Goal: Task Accomplishment & Management: Use online tool/utility

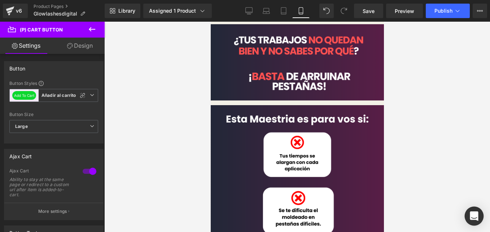
click at [478, 213] on div "Open Intercom Messenger" at bounding box center [474, 215] width 19 height 19
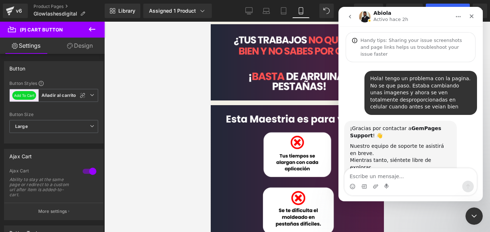
scroll to position [1231, 0]
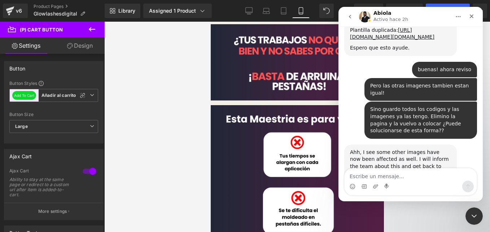
click at [413, 170] on textarea "Escribe un mensaje..." at bounding box center [411, 174] width 132 height 12
click at [410, 170] on textarea "Escribe un mensaje..." at bounding box center [411, 174] width 132 height 12
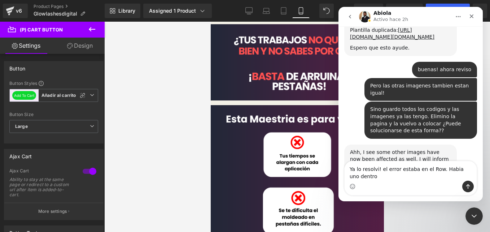
scroll to position [1238, 0]
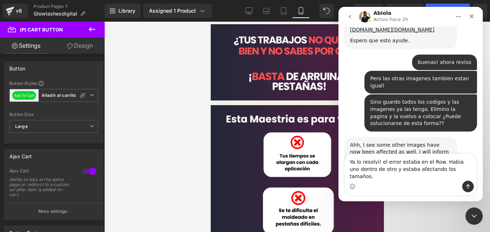
type textarea "Ya lo resolvi! el error estaba en el Row. Habia uno dentro de otro y estaba afe…"
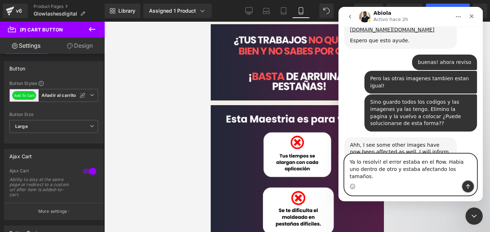
click at [468, 188] on icon "Enviar un mensaje…" at bounding box center [468, 186] width 6 height 6
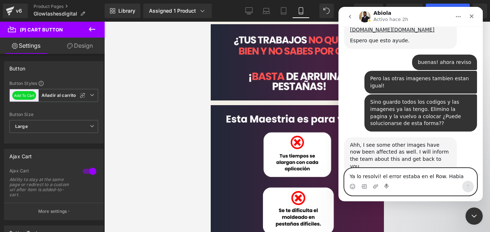
scroll to position [1267, 0]
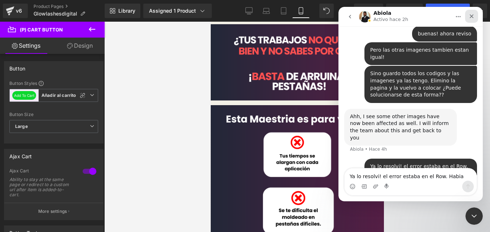
click at [470, 15] on icon "Cerrar" at bounding box center [472, 16] width 6 height 6
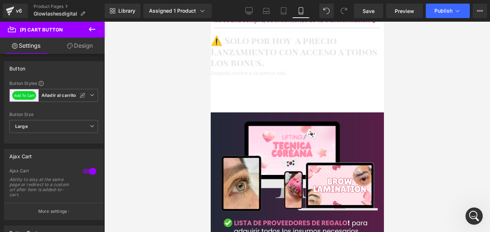
scroll to position [1443, 0]
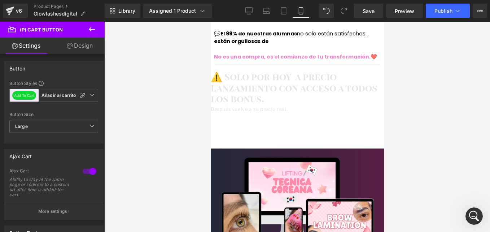
click at [210, 22] on span "Row" at bounding box center [210, 22] width 0 height 0
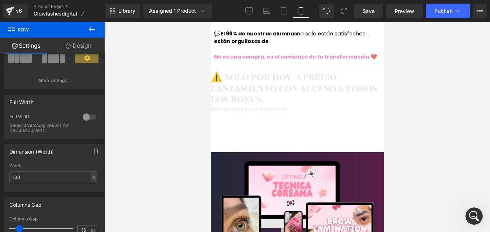
scroll to position [1479, 0]
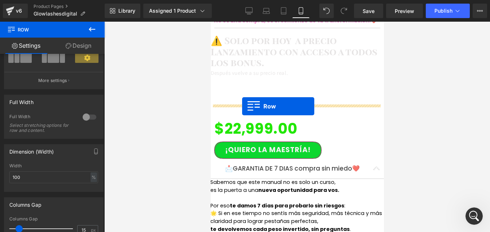
drag, startPoint x: 230, startPoint y: 91, endPoint x: 241, endPoint y: 106, distance: 19.2
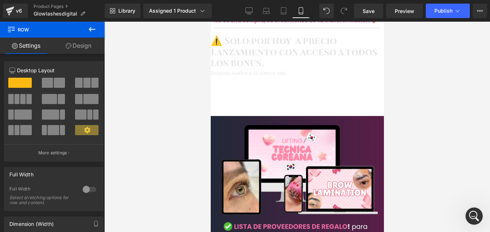
scroll to position [1443, 0]
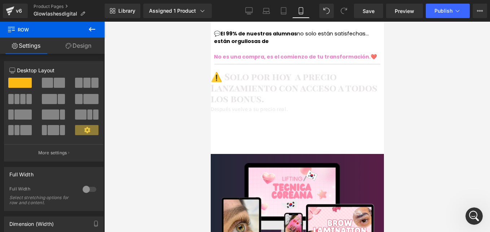
click at [210, 22] on span "Image" at bounding box center [210, 22] width 0 height 0
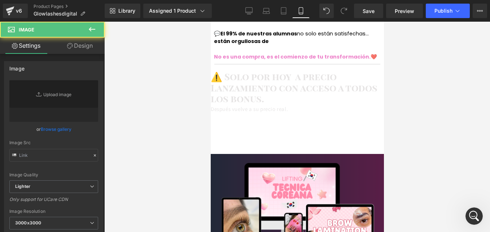
type input "[URL][DOMAIN_NAME]"
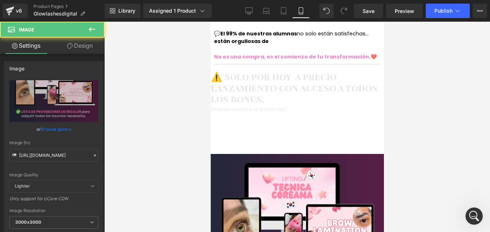
click at [95, 50] on link "Design" at bounding box center [80, 46] width 52 height 16
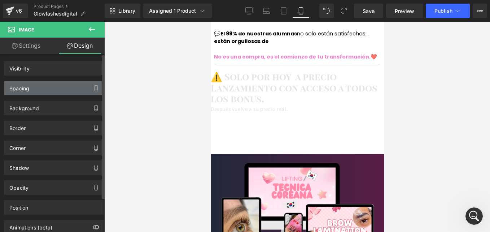
click at [52, 83] on div "Spacing" at bounding box center [53, 88] width 99 height 14
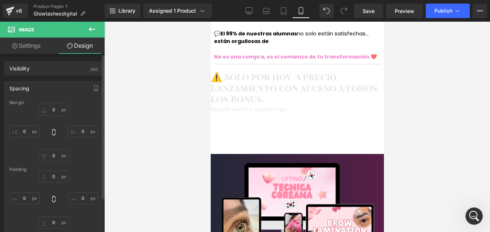
type input "0"
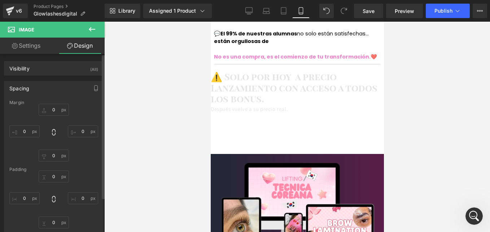
type input "0"
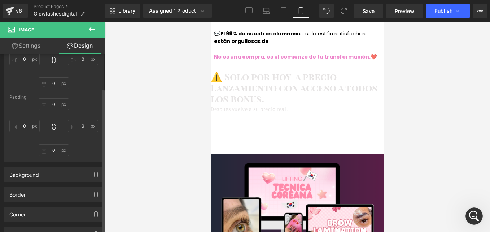
scroll to position [36, 0]
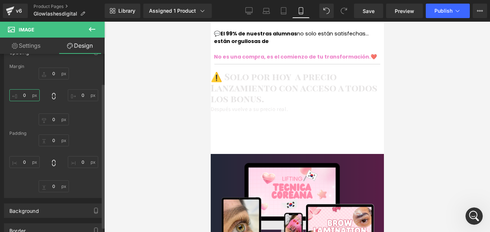
click at [24, 92] on input "0" at bounding box center [24, 95] width 30 height 12
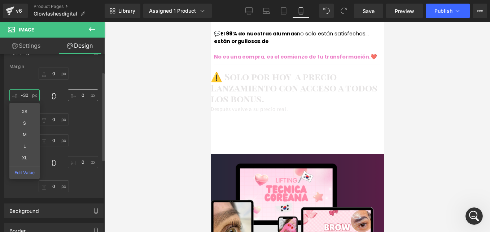
type input "-30"
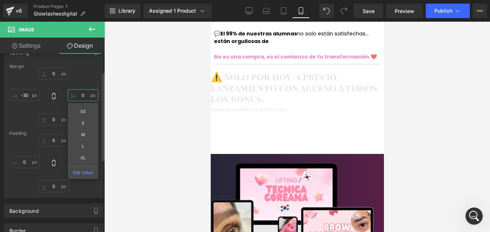
click at [83, 98] on input "0" at bounding box center [83, 95] width 30 height 12
type input "-30"
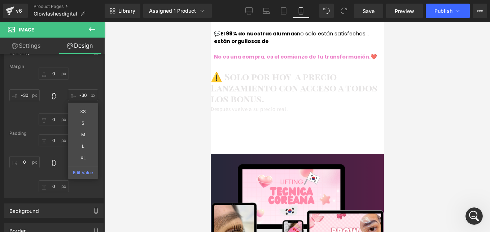
click at [247, 115] on div "10 Minutos 17 Segundos" at bounding box center [297, 129] width 159 height 29
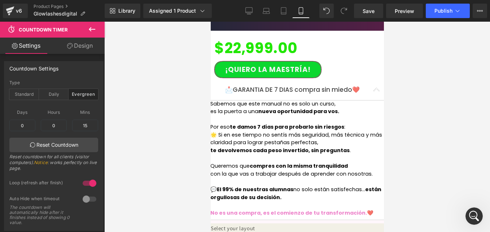
scroll to position [1695, 0]
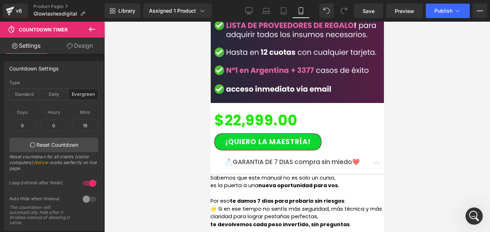
click at [210, 22] on span "Row" at bounding box center [210, 22] width 0 height 0
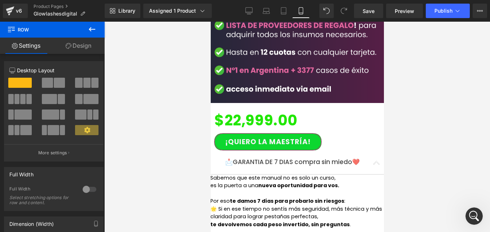
drag, startPoint x: 70, startPoint y: 47, endPoint x: 34, endPoint y: 111, distance: 73.7
click at [70, 47] on icon at bounding box center [69, 46] width 6 height 6
click at [0, 0] on div "Background" at bounding box center [0, 0] width 0 height 0
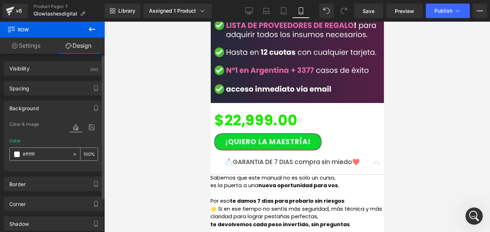
type input "#ffffff"
type input "100"
click at [90, 127] on icon at bounding box center [91, 126] width 13 height 9
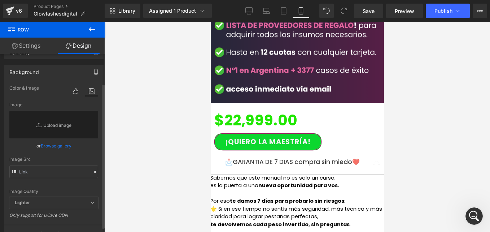
scroll to position [72, 0]
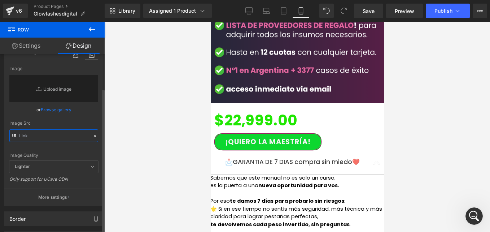
click at [52, 132] on input "text" at bounding box center [53, 135] width 89 height 13
paste input "[URL][DOMAIN_NAME]"
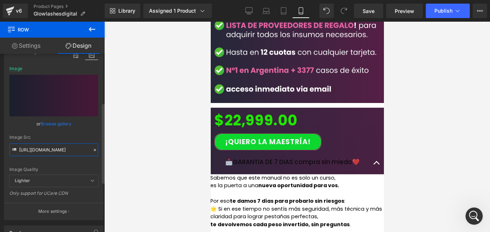
scroll to position [108, 0]
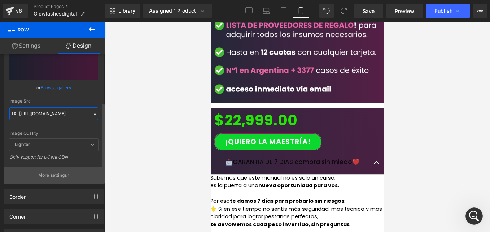
type input "[URL][DOMAIN_NAME]"
click at [60, 174] on p "More settings" at bounding box center [52, 175] width 29 height 6
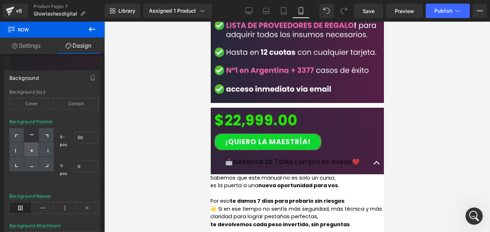
click at [28, 146] on div at bounding box center [31, 149] width 15 height 14
type input "50"
click at [210, 22] on div at bounding box center [210, 22] width 0 height 0
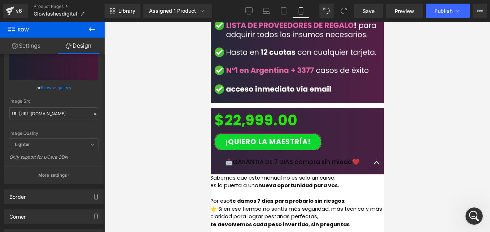
click at [210, 22] on span "Accordion" at bounding box center [210, 22] width 0 height 0
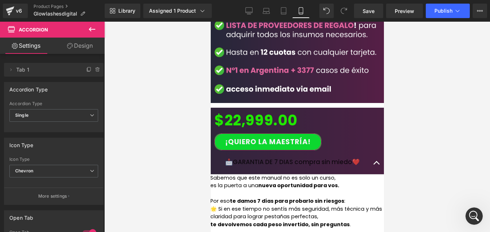
click at [73, 50] on link "Design" at bounding box center [80, 46] width 52 height 16
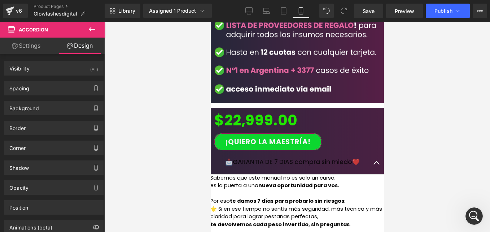
click at [40, 49] on link "Settings" at bounding box center [26, 46] width 52 height 16
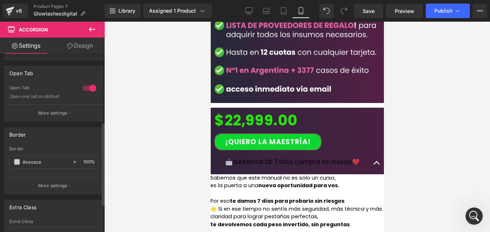
scroll to position [180, 0]
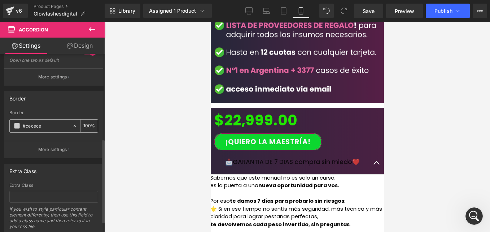
click at [13, 127] on div "#cecece" at bounding box center [41, 125] width 62 height 13
click at [14, 126] on span at bounding box center [17, 126] width 6 height 6
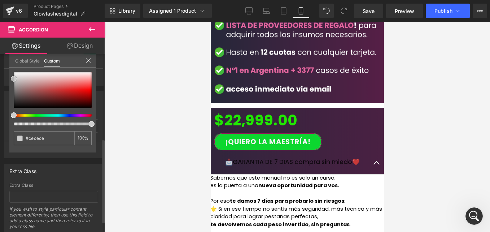
type input "#dfd7d7"
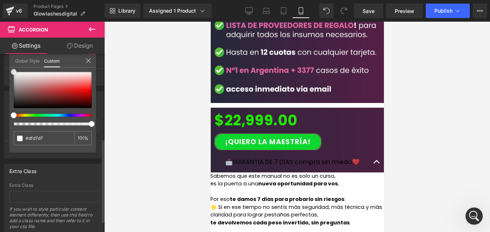
click at [6, 85] on div "Border rgba(223, 215, 215, 1) Border #dfd7d7 100 % More settings Global Style C…" at bounding box center [54, 121] width 108 height 73
type input "#ffffff"
click at [85, 60] on icon at bounding box center [88, 61] width 6 height 6
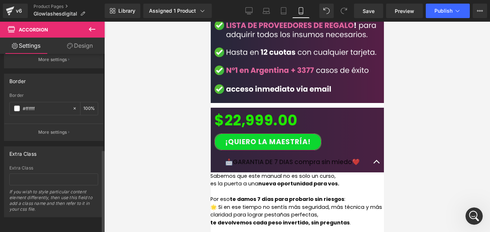
scroll to position [131, 0]
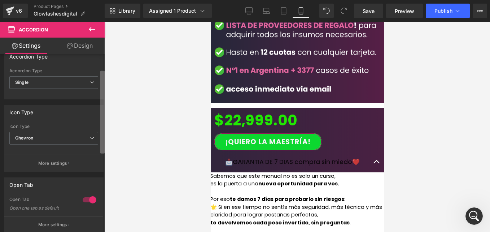
click at [102, 78] on b at bounding box center [102, 112] width 4 height 83
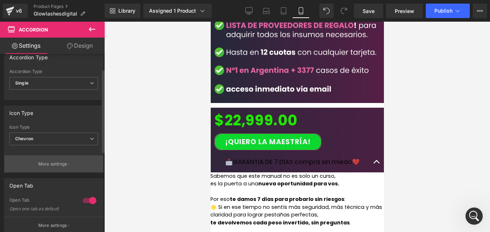
click at [59, 163] on p "More settings" at bounding box center [52, 164] width 29 height 6
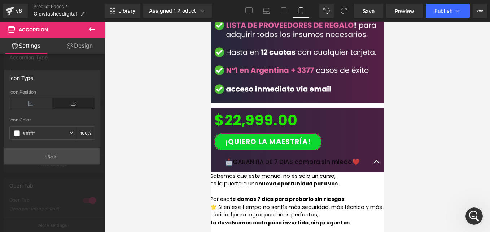
click at [64, 153] on button "Back" at bounding box center [52, 156] width 96 height 16
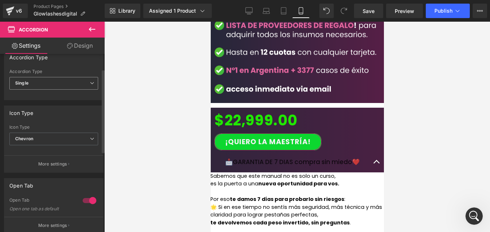
scroll to position [0, 0]
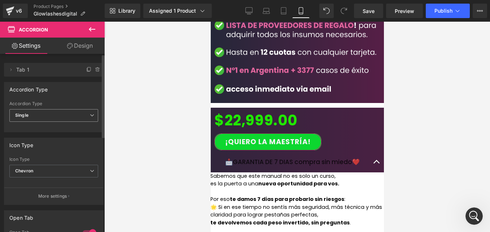
click at [59, 117] on span "Single" at bounding box center [53, 115] width 89 height 13
click at [62, 79] on div "Accordion Type Multiple Single Accordion Type Single Multiple Single" at bounding box center [54, 104] width 108 height 56
drag, startPoint x: 248, startPoint y: 106, endPoint x: 252, endPoint y: 108, distance: 4.0
click at [248, 157] on span "📩GARANTIA DE 7 DIAS compra sin miedo❤️" at bounding box center [292, 161] width 135 height 9
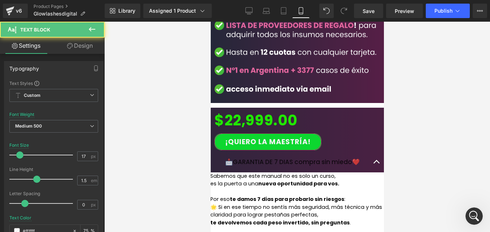
click at [257, 157] on p "📩GARANTIA DE 7 DIAS compra sin miedo❤️" at bounding box center [297, 161] width 144 height 9
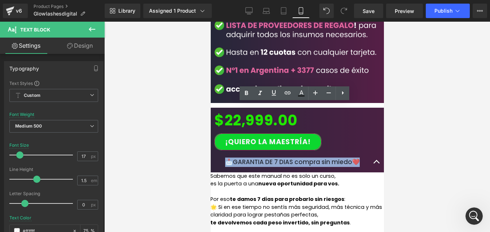
drag, startPoint x: 254, startPoint y: 113, endPoint x: 225, endPoint y: 101, distance: 31.2
click at [225, 152] on div "📩GARANTIA DE 7 DIAS compra sin miedo❤️ Text Block" at bounding box center [296, 162] width 173 height 21
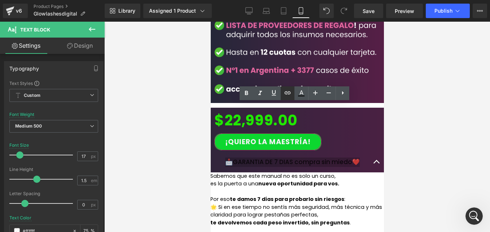
click at [298, 91] on icon at bounding box center [301, 93] width 9 height 9
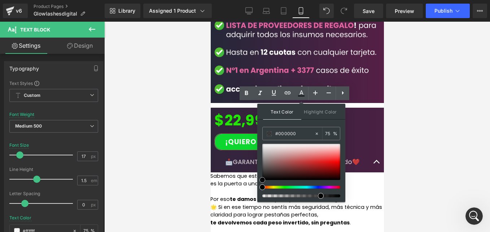
type input "#f3f0f0"
drag, startPoint x: 469, startPoint y: 163, endPoint x: 254, endPoint y: 139, distance: 216.4
type input "#ffffff"
click at [245, 157] on p "📩GARANTIA DE 7 DIAS compra sin miedo❤️" at bounding box center [297, 161] width 144 height 9
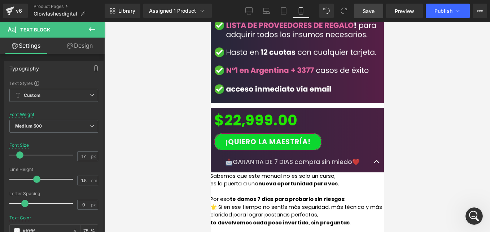
drag, startPoint x: 362, startPoint y: 10, endPoint x: 131, endPoint y: 58, distance: 236.5
click at [362, 10] on link "Save" at bounding box center [368, 11] width 29 height 14
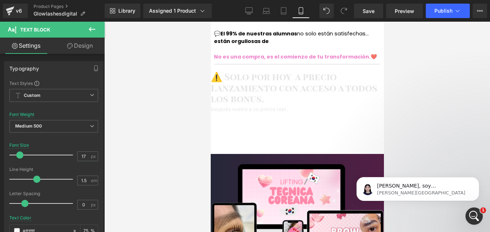
scroll to position [1407, 0]
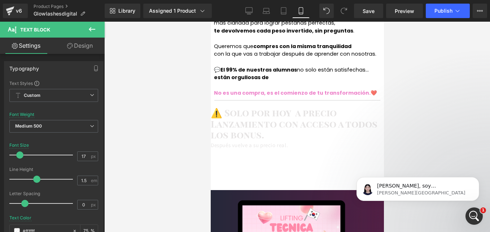
click at [272, 154] on span "08" at bounding box center [280, 162] width 23 height 17
drag, startPoint x: 272, startPoint y: 144, endPoint x: 293, endPoint y: 149, distance: 21.4
click at [272, 152] on div "08 Minutos" at bounding box center [280, 166] width 27 height 29
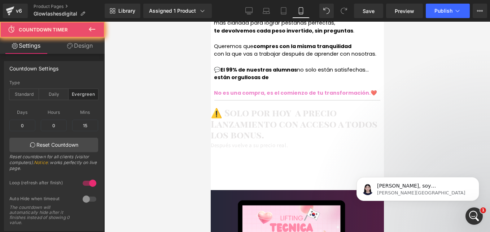
drag, startPoint x: 293, startPoint y: 149, endPoint x: 299, endPoint y: 150, distance: 5.8
click at [298, 171] on span "Segundos" at bounding box center [311, 175] width 27 height 8
click at [304, 171] on span "Segundos" at bounding box center [311, 175] width 27 height 8
click at [306, 171] on span "Segundos" at bounding box center [311, 175] width 27 height 8
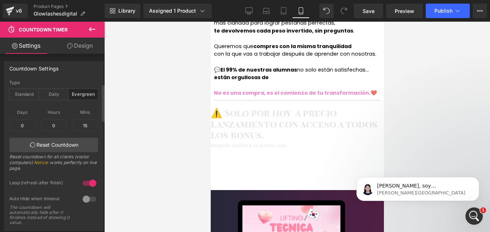
scroll to position [144, 0]
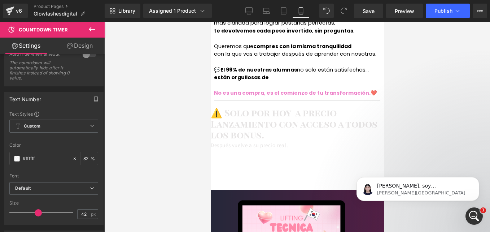
drag, startPoint x: 225, startPoint y: 87, endPoint x: 358, endPoint y: 108, distance: 134.4
click at [210, 22] on span "Row" at bounding box center [210, 22] width 0 height 0
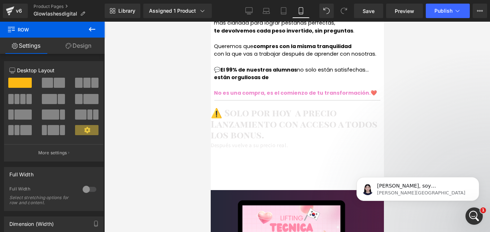
click at [85, 47] on link "Design" at bounding box center [78, 46] width 52 height 16
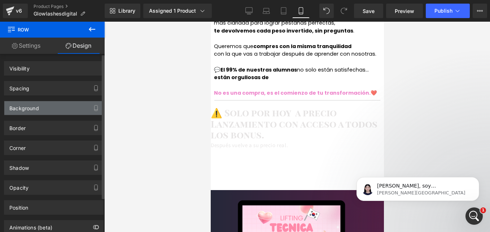
click at [58, 108] on div "Background" at bounding box center [53, 108] width 99 height 14
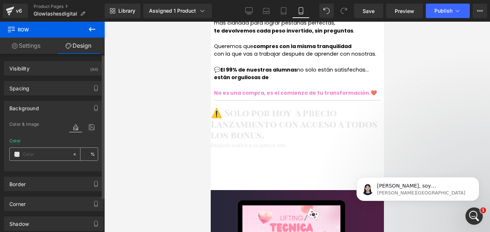
type input "#ffffff"
type input "100"
click at [45, 155] on input "#ffffff" at bounding box center [46, 154] width 46 height 8
paste input "[URL][DOMAIN_NAME]"
type input "[URL][DOMAIN_NAME]"
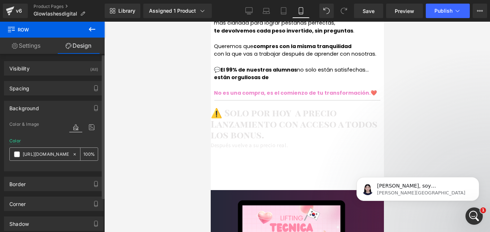
type input "0"
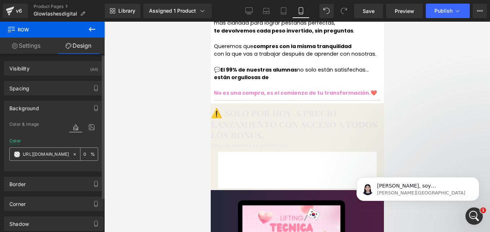
click at [72, 153] on icon at bounding box center [74, 154] width 5 height 5
type input "none"
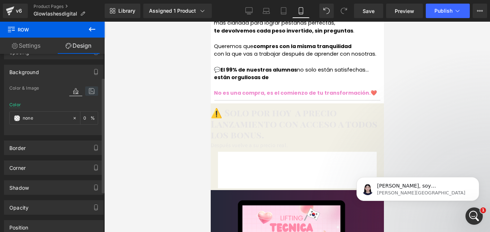
click at [87, 89] on icon at bounding box center [91, 90] width 13 height 9
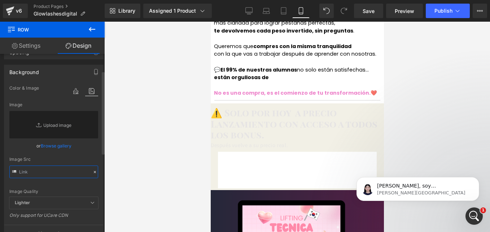
click at [43, 170] on input "text" at bounding box center [53, 171] width 89 height 13
paste input "[URL][DOMAIN_NAME]"
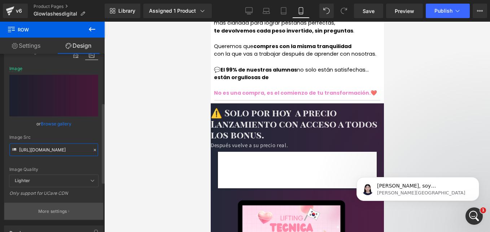
scroll to position [108, 0]
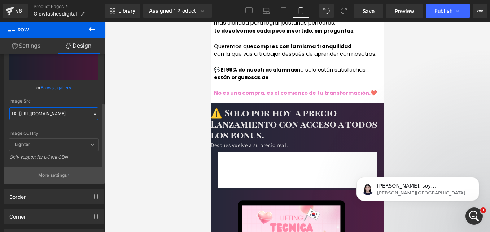
type input "[URL][DOMAIN_NAME]"
click at [49, 172] on p "More settings" at bounding box center [52, 175] width 29 height 6
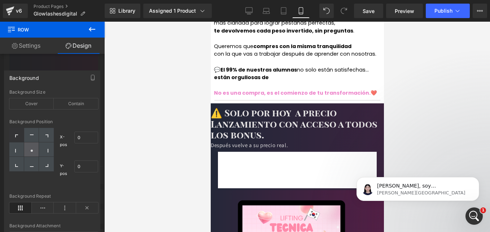
click at [35, 152] on div at bounding box center [31, 149] width 15 height 14
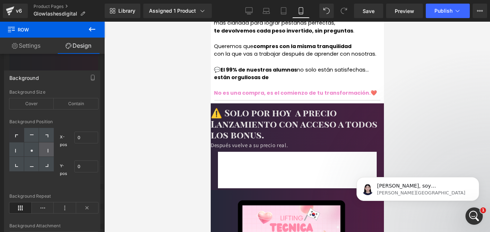
type input "50"
click at [210, 22] on div at bounding box center [210, 22] width 0 height 0
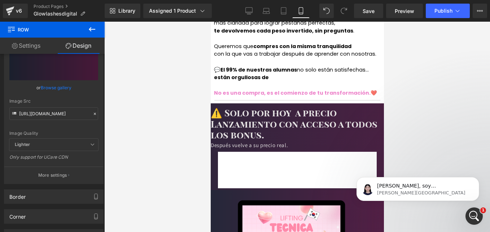
click at [210, 22] on span "Countdown Timer" at bounding box center [210, 22] width 0 height 0
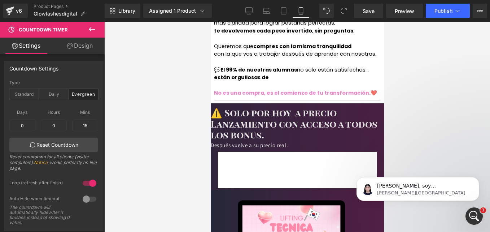
click at [75, 44] on link "Design" at bounding box center [80, 46] width 52 height 16
click at [0, 0] on div "Background" at bounding box center [0, 0] width 0 height 0
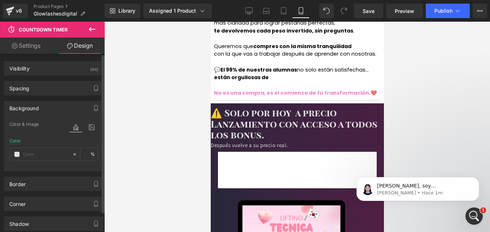
type input "#ffffff"
type input "100"
click at [86, 134] on div at bounding box center [83, 134] width 29 height 5
click at [89, 123] on icon at bounding box center [91, 126] width 13 height 9
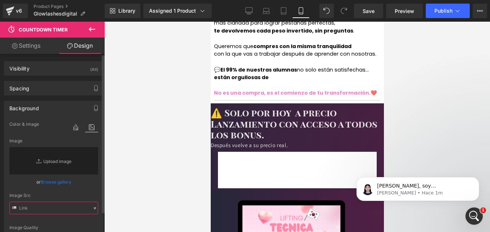
click at [47, 207] on input "text" at bounding box center [53, 207] width 89 height 13
paste input "[URL][DOMAIN_NAME]"
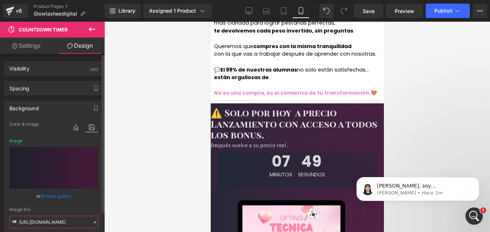
scroll to position [108, 0]
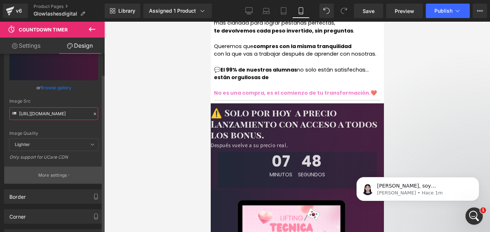
type input "[URL][DOMAIN_NAME]"
click at [57, 175] on p "More settings" at bounding box center [52, 175] width 29 height 6
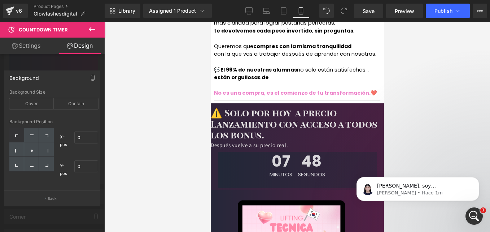
scroll to position [0, 0]
click at [30, 146] on div at bounding box center [31, 149] width 15 height 14
type input "50"
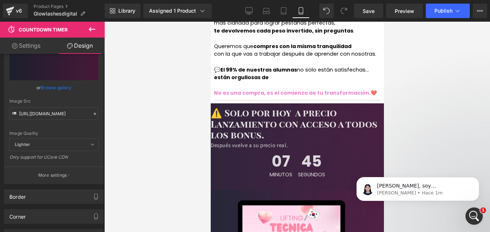
click at [187, 119] on div at bounding box center [297, 127] width 386 height 210
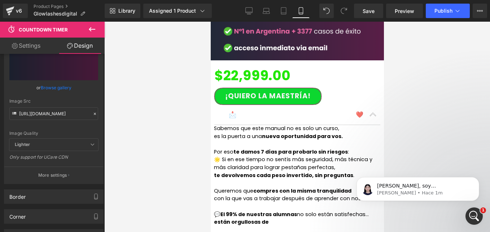
scroll to position [1190, 0]
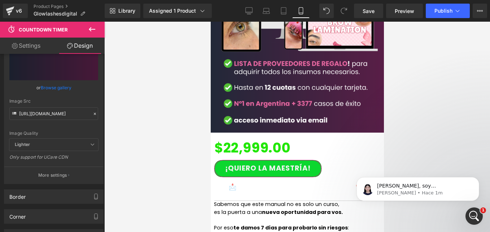
drag, startPoint x: 294, startPoint y: 100, endPoint x: 387, endPoint y: 99, distance: 92.7
click at [210, 22] on span "Accordion" at bounding box center [210, 22] width 0 height 0
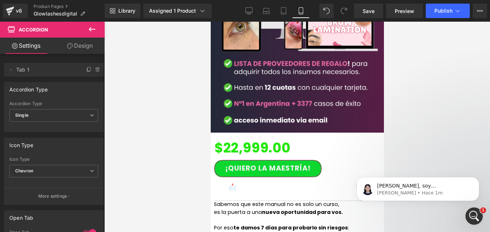
click at [80, 49] on link "Design" at bounding box center [80, 46] width 52 height 16
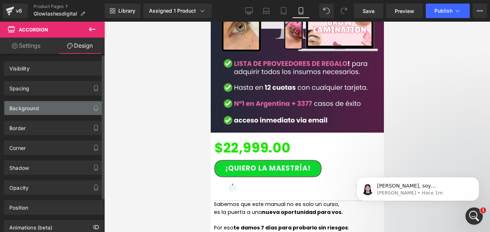
click at [43, 109] on div "Background" at bounding box center [53, 108] width 99 height 14
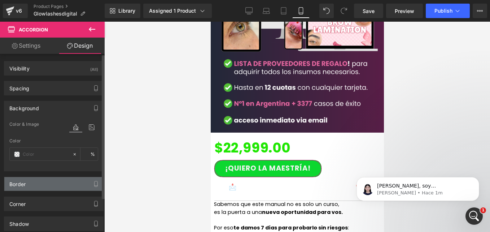
click at [39, 107] on div "Background" at bounding box center [53, 108] width 99 height 14
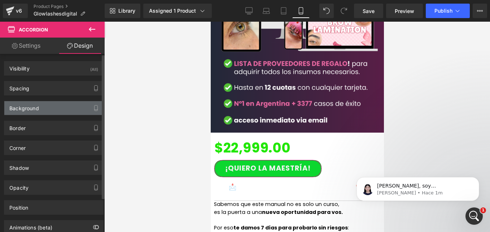
click at [51, 109] on div "Background" at bounding box center [53, 108] width 99 height 14
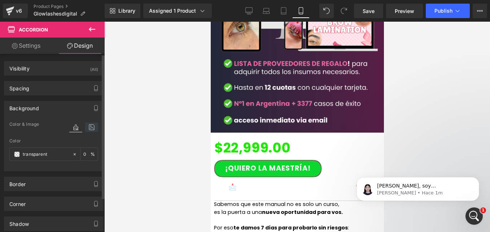
click at [89, 129] on icon at bounding box center [91, 126] width 13 height 9
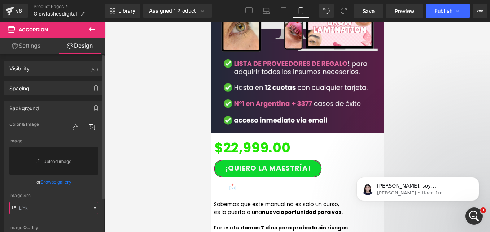
click at [43, 202] on input "text" at bounding box center [53, 207] width 89 height 13
paste input "[URL][DOMAIN_NAME]"
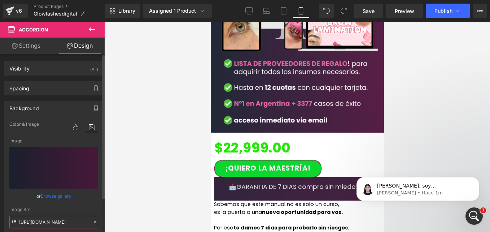
scroll to position [72, 0]
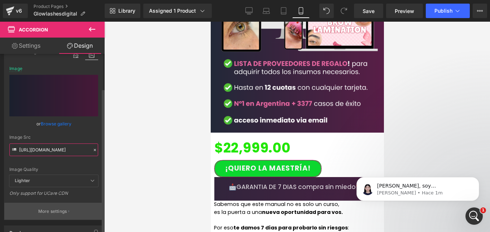
type input "[URL][DOMAIN_NAME]"
click at [53, 208] on p "More settings" at bounding box center [52, 211] width 29 height 6
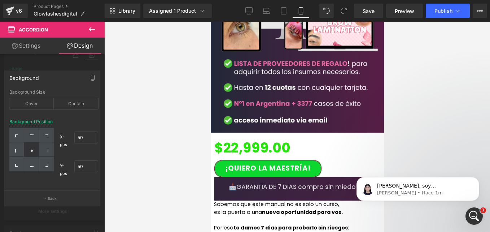
scroll to position [0, 0]
click at [33, 152] on div at bounding box center [31, 149] width 15 height 14
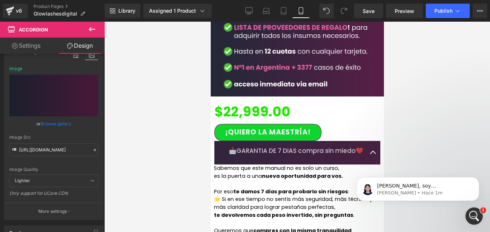
scroll to position [1335, 0]
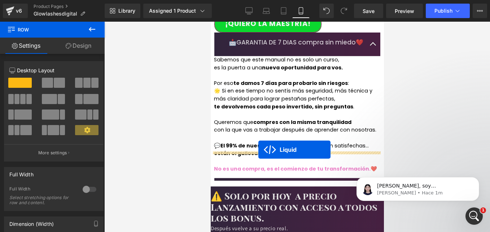
drag, startPoint x: 275, startPoint y: 139, endPoint x: 258, endPoint y: 149, distance: 19.4
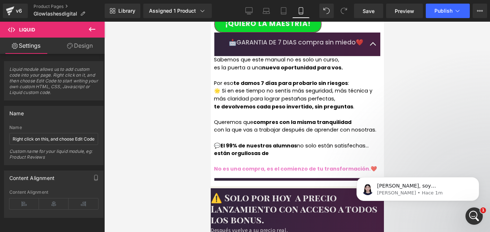
click at [85, 28] on button at bounding box center [91, 30] width 25 height 16
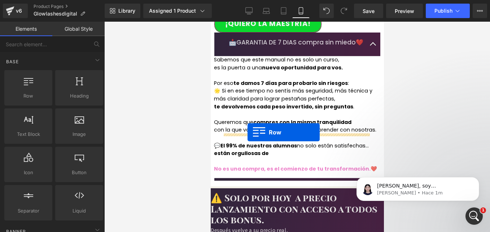
drag, startPoint x: 241, startPoint y: 121, endPoint x: 247, endPoint y: 132, distance: 12.3
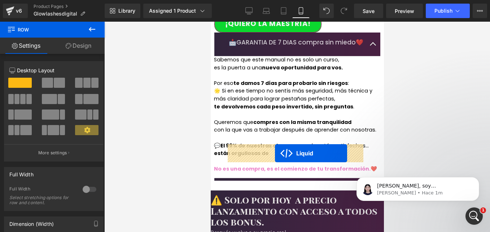
drag, startPoint x: 277, startPoint y: 174, endPoint x: 273, endPoint y: 151, distance: 23.1
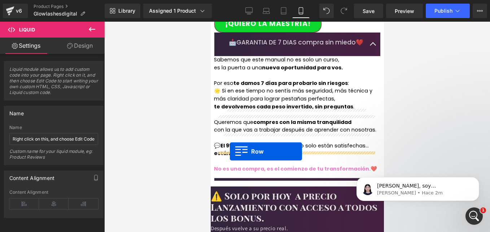
drag, startPoint x: 227, startPoint y: 139, endPoint x: 229, endPoint y: 151, distance: 12.9
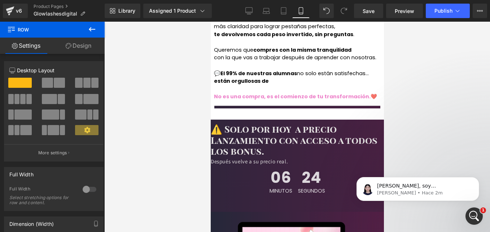
scroll to position [1371, 0]
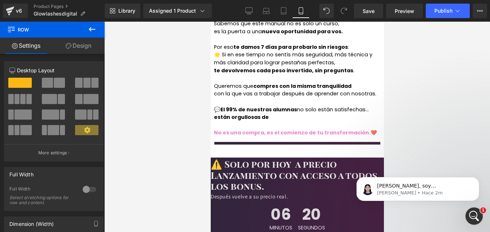
drag, startPoint x: 259, startPoint y: 130, endPoint x: 262, endPoint y: 127, distance: 3.8
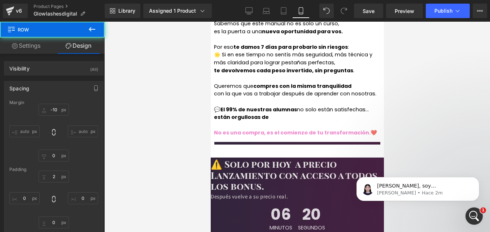
click at [82, 45] on link "Design" at bounding box center [78, 46] width 52 height 16
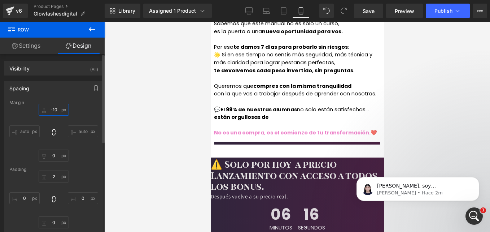
click at [54, 108] on input "-10" at bounding box center [54, 110] width 30 height 12
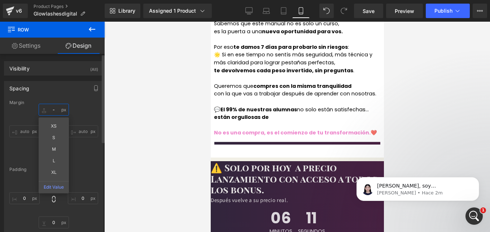
type input "-0"
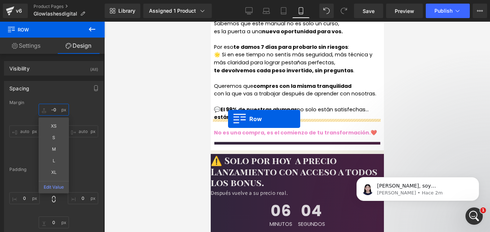
drag, startPoint x: 220, startPoint y: 107, endPoint x: 228, endPoint y: 119, distance: 14.1
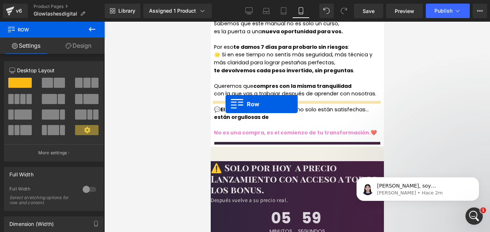
drag, startPoint x: 221, startPoint y: 88, endPoint x: 225, endPoint y: 104, distance: 16.8
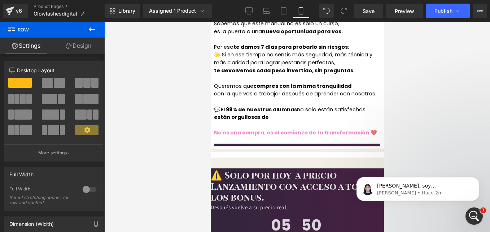
drag, startPoint x: 258, startPoint y: 108, endPoint x: 260, endPoint y: 97, distance: 11.1
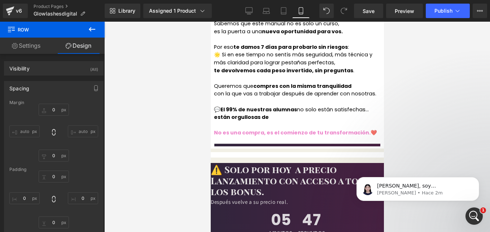
click at [268, 157] on div "Liquid Row" at bounding box center [296, 159] width 173 height 5
click at [210, 22] on span "Row" at bounding box center [210, 22] width 0 height 0
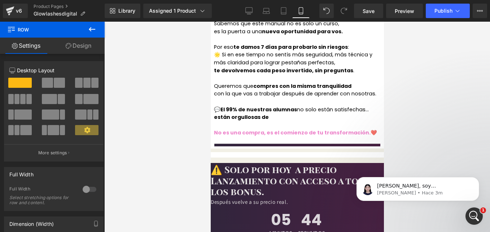
drag, startPoint x: 80, startPoint y: 49, endPoint x: 49, endPoint y: 79, distance: 43.4
click at [80, 49] on link "Design" at bounding box center [78, 46] width 52 height 16
click at [0, 0] on div "Background" at bounding box center [0, 0] width 0 height 0
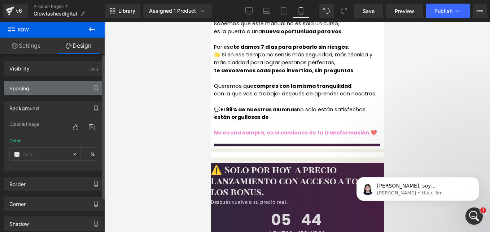
click at [48, 89] on div "Spacing" at bounding box center [53, 88] width 99 height 14
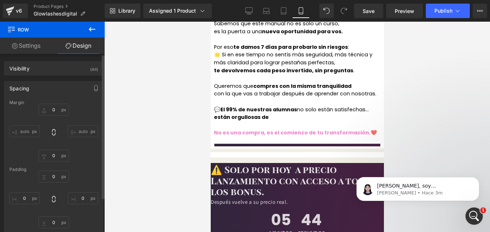
type input "0"
type input "2"
type input "0"
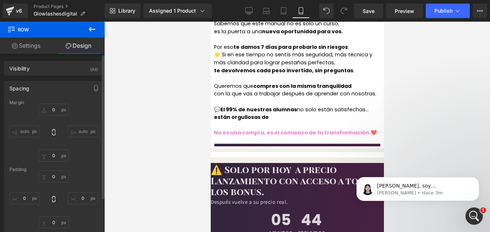
type input "0"
type input "none"
type input "0"
click at [54, 176] on input "2" at bounding box center [54, 176] width 30 height 12
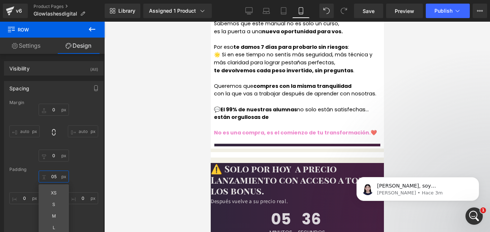
type input "5"
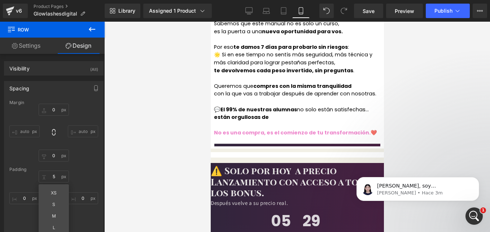
click at [210, 22] on icon at bounding box center [210, 22] width 0 height 0
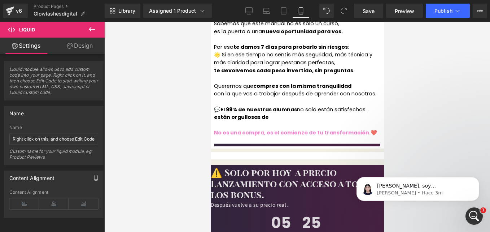
click at [210, 22] on span "Row" at bounding box center [210, 22] width 0 height 0
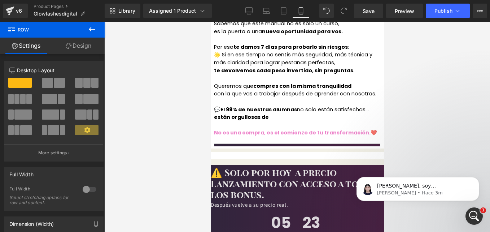
drag, startPoint x: 82, startPoint y: 44, endPoint x: 47, endPoint y: 87, distance: 55.1
click at [82, 44] on link "Design" at bounding box center [78, 46] width 52 height 16
click at [0, 0] on div "Spacing" at bounding box center [0, 0] width 0 height 0
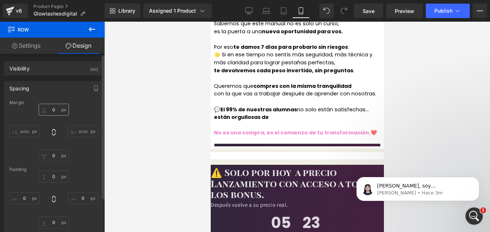
type input "0"
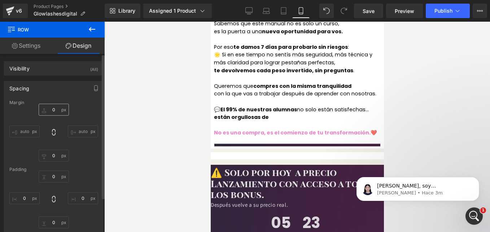
type input "0"
click at [56, 108] on input "0" at bounding box center [54, 110] width 30 height 12
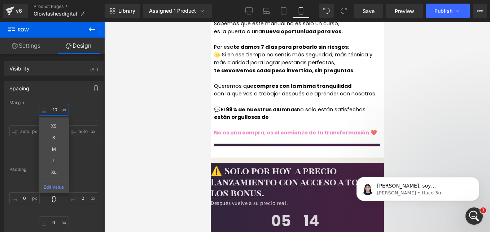
type input "-10"
click at [185, 69] on div at bounding box center [297, 127] width 386 height 210
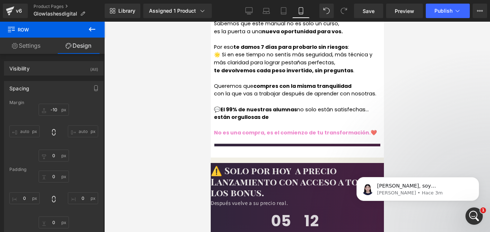
type input "5px"
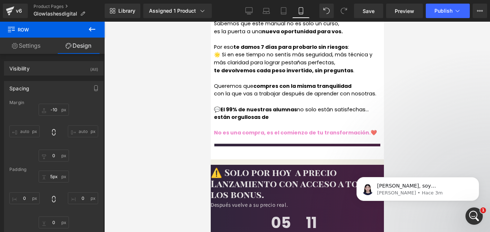
click at [255, 148] on div "Liquid Row" at bounding box center [296, 153] width 173 height 11
click at [210, 22] on span "Row" at bounding box center [210, 22] width 0 height 0
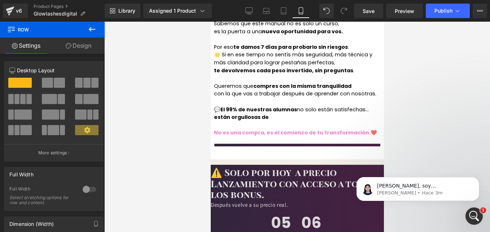
click at [82, 49] on link "Design" at bounding box center [78, 46] width 52 height 16
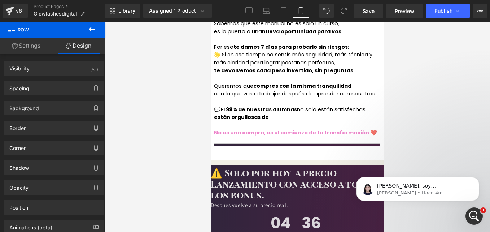
click at [85, 27] on button at bounding box center [91, 30] width 25 height 16
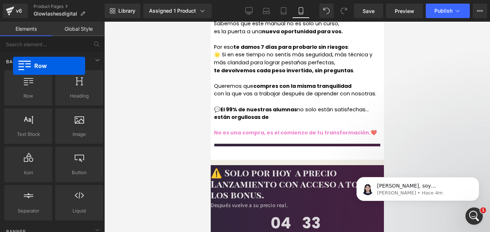
drag, startPoint x: 154, startPoint y: 99, endPoint x: 13, endPoint y: 66, distance: 145.6
click at [13, 66] on div "Base Row rows, columns, layouts, div Heading headings, titles, h1,h2,h3,h4,h5,h…" at bounding box center [54, 137] width 102 height 170
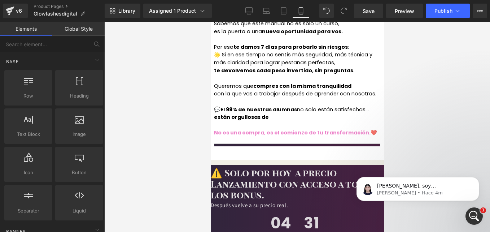
click at [237, 149] on div "Liquid Row" at bounding box center [296, 154] width 173 height 11
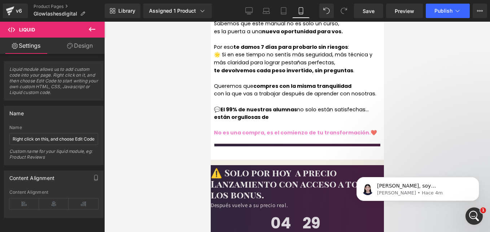
click at [158, 130] on div at bounding box center [297, 127] width 386 height 210
click at [238, 149] on div "Liquid Row" at bounding box center [296, 154] width 173 height 11
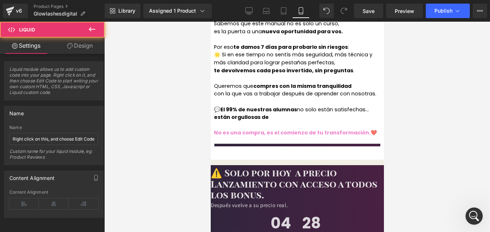
click at [238, 150] on div "Liquid" at bounding box center [297, 152] width 180 height 4
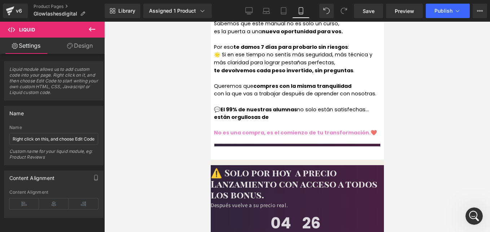
click at [91, 30] on icon at bounding box center [92, 29] width 6 height 4
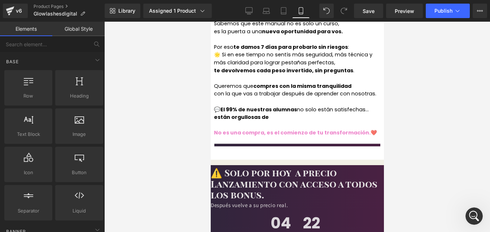
click at [218, 149] on div "Liquid Row" at bounding box center [296, 154] width 173 height 11
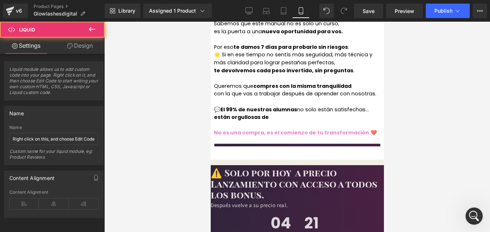
click at [267, 150] on div "Liquid" at bounding box center [297, 152] width 180 height 4
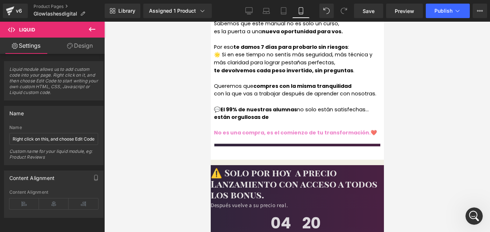
click at [241, 150] on div "Liquid" at bounding box center [297, 152] width 180 height 4
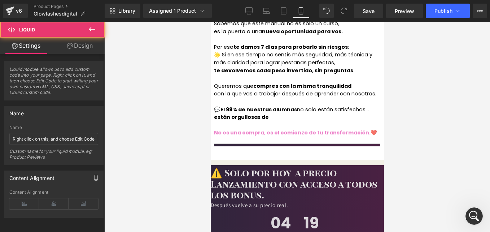
click at [239, 150] on div "Liquid" at bounding box center [297, 152] width 180 height 4
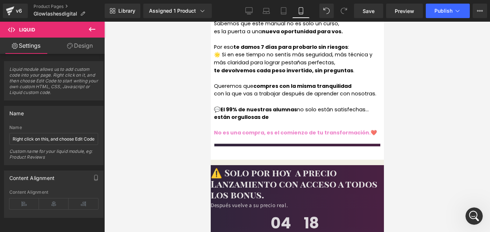
click at [239, 150] on div "Liquid" at bounding box center [297, 152] width 180 height 4
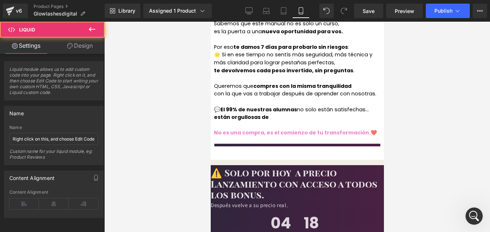
click at [239, 150] on div "Liquid" at bounding box center [297, 152] width 180 height 4
click at [240, 149] on div "Liquid Row" at bounding box center [296, 154] width 173 height 11
click at [227, 159] on div "Liquid Row" at bounding box center [296, 161] width 173 height 5
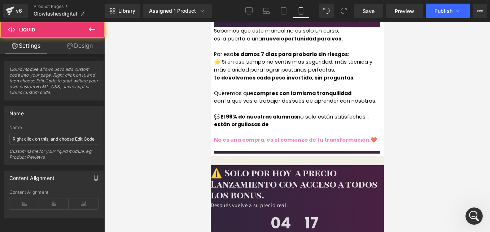
click at [210, 22] on span "Row" at bounding box center [210, 22] width 0 height 0
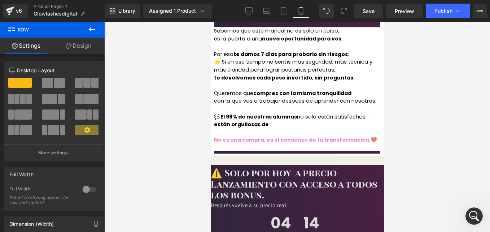
scroll to position [1387, 0]
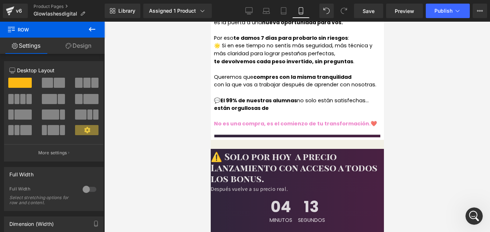
click at [230, 75] on div "Sabemos que este manual no es solo un curso, es la puerta a una nueva oportunid…" at bounding box center [297, 71] width 167 height 120
click at [234, 143] on div "Liquid Row" at bounding box center [296, 145] width 173 height 5
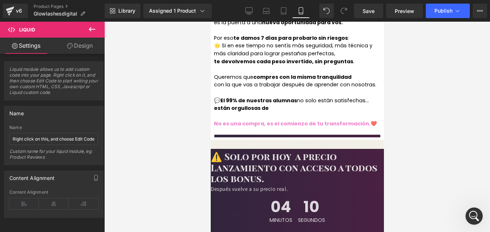
click at [234, 143] on div "Liquid" at bounding box center [296, 145] width 173 height 4
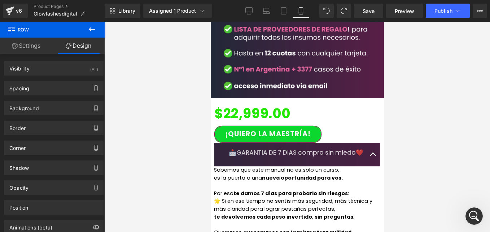
scroll to position [1371, 0]
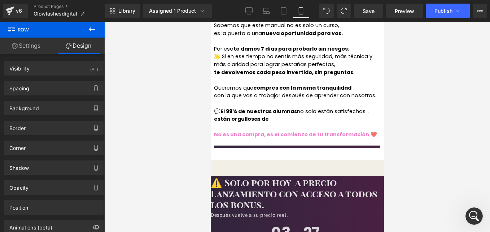
click at [262, 149] on div "Liquid" at bounding box center [297, 151] width 180 height 4
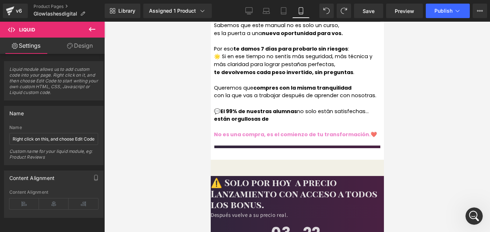
click at [210, 22] on icon at bounding box center [210, 22] width 0 height 0
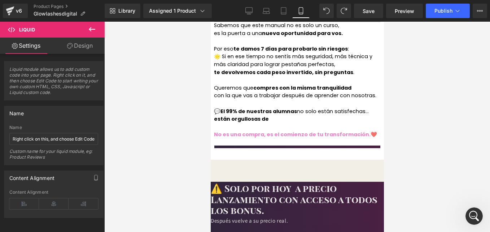
click at [210, 22] on icon at bounding box center [210, 22] width 0 height 0
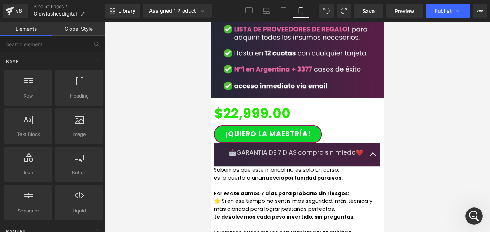
scroll to position [1190, 0]
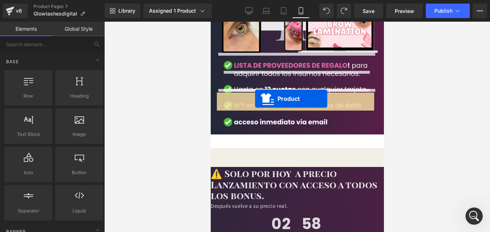
drag, startPoint x: 267, startPoint y: 59, endPoint x: 255, endPoint y: 98, distance: 41.2
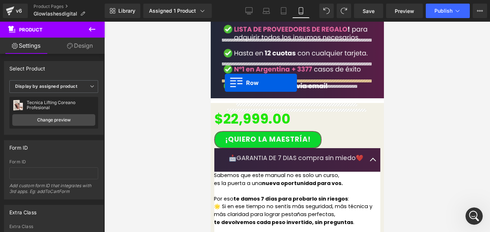
scroll to position [1335, 0]
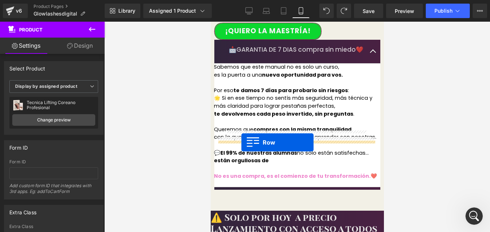
drag, startPoint x: 220, startPoint y: 95, endPoint x: 241, endPoint y: 142, distance: 52.2
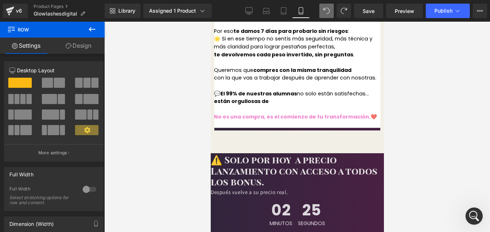
scroll to position [1367, 0]
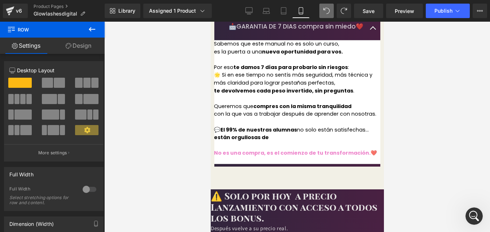
click at [210, 22] on span "Row" at bounding box center [210, 22] width 0 height 0
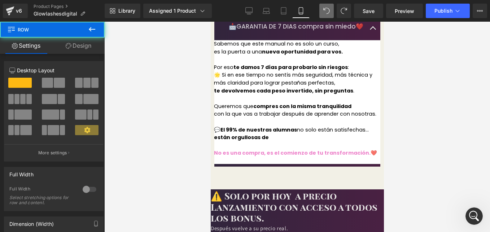
click at [89, 48] on link "Design" at bounding box center [78, 46] width 52 height 16
click at [0, 0] on div "Spacing" at bounding box center [0, 0] width 0 height 0
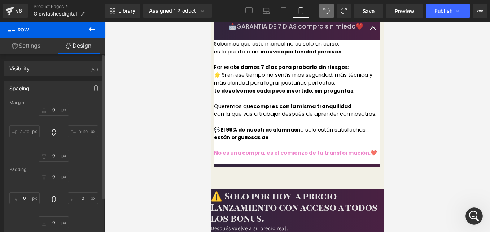
type input "0"
type input "10"
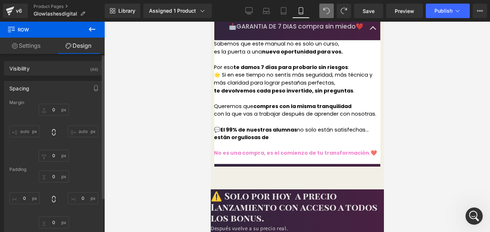
type input "0"
click at [54, 109] on input "0" at bounding box center [54, 110] width 30 height 12
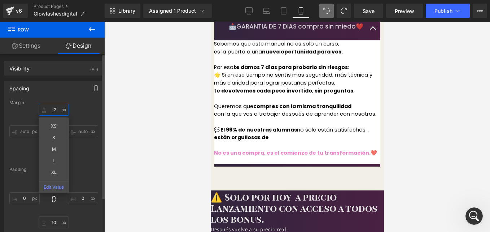
type input "-"
type input "20"
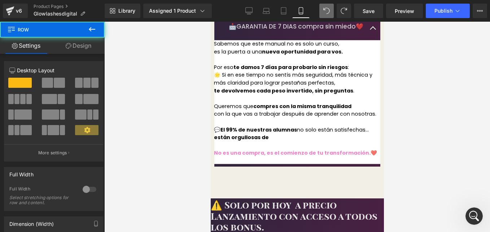
drag, startPoint x: 238, startPoint y: 108, endPoint x: 408, endPoint y: 121, distance: 170.0
click at [238, 169] on div at bounding box center [296, 170] width 173 height 2
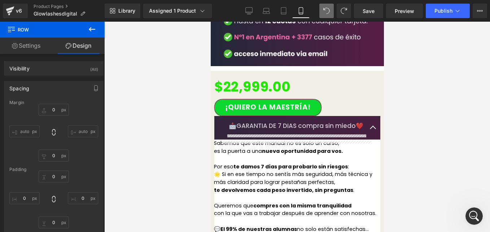
scroll to position [1331, 0]
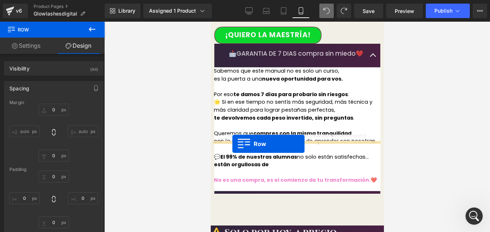
drag, startPoint x: 220, startPoint y: 97, endPoint x: 232, endPoint y: 144, distance: 48.0
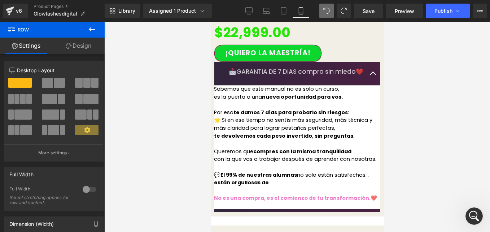
click at [88, 47] on link "Design" at bounding box center [78, 46] width 52 height 16
click at [0, 0] on div "Spacing" at bounding box center [0, 0] width 0 height 0
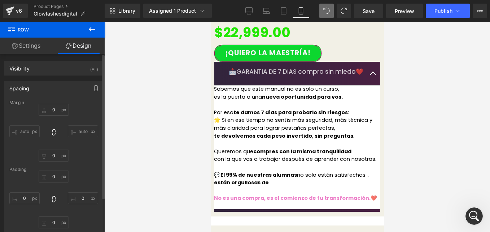
type input "0"
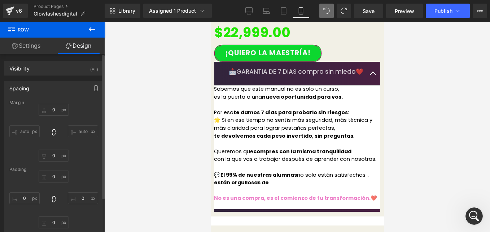
type input "0"
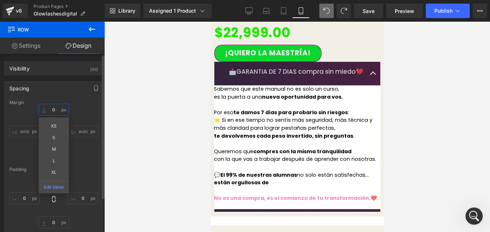
click at [56, 108] on input "0" at bounding box center [54, 110] width 30 height 12
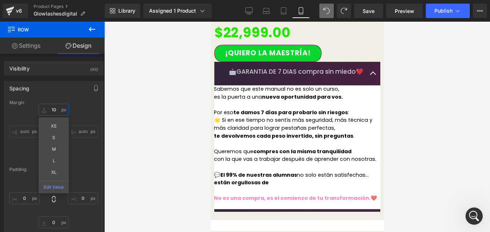
type input "10"
click at [210, 22] on li at bounding box center [210, 22] width 0 height 0
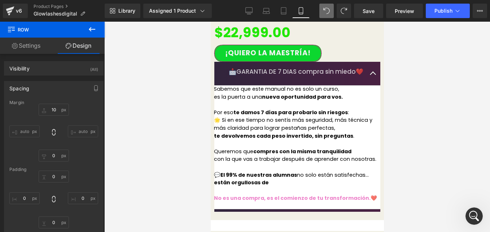
click at [193, 155] on div at bounding box center [297, 127] width 386 height 210
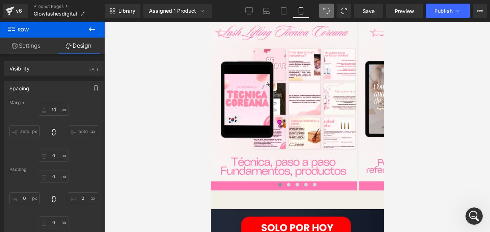
scroll to position [375, 0]
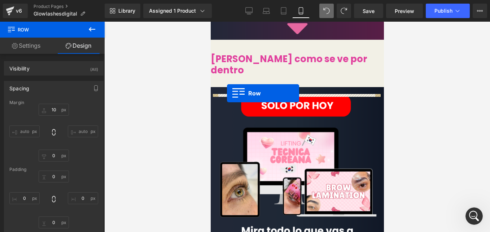
drag, startPoint x: 220, startPoint y: 79, endPoint x: 227, endPoint y: 93, distance: 15.5
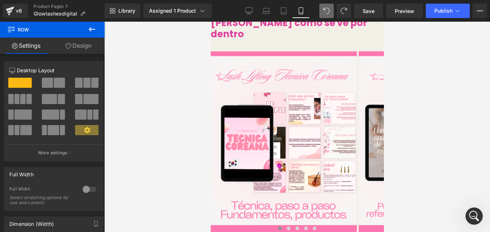
scroll to position [339, 0]
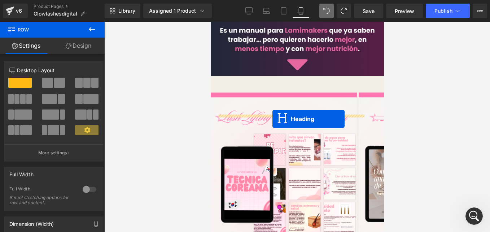
drag, startPoint x: 278, startPoint y: 101, endPoint x: 272, endPoint y: 119, distance: 18.6
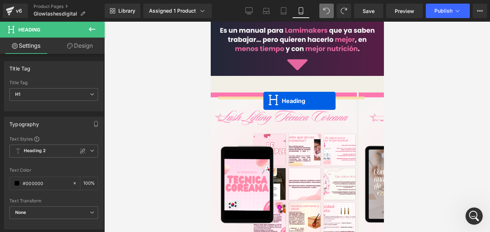
drag, startPoint x: 271, startPoint y: 107, endPoint x: 263, endPoint y: 101, distance: 10.3
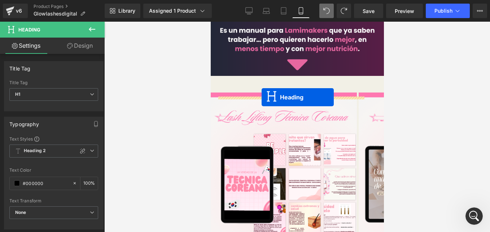
drag, startPoint x: 271, startPoint y: 104, endPoint x: 261, endPoint y: 97, distance: 11.9
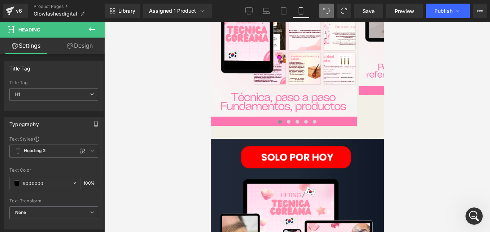
scroll to position [447, 0]
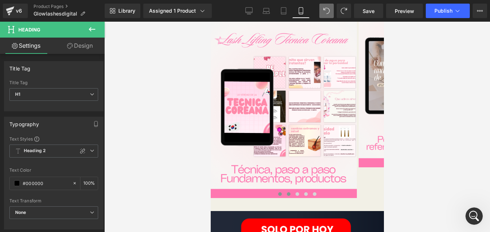
click at [286, 192] on span at bounding box center [288, 194] width 4 height 4
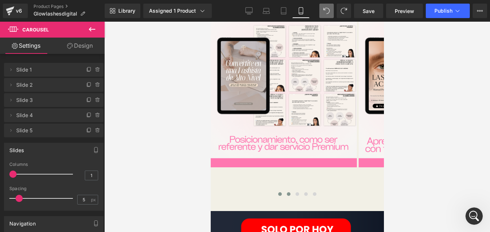
click at [278, 192] on span at bounding box center [280, 194] width 4 height 4
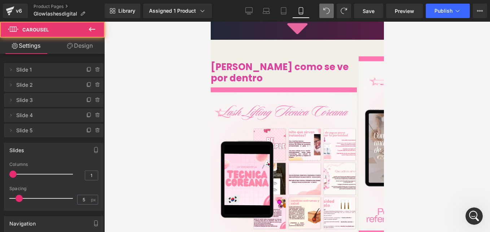
scroll to position [339, 0]
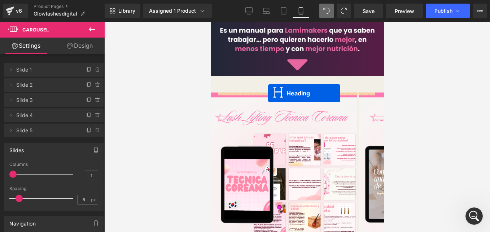
drag, startPoint x: 271, startPoint y: 105, endPoint x: 268, endPoint y: 93, distance: 11.9
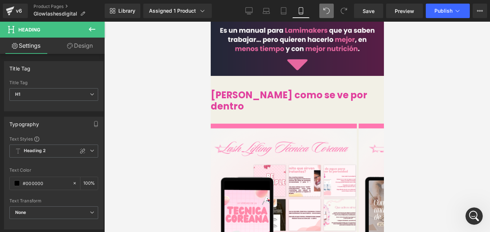
click at [210, 22] on icon at bounding box center [210, 22] width 0 height 0
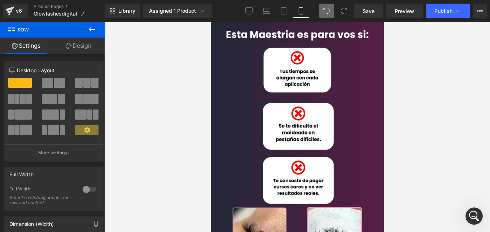
scroll to position [0, 0]
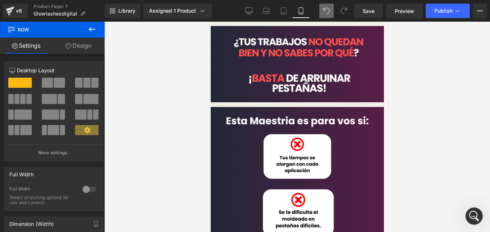
click at [93, 27] on icon at bounding box center [92, 29] width 9 height 9
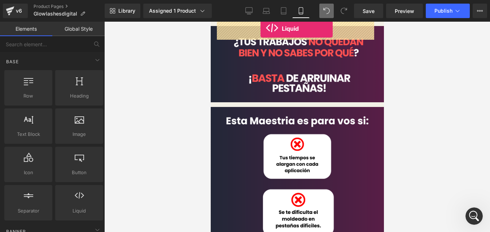
drag, startPoint x: 397, startPoint y: 132, endPoint x: 260, endPoint y: 28, distance: 171.3
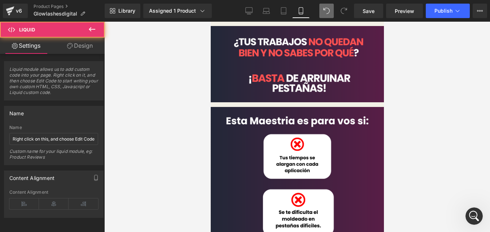
click at [303, 22] on div "Liquid" at bounding box center [296, 22] width 173 height 0
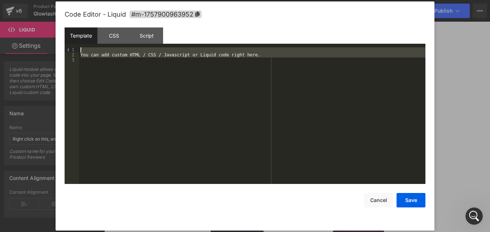
drag, startPoint x: 185, startPoint y: 70, endPoint x: 56, endPoint y: 48, distance: 131.1
click at [51, 49] on body "Liquid You are previewing how the will restyle your page. You can not edit Elem…" at bounding box center [245, 116] width 490 height 232
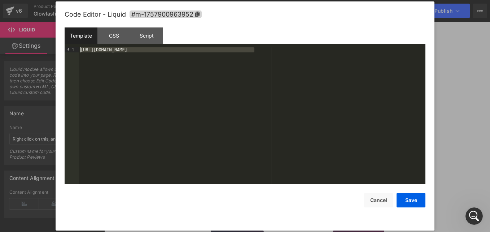
drag, startPoint x: 255, startPoint y: 49, endPoint x: -1, endPoint y: 43, distance: 256.9
click at [0, 43] on html "Liquid You are previewing how the will restyle your page. You can not edit Elem…" at bounding box center [245, 116] width 490 height 232
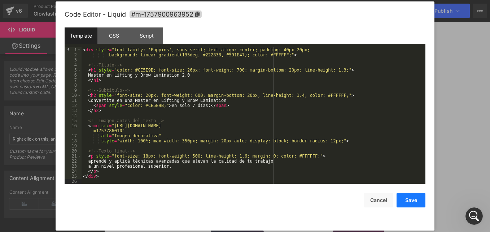
click at [412, 203] on button "Save" at bounding box center [410, 200] width 29 height 14
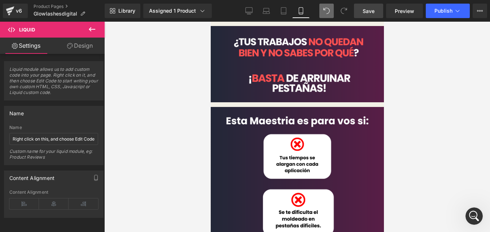
click at [359, 12] on link "Save" at bounding box center [368, 11] width 29 height 14
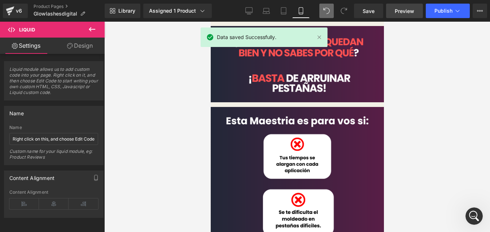
click at [403, 7] on span "Preview" at bounding box center [404, 11] width 19 height 8
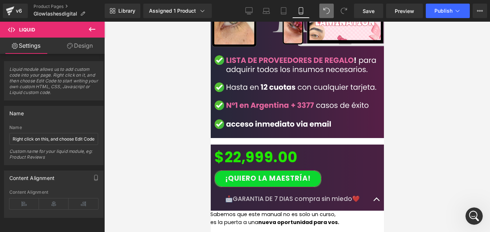
scroll to position [1711, 0]
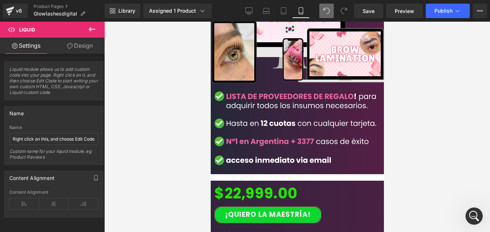
drag, startPoint x: 417, startPoint y: 119, endPoint x: 212, endPoint y: 100, distance: 205.1
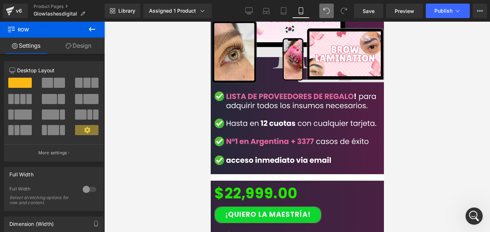
click at [84, 44] on link "Design" at bounding box center [78, 46] width 52 height 16
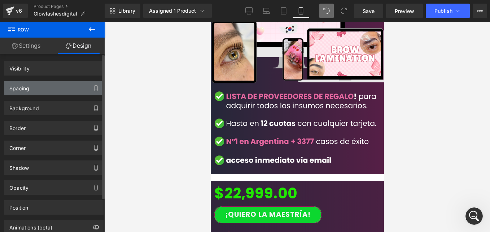
click at [44, 90] on div "Spacing" at bounding box center [53, 88] width 99 height 14
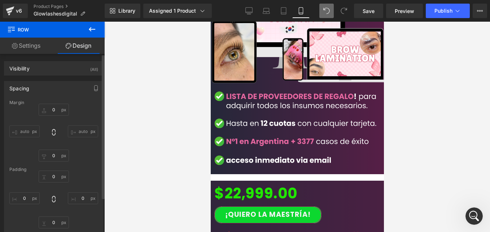
click at [36, 86] on div "Spacing" at bounding box center [53, 88] width 99 height 14
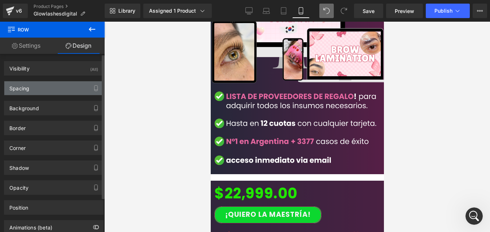
click at [41, 89] on div "Spacing" at bounding box center [53, 88] width 99 height 14
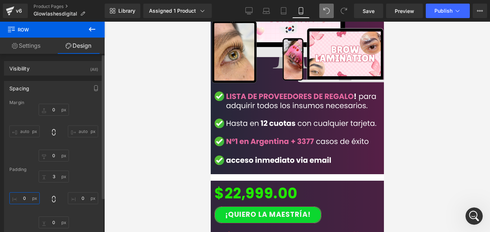
click at [25, 196] on input "0" at bounding box center [24, 198] width 30 height 12
type input "-20"
click at [84, 200] on input "0" at bounding box center [83, 198] width 30 height 12
click at [85, 170] on div "Padding" at bounding box center [53, 169] width 89 height 5
click at [363, 14] on span "Save" at bounding box center [369, 11] width 12 height 8
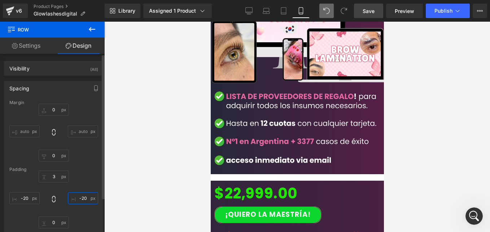
click at [85, 197] on input "-20" at bounding box center [83, 198] width 30 height 12
type input "0"
click at [26, 199] on input "-20" at bounding box center [24, 198] width 30 height 12
type input "0"
click at [86, 180] on div "3px 3 0 0 0px 0 0 0 XS S M L XL Edit Value" at bounding box center [53, 199] width 89 height 58
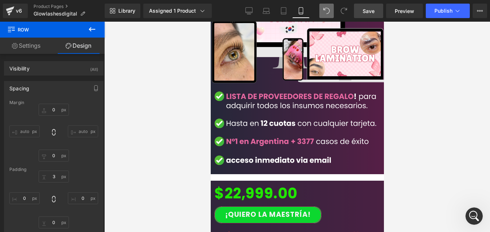
click at [364, 16] on link "Save" at bounding box center [368, 11] width 29 height 14
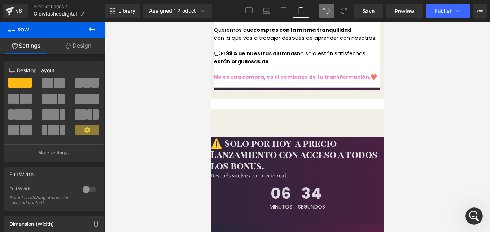
scroll to position [1494, 0]
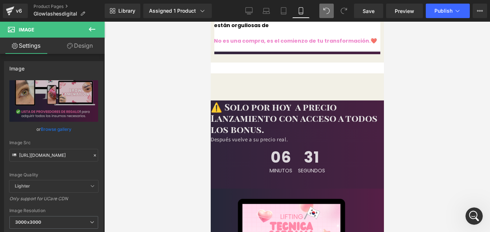
scroll to position [1530, 0]
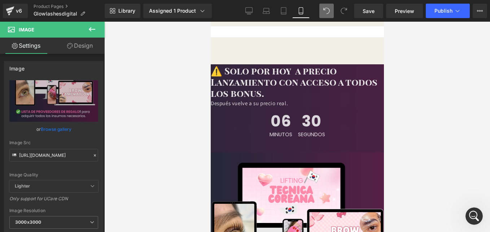
click at [80, 48] on link "Design" at bounding box center [80, 46] width 52 height 16
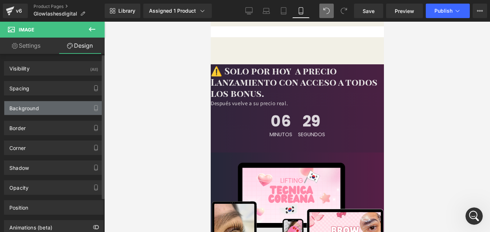
type input "0"
type input "-30"
type input "0"
type input "-30"
type input "0"
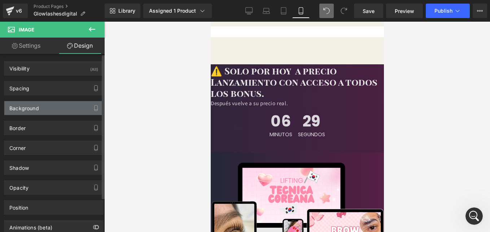
type input "0"
type input "transparent"
type input "0"
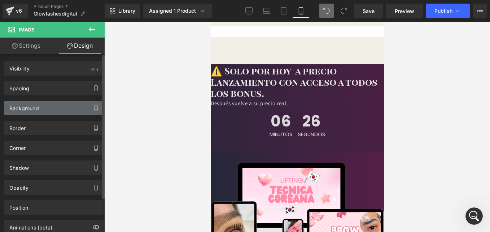
click at [52, 106] on div "Background" at bounding box center [53, 108] width 99 height 14
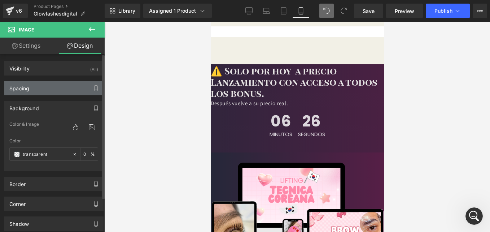
click at [51, 91] on div "Spacing" at bounding box center [53, 88] width 99 height 14
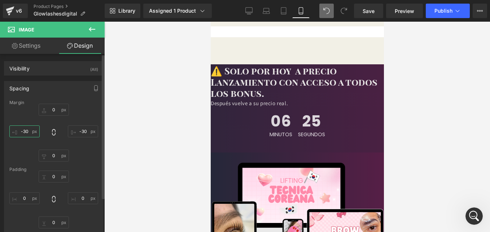
click at [27, 132] on input "-30" at bounding box center [24, 131] width 30 height 12
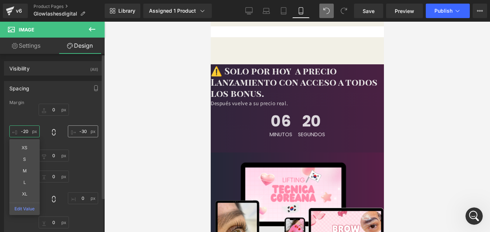
type input "-20"
click at [84, 132] on input "-30" at bounding box center [83, 131] width 30 height 12
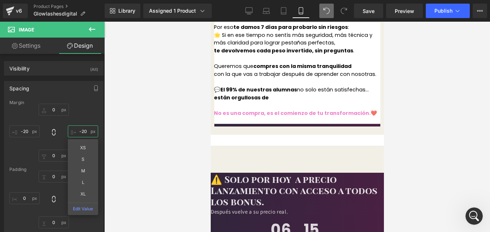
scroll to position [1458, 0]
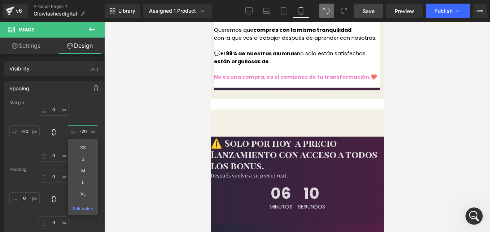
type input "-20"
click at [372, 12] on span "Save" at bounding box center [369, 11] width 12 height 8
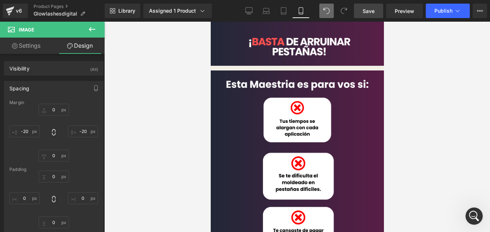
scroll to position [0, 0]
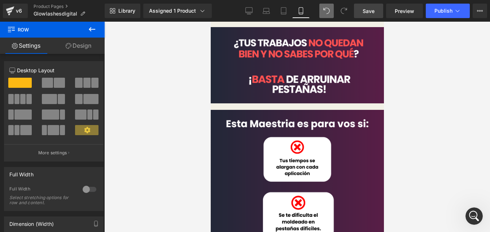
drag, startPoint x: 272, startPoint y: 40, endPoint x: 511, endPoint y: 38, distance: 239.2
click at [272, 27] on div "Liquid Row" at bounding box center [296, 24] width 173 height 5
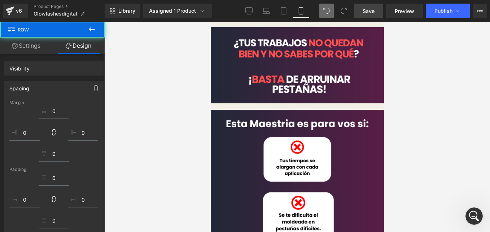
click at [236, 27] on div "Liquid Row" at bounding box center [296, 24] width 173 height 5
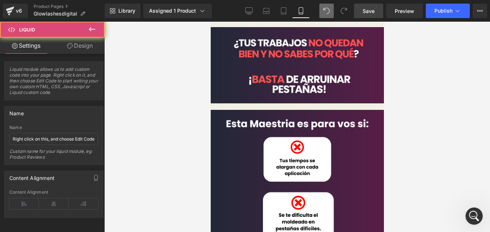
click at [83, 49] on link "Design" at bounding box center [80, 46] width 52 height 16
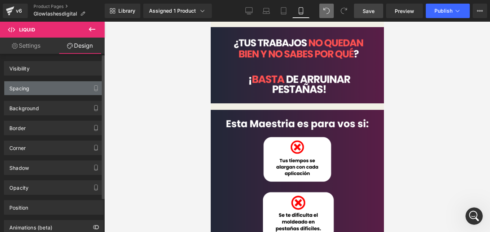
click at [62, 93] on div "Spacing" at bounding box center [53, 88] width 99 height 14
click at [54, 89] on div "Spacing" at bounding box center [53, 88] width 99 height 14
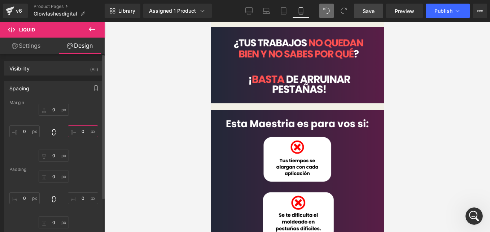
click at [82, 131] on input "0" at bounding box center [83, 131] width 30 height 12
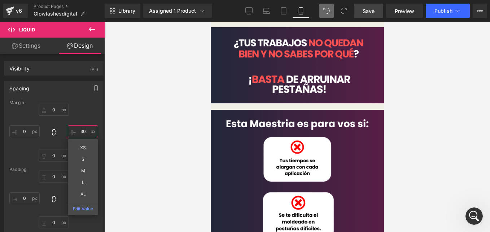
type input "3"
type input "-15"
click at [28, 134] on input "0" at bounding box center [24, 131] width 30 height 12
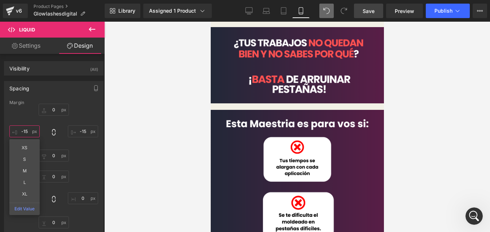
type input "-15"
click at [381, 10] on link "Save" at bounding box center [368, 11] width 29 height 14
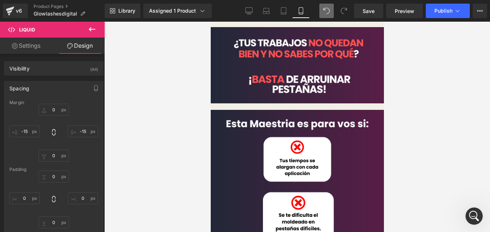
click at [226, 83] on img at bounding box center [296, 65] width 173 height 76
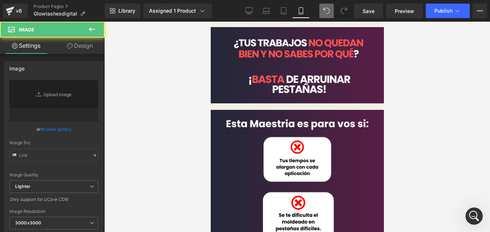
type input "[URL][DOMAIN_NAME]"
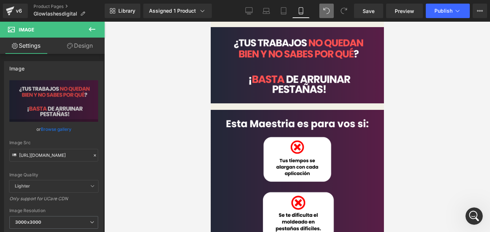
drag, startPoint x: 88, startPoint y: 40, endPoint x: 87, endPoint y: 45, distance: 5.0
click at [88, 40] on link "Design" at bounding box center [80, 46] width 52 height 16
click at [0, 0] on div "Spacing" at bounding box center [0, 0] width 0 height 0
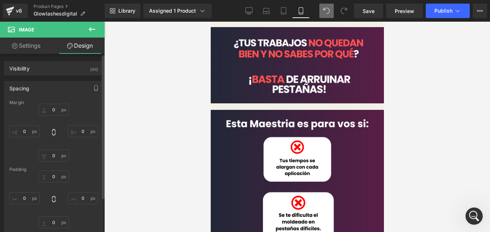
type input "0"
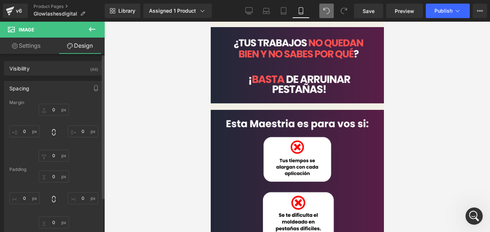
type input "0"
click at [26, 128] on input "0" at bounding box center [24, 131] width 30 height 12
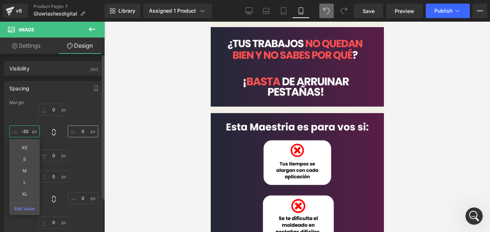
type input "-20"
click at [85, 131] on input "0" at bounding box center [83, 131] width 30 height 12
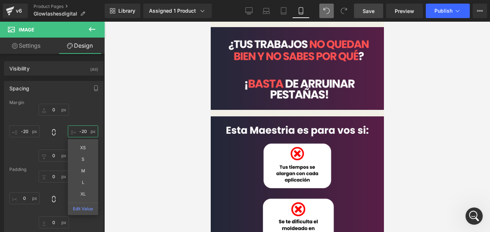
type input "-20"
click at [372, 11] on span "Save" at bounding box center [369, 11] width 12 height 8
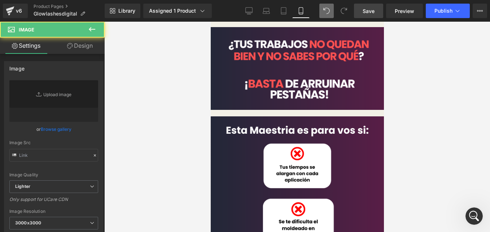
click at [87, 44] on link "Design" at bounding box center [80, 46] width 52 height 16
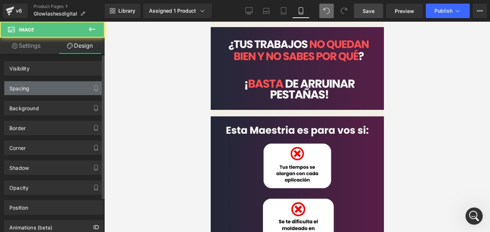
click at [53, 90] on div "Spacing" at bounding box center [53, 88] width 99 height 14
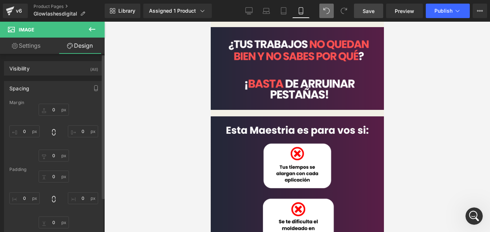
type input "0"
type input "10"
type input "0"
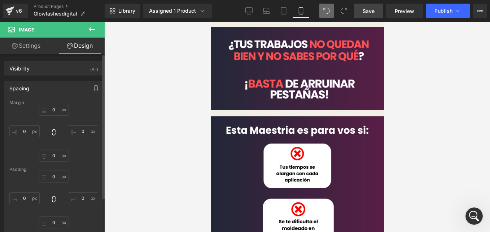
type input "0"
click at [28, 131] on input "0" at bounding box center [24, 131] width 30 height 12
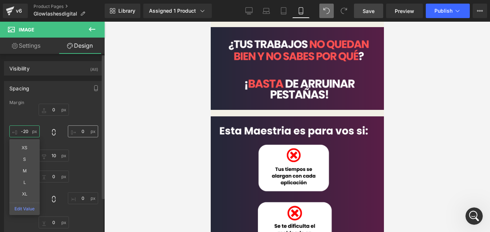
type input "-20"
click at [84, 132] on input "0" at bounding box center [83, 131] width 30 height 12
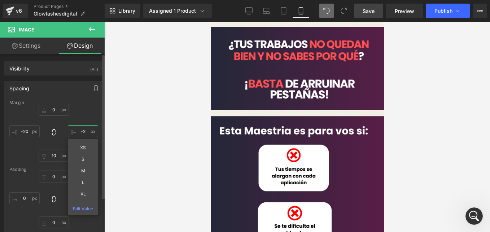
type input "-20"
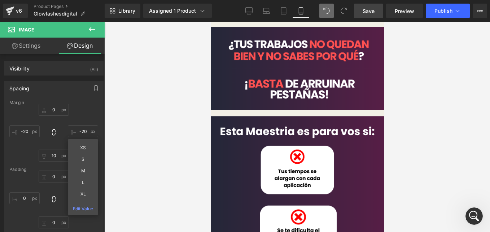
click at [210, 22] on span "Liquid" at bounding box center [210, 22] width 0 height 0
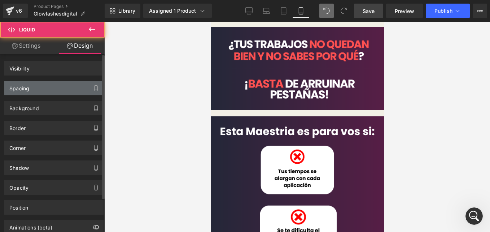
click at [40, 91] on div "Spacing" at bounding box center [53, 88] width 99 height 14
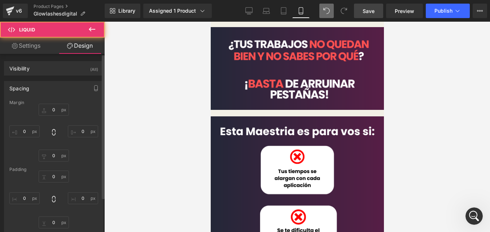
type input "0"
type input "-15"
type input "0"
type input "-15"
type input "0"
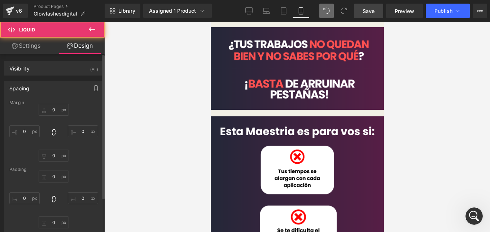
type input "0"
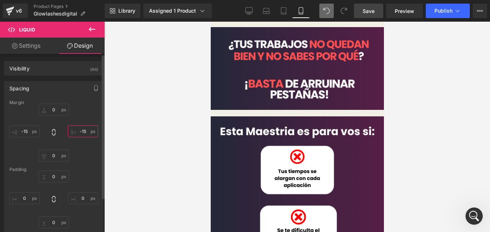
click at [84, 129] on input "-15" at bounding box center [83, 131] width 30 height 12
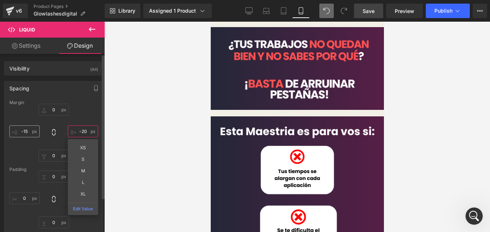
type input "-20"
drag, startPoint x: 29, startPoint y: 131, endPoint x: 68, endPoint y: 106, distance: 46.0
click at [30, 131] on input "-15" at bounding box center [24, 131] width 30 height 12
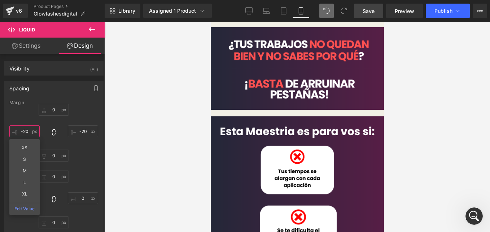
type input "-20"
click at [376, 12] on link "Save" at bounding box center [368, 11] width 29 height 14
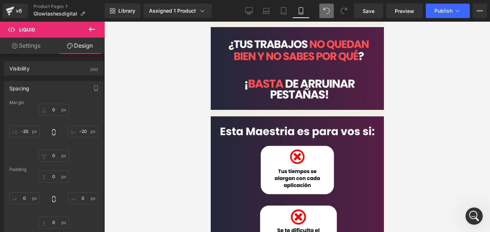
click at [210, 22] on span "Row" at bounding box center [210, 22] width 0 height 0
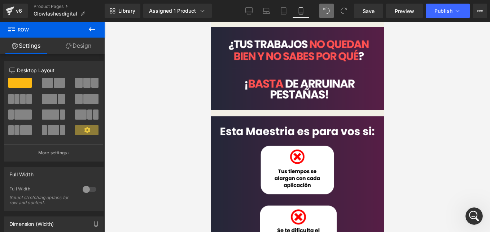
click at [86, 49] on link "Design" at bounding box center [78, 46] width 52 height 16
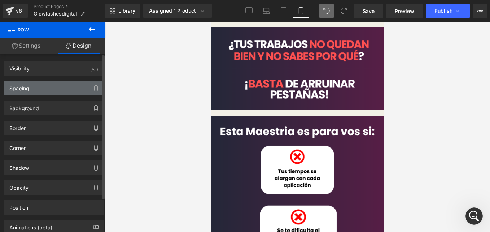
type input "0"
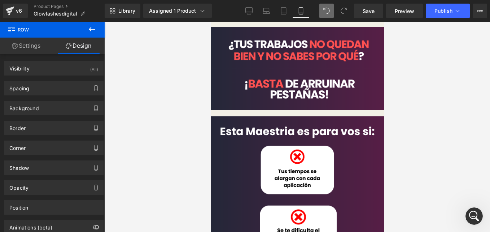
drag, startPoint x: 46, startPoint y: 88, endPoint x: 109, endPoint y: 98, distance: 64.3
click at [46, 88] on div "Spacing" at bounding box center [53, 88] width 99 height 14
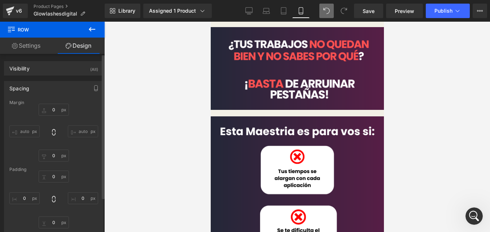
click at [74, 133] on input "auto" at bounding box center [83, 131] width 30 height 12
click at [80, 128] on input "auto" at bounding box center [83, 131] width 30 height 12
click at [25, 198] on input "0" at bounding box center [24, 198] width 30 height 12
type input "2"
type input "-10"
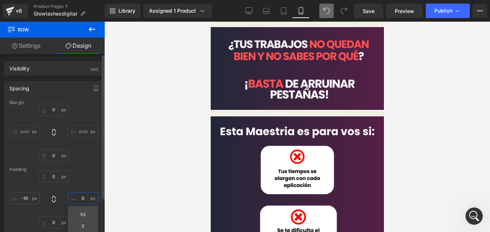
click at [84, 201] on input "0" at bounding box center [83, 198] width 30 height 12
click at [371, 14] on span "Save" at bounding box center [369, 11] width 12 height 8
click at [87, 197] on input "-10" at bounding box center [83, 198] width 30 height 12
type input "0"
click at [28, 193] on input "-10" at bounding box center [24, 198] width 30 height 12
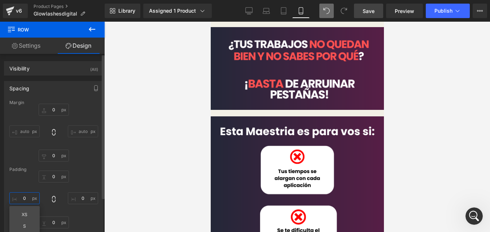
type input "0"
click at [78, 178] on div "0px 0 0 0 0px 0 0 0 XS S M L XL Edit Value" at bounding box center [53, 199] width 89 height 58
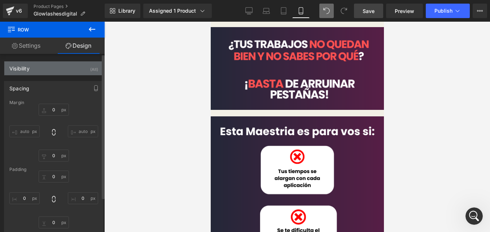
click at [38, 61] on div "Visibility (All)" at bounding box center [53, 68] width 99 height 14
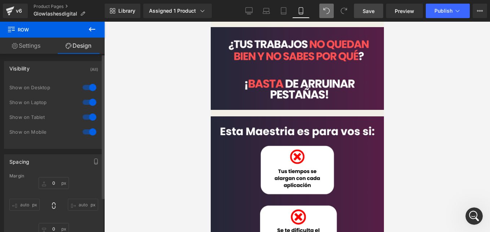
click at [37, 72] on div "Visibility (All)" at bounding box center [53, 68] width 99 height 14
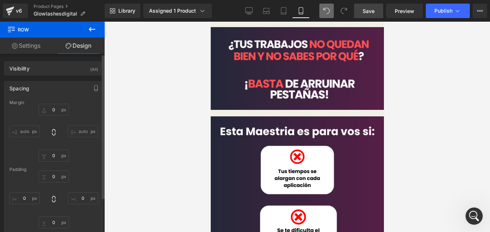
click at [35, 85] on div "Spacing" at bounding box center [53, 88] width 99 height 14
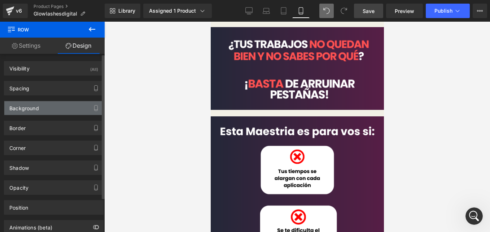
click at [43, 109] on div "Background" at bounding box center [53, 108] width 99 height 14
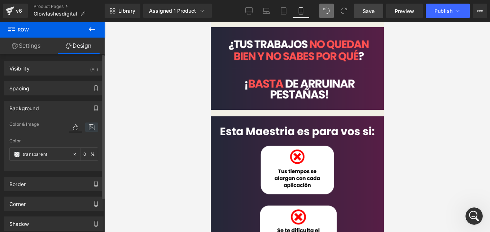
click at [93, 126] on icon at bounding box center [91, 126] width 13 height 9
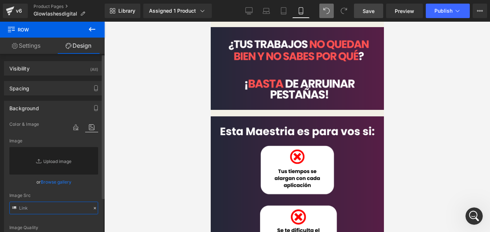
click at [38, 206] on input "text" at bounding box center [53, 207] width 89 height 13
click at [210, 22] on span "Row" at bounding box center [210, 22] width 0 height 0
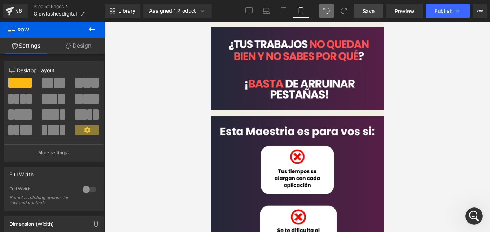
drag, startPoint x: 83, startPoint y: 41, endPoint x: 49, endPoint y: 103, distance: 70.4
click at [83, 41] on link "Design" at bounding box center [78, 46] width 52 height 16
click at [0, 0] on div "Background" at bounding box center [0, 0] width 0 height 0
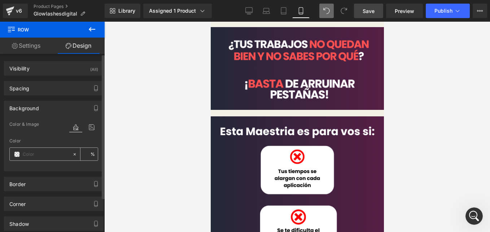
type input "transparent"
type input "0"
click at [86, 132] on div at bounding box center [83, 134] width 29 height 5
drag, startPoint x: 85, startPoint y: 130, endPoint x: 81, endPoint y: 135, distance: 6.4
click at [85, 130] on icon at bounding box center [91, 126] width 13 height 9
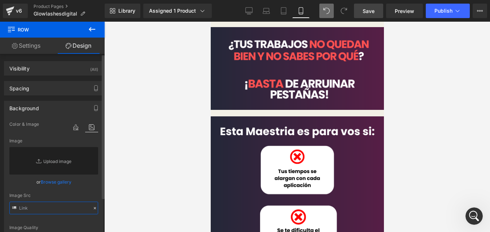
click at [44, 207] on input "text" at bounding box center [53, 207] width 89 height 13
paste input "[URL][DOMAIN_NAME]"
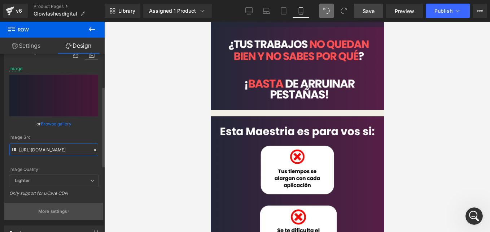
type input "[URL][DOMAIN_NAME]"
click at [46, 216] on button "More settings" at bounding box center [53, 210] width 99 height 17
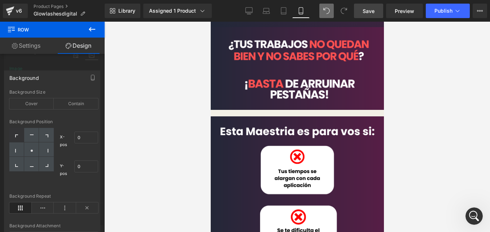
scroll to position [0, 0]
click at [29, 150] on div at bounding box center [31, 149] width 15 height 14
type input "50"
click at [368, 9] on span "Save" at bounding box center [369, 11] width 12 height 8
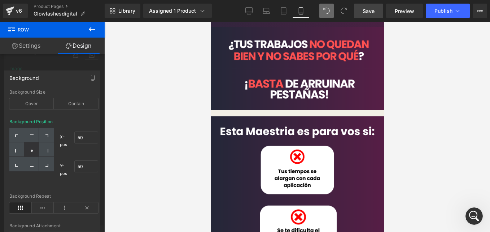
click at [368, 14] on span "Save" at bounding box center [369, 11] width 12 height 8
click at [57, 88] on div "Background Background Size Cover Contain center center Background Position X-po…" at bounding box center [52, 165] width 96 height 190
click at [53, 81] on div "Background" at bounding box center [52, 78] width 96 height 14
click at [89, 28] on icon at bounding box center [92, 29] width 9 height 9
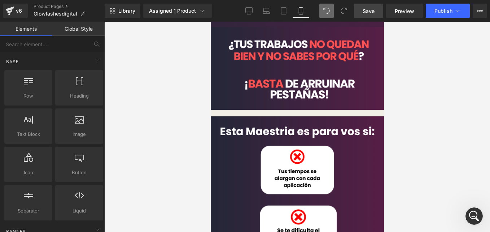
click at [210, 22] on span "Row" at bounding box center [210, 22] width 0 height 0
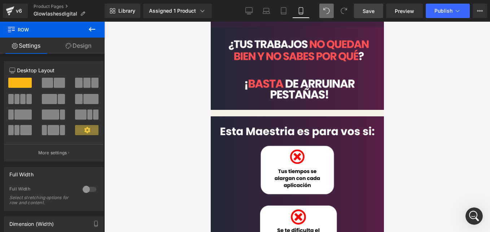
click at [88, 43] on link "Design" at bounding box center [78, 46] width 52 height 16
click at [0, 0] on div "Background" at bounding box center [0, 0] width 0 height 0
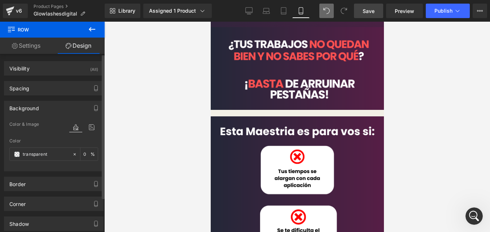
type input "transparent"
type input "0"
type input "[URL][DOMAIN_NAME]"
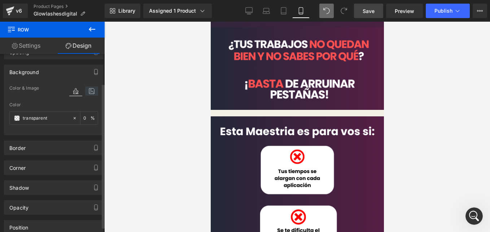
click at [85, 88] on icon at bounding box center [91, 90] width 13 height 9
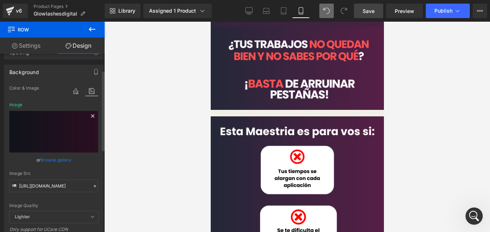
click at [90, 115] on icon at bounding box center [92, 115] width 9 height 9
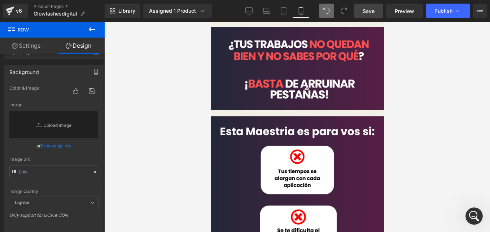
click at [360, 11] on link "Save" at bounding box center [368, 11] width 29 height 14
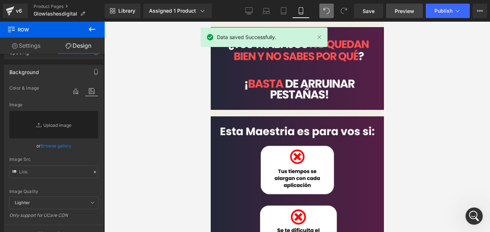
click at [401, 9] on span "Preview" at bounding box center [404, 11] width 19 height 8
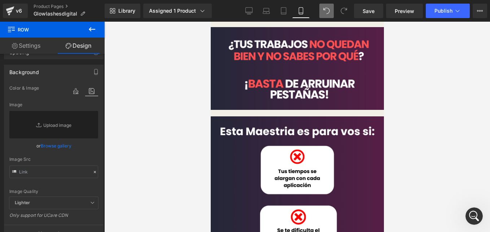
click at [210, 22] on icon at bounding box center [210, 22] width 0 height 0
click at [210, 22] on link at bounding box center [210, 22] width 0 height 0
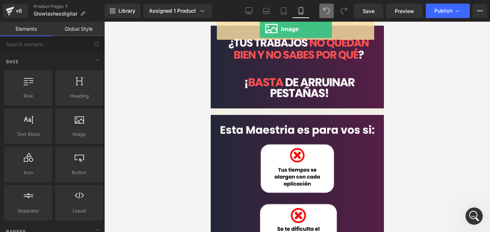
drag, startPoint x: 338, startPoint y: 153, endPoint x: 259, endPoint y: 29, distance: 147.1
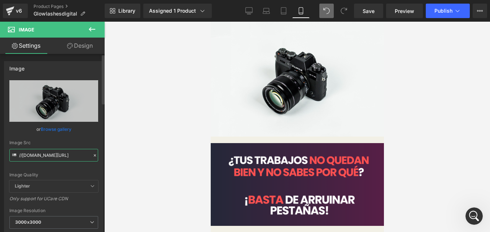
click at [60, 159] on input "//[DOMAIN_NAME][URL]" at bounding box center [53, 155] width 89 height 13
click at [68, 157] on input "//[DOMAIN_NAME][URL]" at bounding box center [53, 155] width 89 height 13
click at [69, 156] on input "//[DOMAIN_NAME][URL]" at bounding box center [53, 155] width 89 height 13
paste input "[URL][DOMAIN_NAME]"
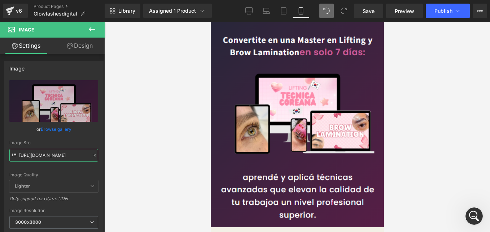
type input "[URL][DOMAIN_NAME]"
click at [271, 123] on img at bounding box center [296, 106] width 173 height 241
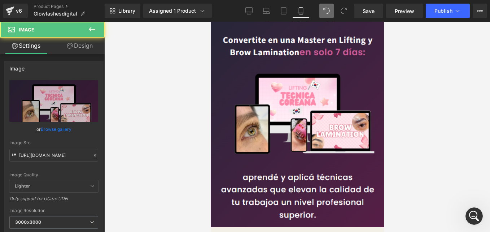
scroll to position [0, 0]
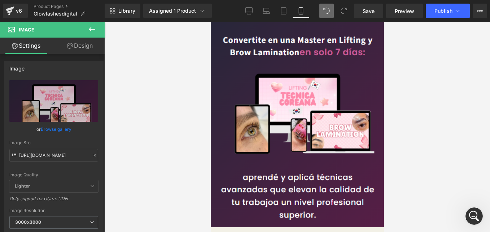
click at [92, 53] on link "Design" at bounding box center [80, 46] width 52 height 16
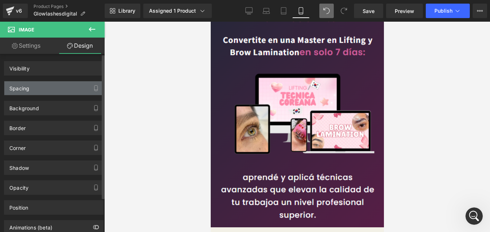
click at [45, 108] on div "Background" at bounding box center [53, 108] width 99 height 14
click at [47, 88] on div "Spacing" at bounding box center [53, 88] width 99 height 14
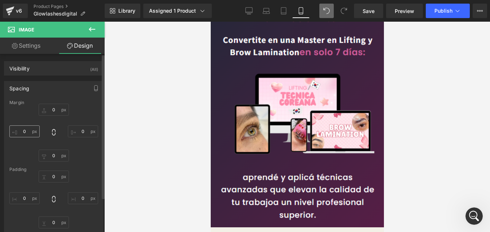
type input "0"
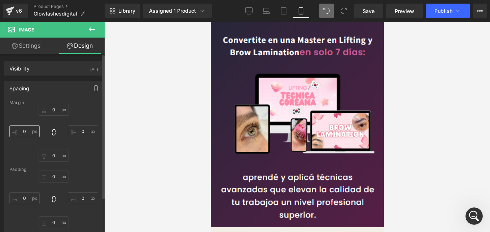
type input "0"
type input "transparent"
type input "0"
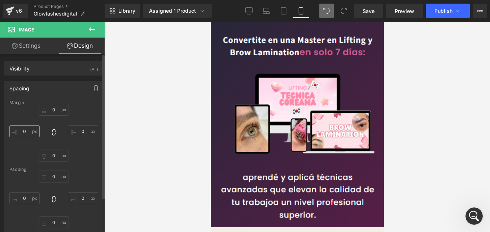
click at [24, 130] on input "0" at bounding box center [24, 131] width 30 height 12
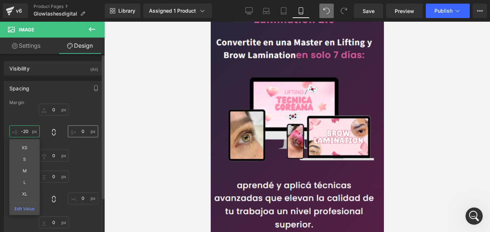
type input "-20"
click at [81, 132] on input "0" at bounding box center [83, 131] width 30 height 12
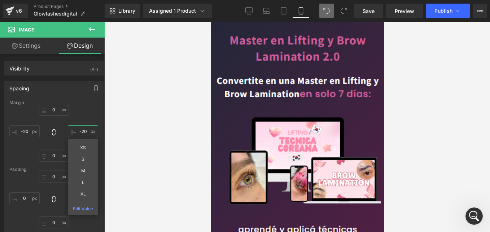
type input "-20"
click at [210, 22] on span "Image" at bounding box center [210, 22] width 0 height 0
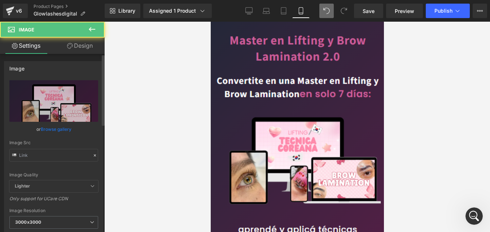
type input "[URL][DOMAIN_NAME]"
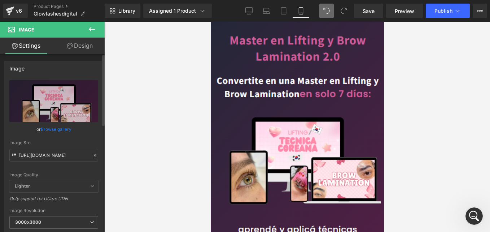
click at [92, 154] on icon at bounding box center [94, 155] width 5 height 5
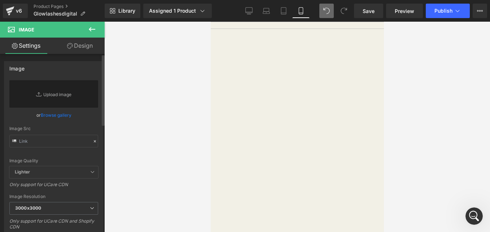
click at [54, 154] on div "Image Quality Lighter Lightest Lighter Lighter Lightest Only support for UCare …" at bounding box center [53, 123] width 89 height 86
click at [49, 142] on input "text" at bounding box center [53, 141] width 89 height 13
paste input "[URL][DOMAIN_NAME][DATE][DATE]"
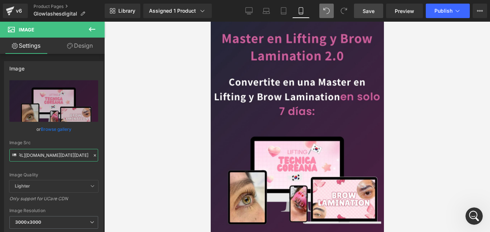
type input "[URL][DOMAIN_NAME][DATE][DATE]"
click at [368, 11] on span "Save" at bounding box center [369, 11] width 12 height 8
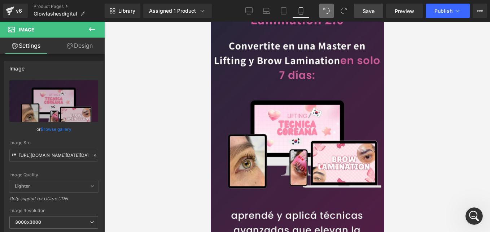
scroll to position [72, 0]
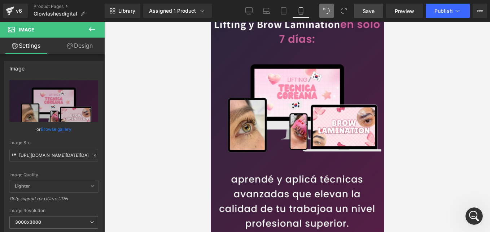
click at [294, 89] on img at bounding box center [297, 92] width 188 height 286
click at [79, 45] on link "Design" at bounding box center [80, 46] width 52 height 16
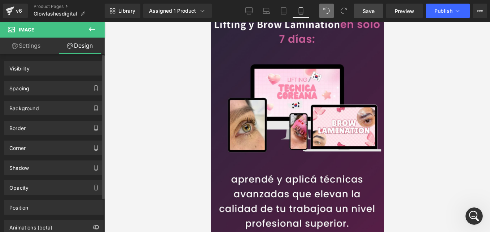
click at [44, 94] on div "Spacing" at bounding box center [53, 88] width 99 height 14
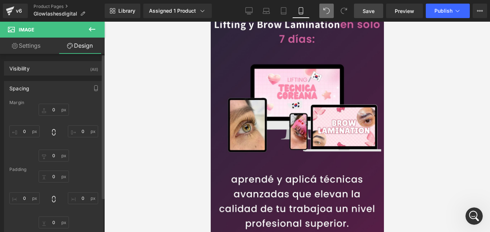
click at [66, 79] on div "Spacing [GEOGRAPHIC_DATA] [GEOGRAPHIC_DATA]" at bounding box center [54, 154] width 108 height 158
type input "0"
type input "-20"
type input "0"
type input "-20"
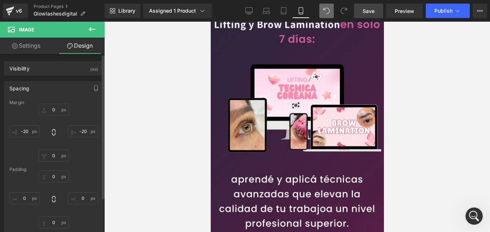
type input "0"
click at [83, 131] on input "-20" at bounding box center [83, 131] width 30 height 12
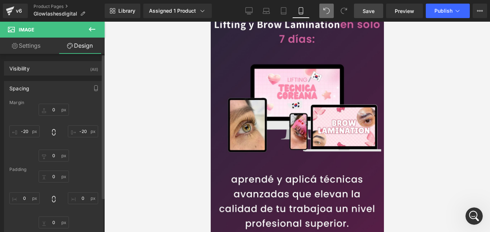
click at [90, 113] on div "0px 0 -20px -20 0px 0 -20px -20" at bounding box center [53, 133] width 89 height 58
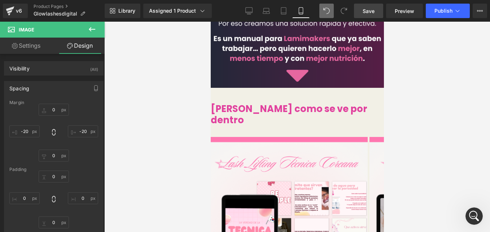
scroll to position [613, 0]
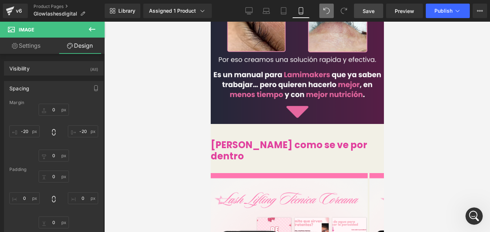
click at [305, 131] on div "Liquid" at bounding box center [296, 133] width 173 height 4
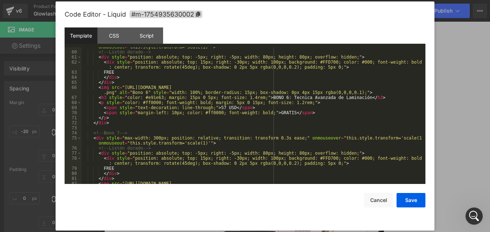
scroll to position [404, 0]
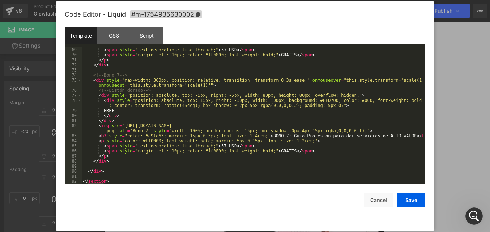
drag, startPoint x: 113, startPoint y: 184, endPoint x: 114, endPoint y: 179, distance: 4.5
click at [114, 179] on div "Code Editor - Liquid #m-1754935630002 Template CSS Script Data 69 70 71 72 73 7…" at bounding box center [245, 115] width 361 height 229
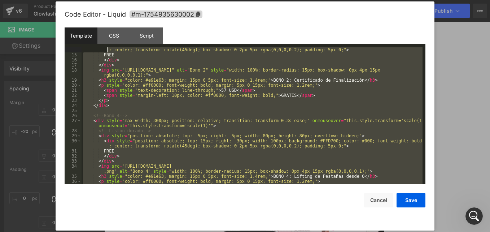
scroll to position [0, 0]
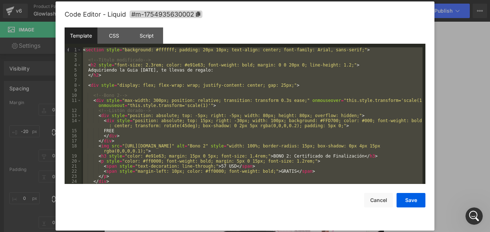
drag, startPoint x: 114, startPoint y: 179, endPoint x: 85, endPoint y: 46, distance: 136.6
click at [85, 46] on div "Template CSS Script Data 1 2 3 4 5 6 7 8 9 10 11 12 13 14 15 16 17 18 19 20 21 …" at bounding box center [245, 105] width 361 height 156
click at [222, 33] on div "Template CSS Script Data" at bounding box center [245, 37] width 361 height 20
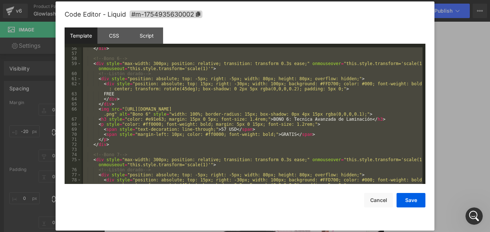
scroll to position [404, 0]
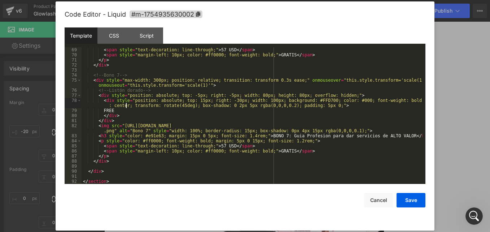
drag, startPoint x: 125, startPoint y: 168, endPoint x: 120, endPoint y: 177, distance: 9.4
click at [125, 168] on div "< span style = "text-decoration: line-through;" > 57 USD </ span > < span style…" at bounding box center [252, 120] width 341 height 146
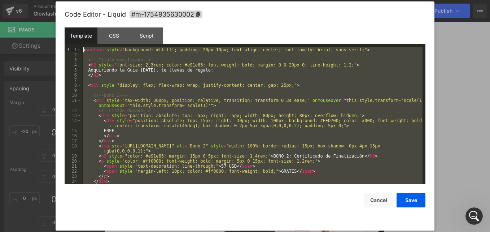
scroll to position [0, 0]
drag, startPoint x: 114, startPoint y: 181, endPoint x: 79, endPoint y: -24, distance: 207.5
click at [79, 0] on html "Image You are previewing how the will restyle your page. You can not edit Eleme…" at bounding box center [245, 116] width 490 height 232
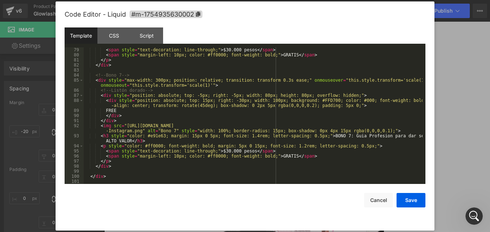
scroll to position [465, 0]
click at [423, 204] on button "Save" at bounding box center [410, 200] width 29 height 14
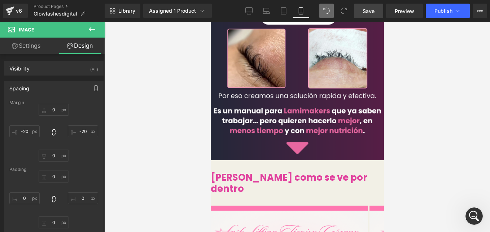
scroll to position [505, 0]
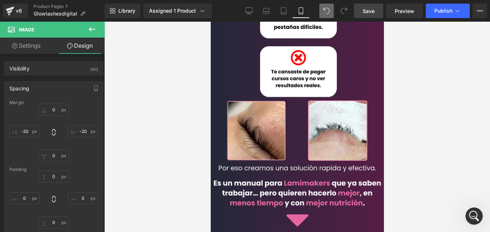
click at [368, 7] on span "Save" at bounding box center [369, 11] width 12 height 8
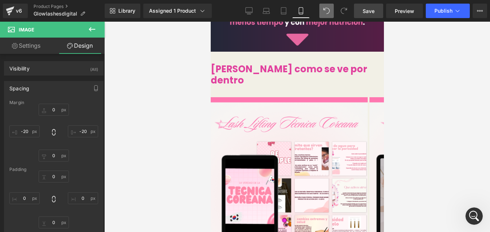
scroll to position [613, 0]
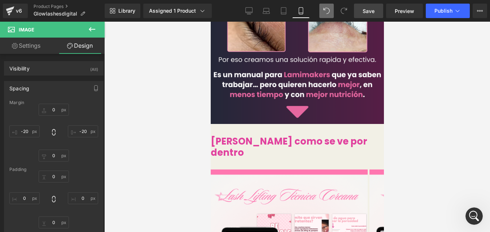
click at [210, 22] on icon at bounding box center [210, 22] width 0 height 0
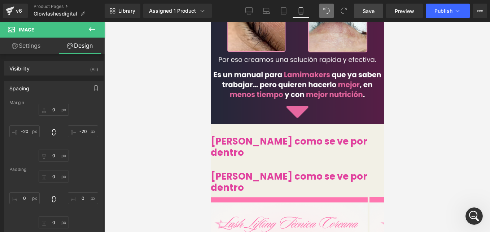
click at [210, 22] on icon at bounding box center [210, 22] width 0 height 0
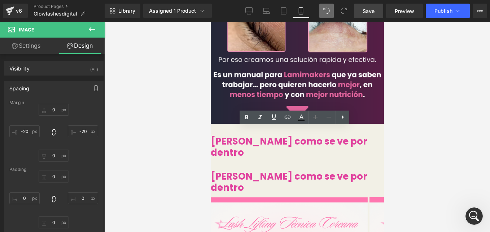
click at [299, 170] on span "[PERSON_NAME] como se ve por dentro" at bounding box center [288, 182] width 157 height 24
click at [345, 121] on link at bounding box center [342, 117] width 14 height 14
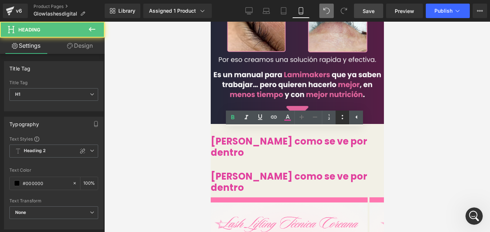
click at [342, 114] on icon at bounding box center [342, 117] width 9 height 9
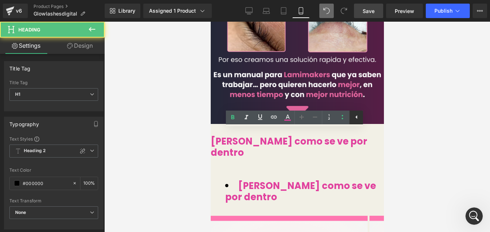
drag, startPoint x: 354, startPoint y: 119, endPoint x: 144, endPoint y: 97, distance: 210.7
click at [354, 119] on icon at bounding box center [356, 117] width 9 height 9
click at [428, 124] on div at bounding box center [297, 127] width 386 height 210
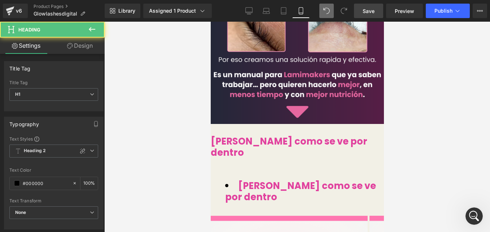
click at [177, 140] on div at bounding box center [297, 127] width 386 height 210
click at [182, 137] on div at bounding box center [297, 127] width 386 height 210
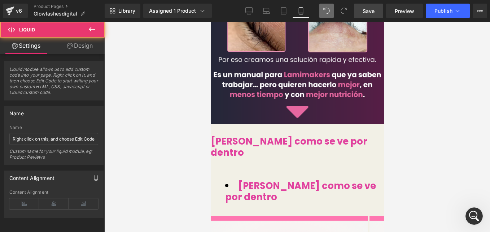
drag, startPoint x: 220, startPoint y: 124, endPoint x: 483, endPoint y: 141, distance: 262.8
click at [220, 166] on div "Liquid" at bounding box center [296, 166] width 173 height 0
click at [237, 179] on span "[PERSON_NAME] como se ve por dentro" at bounding box center [300, 191] width 151 height 24
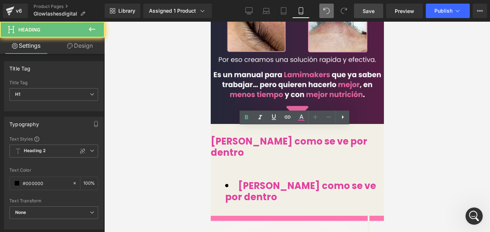
drag, startPoint x: 17, startPoint y: 110, endPoint x: 201, endPoint y: 130, distance: 184.6
click at [147, 129] on div at bounding box center [297, 127] width 386 height 210
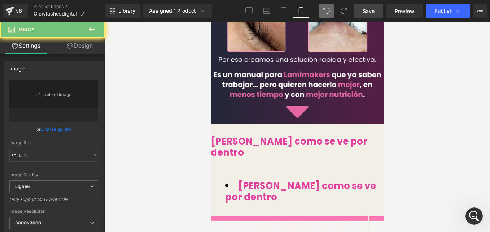
drag, startPoint x: 93, startPoint y: 28, endPoint x: 16, endPoint y: 97, distance: 103.5
click at [93, 28] on icon at bounding box center [92, 29] width 9 height 9
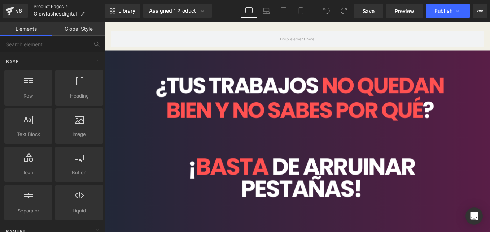
click at [62, 5] on link "Product Pages" at bounding box center [69, 7] width 71 height 6
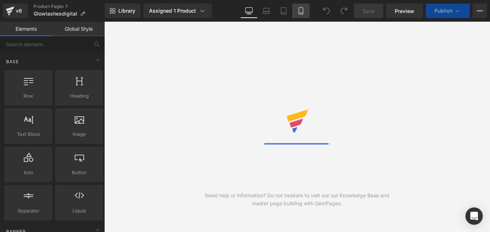
click at [299, 13] on icon at bounding box center [300, 10] width 7 height 7
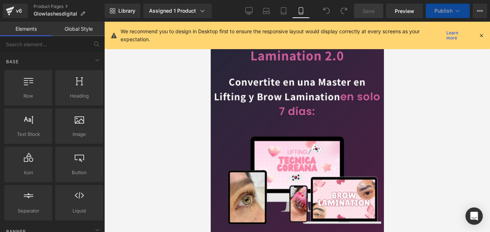
click at [482, 35] on icon at bounding box center [481, 35] width 6 height 6
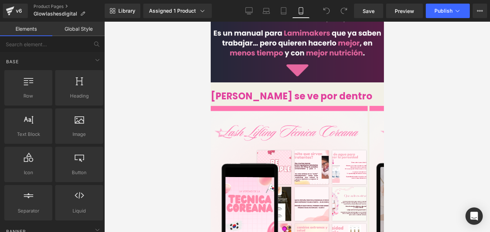
scroll to position [613, 0]
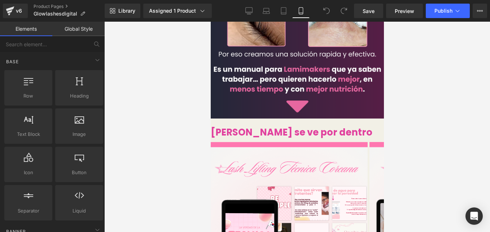
click at [210, 22] on link at bounding box center [210, 22] width 0 height 0
click at [210, 22] on icon at bounding box center [210, 22] width 0 height 0
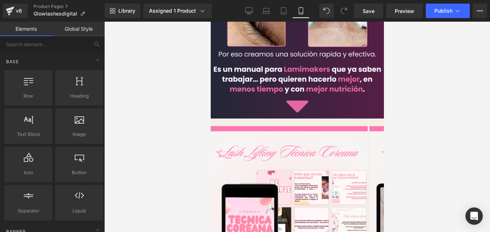
click at [210, 22] on icon at bounding box center [210, 22] width 0 height 0
click at [210, 22] on link at bounding box center [210, 22] width 0 height 0
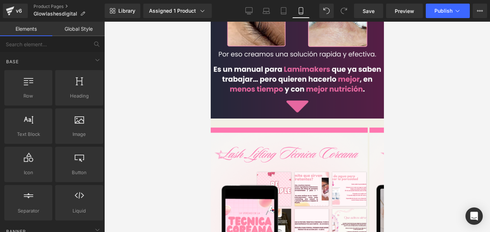
click at [210, 22] on icon at bounding box center [210, 22] width 0 height 0
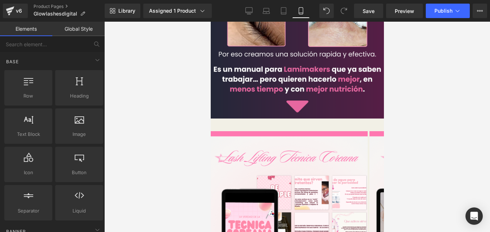
click at [210, 22] on icon at bounding box center [210, 22] width 0 height 0
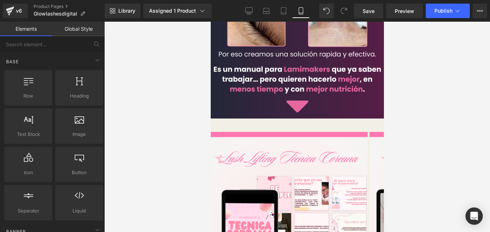
click at [210, 22] on link at bounding box center [210, 22] width 0 height 0
click at [291, 127] on div "Liquid" at bounding box center [296, 127] width 173 height 0
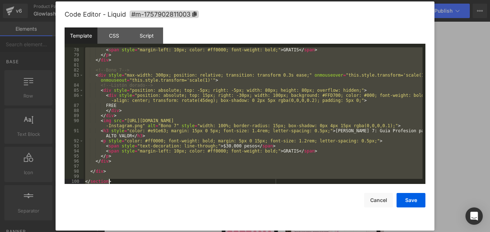
scroll to position [465, 0]
drag, startPoint x: 85, startPoint y: 49, endPoint x: 277, endPoint y: 250, distance: 277.6
click at [277, 231] on html "You are previewing how the will restyle your page. You can not edit Elements in…" at bounding box center [245, 116] width 490 height 232
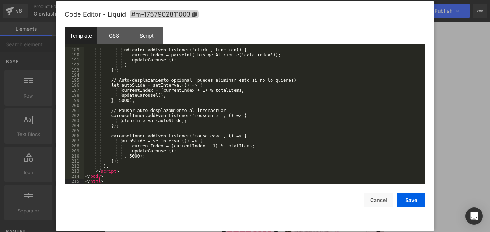
scroll to position [970, 0]
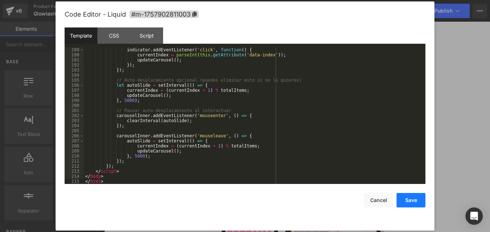
click at [409, 198] on button "Save" at bounding box center [410, 200] width 29 height 14
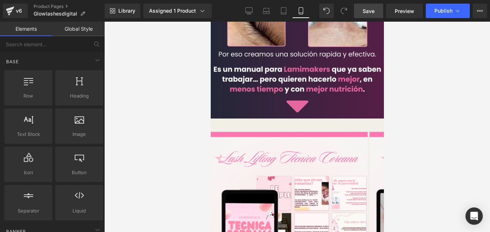
click at [368, 11] on span "Save" at bounding box center [369, 11] width 12 height 8
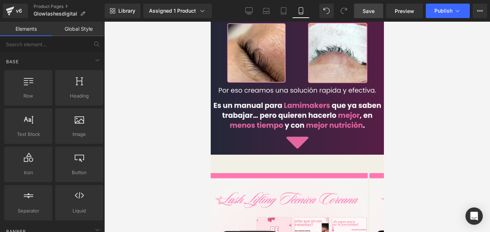
click at [289, 158] on div "Liquid" at bounding box center [296, 159] width 173 height 2
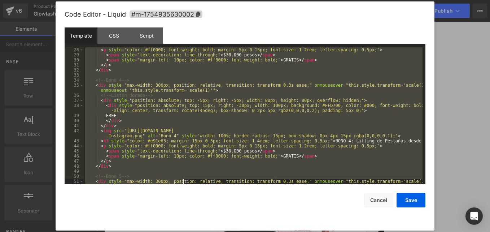
scroll to position [465, 0]
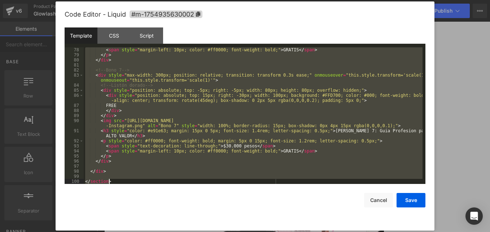
drag, startPoint x: 85, startPoint y: 49, endPoint x: 216, endPoint y: 250, distance: 239.6
click at [216, 231] on html "You are previewing how the will restyle your page. You can not edit Elements in…" at bounding box center [245, 116] width 490 height 232
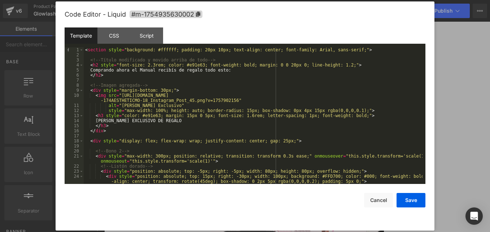
scroll to position [0, 0]
click at [409, 200] on button "Save" at bounding box center [410, 200] width 29 height 14
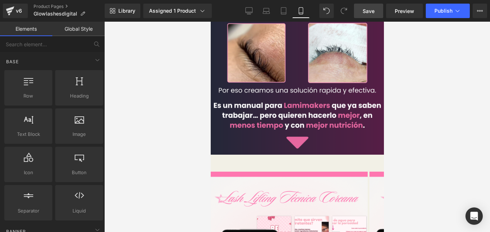
click at [364, 10] on span "Save" at bounding box center [369, 11] width 12 height 8
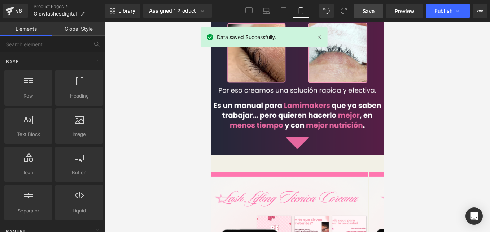
click at [303, 162] on div "Liquid" at bounding box center [296, 163] width 173 height 2
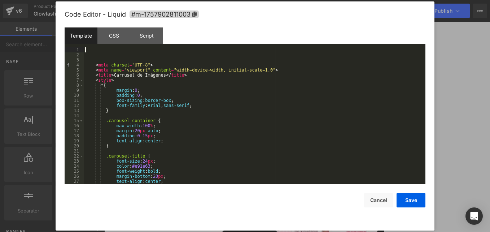
click at [95, 50] on div "< meta charset = "UTF-8" > < meta name = "viewport" content = "width=device-wid…" at bounding box center [253, 120] width 339 height 146
click at [96, 58] on div "< meta charset = "UTF-8" > < meta name = "viewport" content = "width=device-wid…" at bounding box center [253, 120] width 339 height 146
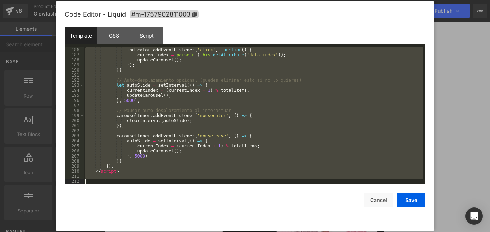
scroll to position [955, 0]
drag, startPoint x: 90, startPoint y: 48, endPoint x: 340, endPoint y: 250, distance: 321.4
click at [340, 231] on html "You are previewing how the will restyle your page. You can not edit Elements in…" at bounding box center [245, 116] width 490 height 232
click at [381, 199] on button "Cancel" at bounding box center [378, 200] width 29 height 14
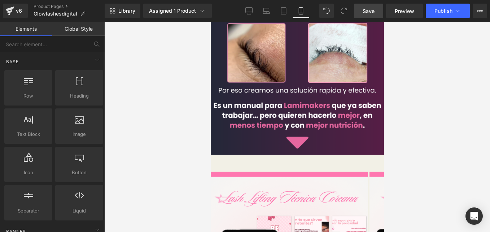
scroll to position [541, 0]
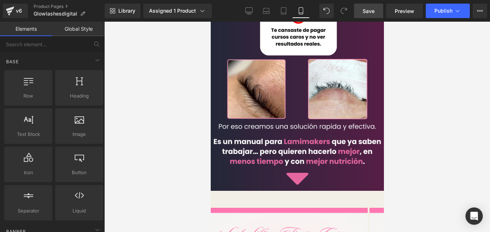
click at [371, 12] on span "Save" at bounding box center [369, 11] width 12 height 8
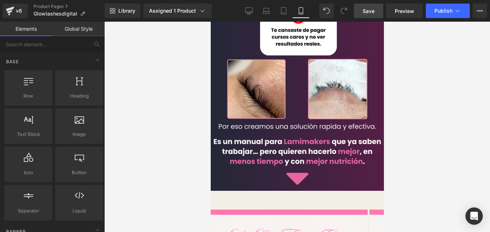
scroll to position [613, 0]
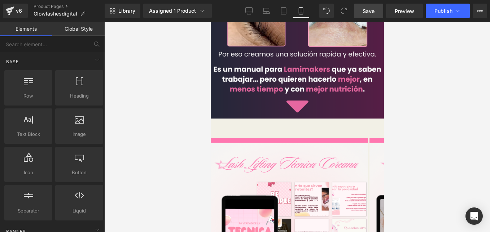
click at [210, 22] on icon at bounding box center [210, 22] width 0 height 0
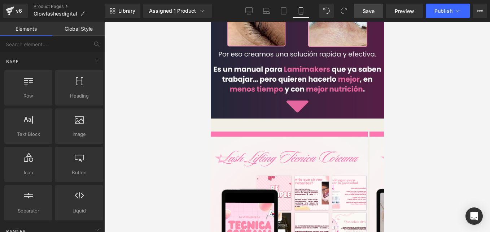
click at [370, 13] on span "Save" at bounding box center [369, 11] width 12 height 8
click at [210, 22] on icon at bounding box center [210, 22] width 0 height 0
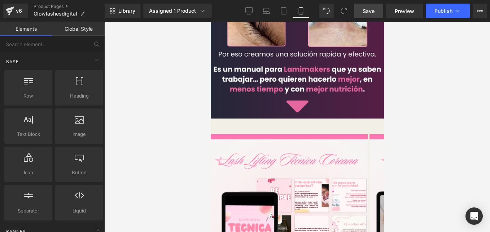
click at [303, 128] on div "Liquid" at bounding box center [296, 129] width 173 height 2
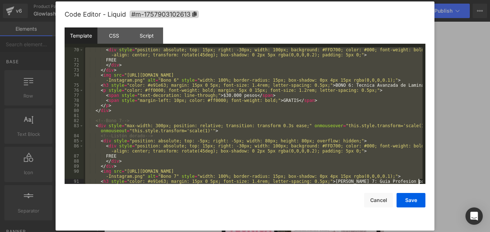
scroll to position [465, 0]
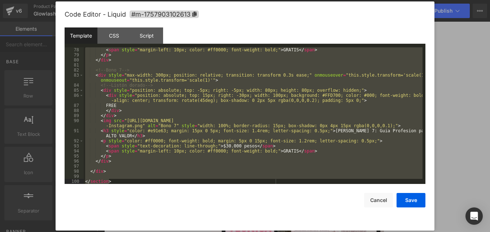
drag, startPoint x: 90, startPoint y: 50, endPoint x: 491, endPoint y: 250, distance: 448.3
click at [490, 231] on html "You are previewing how the will restyle your page. You can not edit Elements in…" at bounding box center [245, 116] width 490 height 232
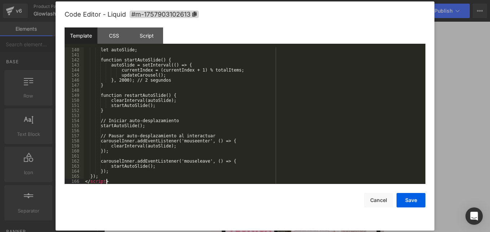
scroll to position [722, 0]
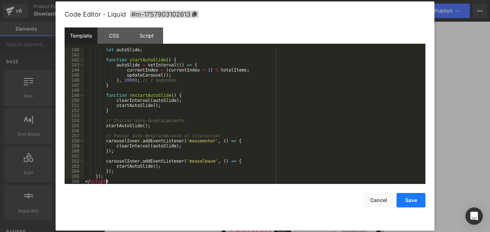
click at [414, 201] on button "Save" at bounding box center [410, 200] width 29 height 14
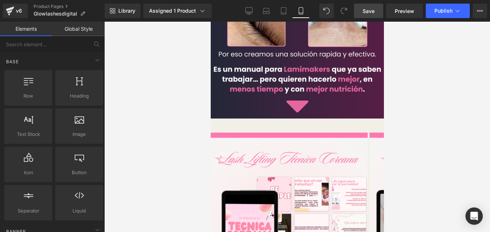
click at [374, 10] on span "Save" at bounding box center [369, 11] width 12 height 8
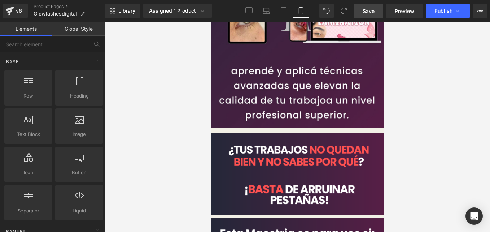
scroll to position [0, 0]
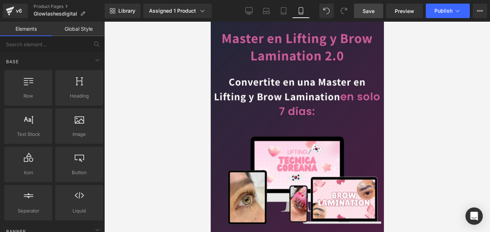
click at [296, 115] on img at bounding box center [297, 165] width 188 height 286
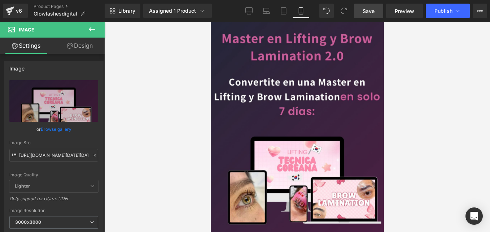
click at [210, 22] on span "Image" at bounding box center [210, 22] width 0 height 0
click at [92, 155] on icon at bounding box center [94, 155] width 5 height 5
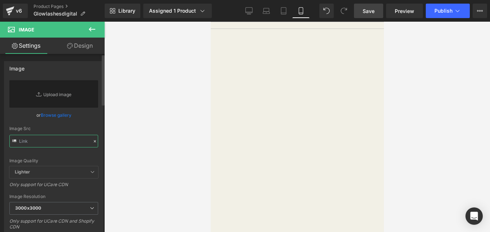
click at [51, 139] on input "text" at bounding box center [53, 141] width 89 height 13
paste input "https://cdn.shopify.com/s/files/1/0663/2269/4232/files/Heading_7.png?v=17579035…"
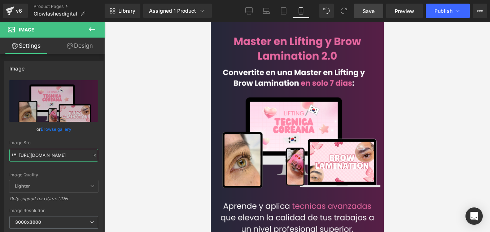
type input "https://cdn.shopify.com/s/files/1/0663/2269/4232/files/Heading_7_3000x3000.png?…"
click at [361, 11] on link "Save" at bounding box center [368, 11] width 29 height 14
click at [210, 22] on span "Image" at bounding box center [210, 22] width 0 height 0
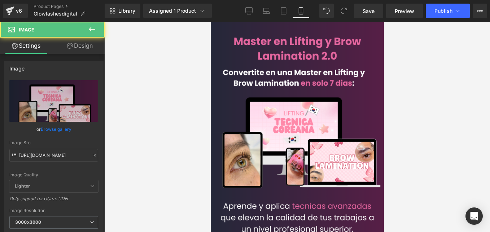
click at [86, 51] on link "Design" at bounding box center [80, 46] width 52 height 16
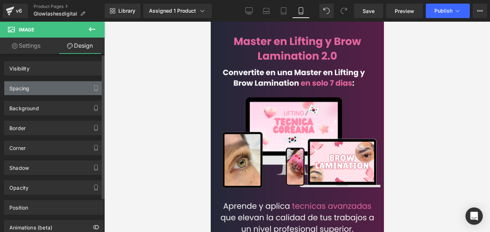
click at [44, 92] on div "Spacing" at bounding box center [53, 88] width 99 height 14
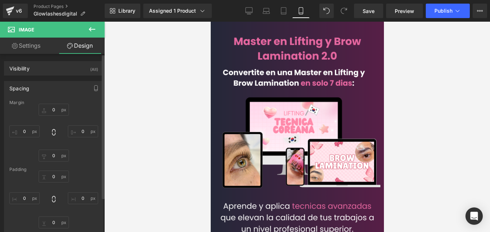
type input "0"
type input "-20"
type input "0"
type input "-20"
type input "0"
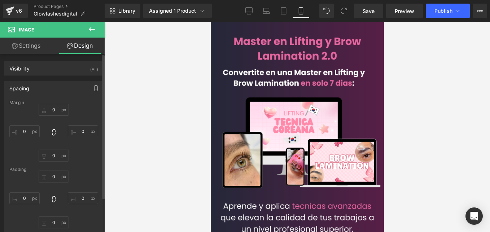
type input "0"
click at [27, 128] on input "-20" at bounding box center [24, 131] width 30 height 12
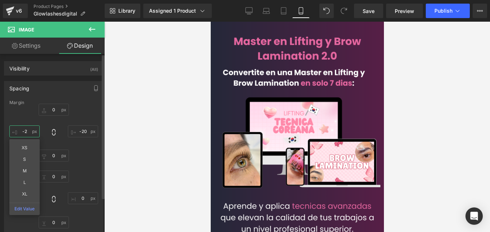
type input "-"
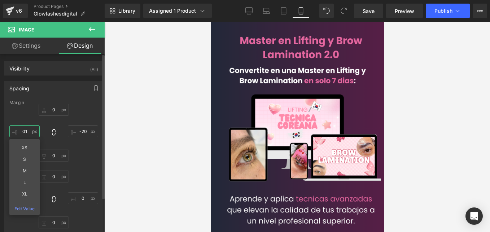
type input "1"
click at [84, 132] on input "-20" at bounding box center [83, 131] width 30 height 12
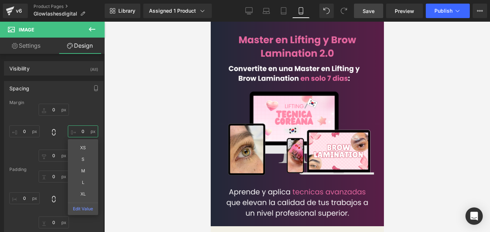
type input "0"
click at [360, 12] on link "Save" at bounding box center [368, 11] width 29 height 14
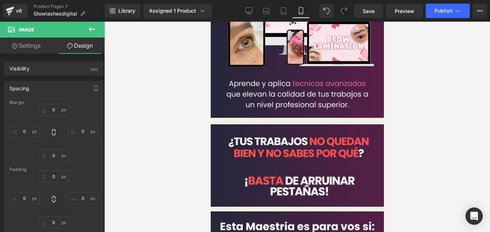
scroll to position [144, 0]
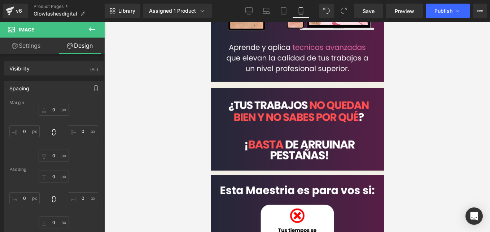
click at [315, 88] on img at bounding box center [297, 129] width 188 height 83
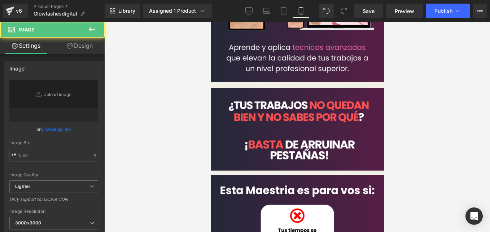
type input "[URL][DOMAIN_NAME]"
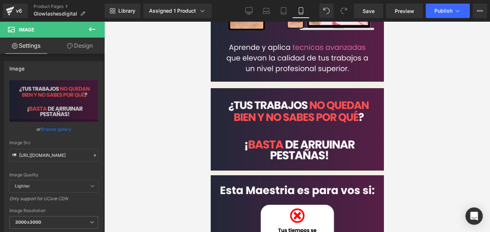
click at [86, 46] on link "Design" at bounding box center [80, 46] width 52 height 16
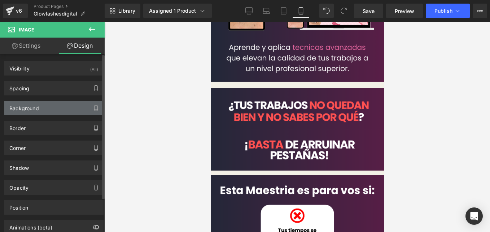
type input "0"
type input "-20"
type input "0"
type input "-20"
type input "0"
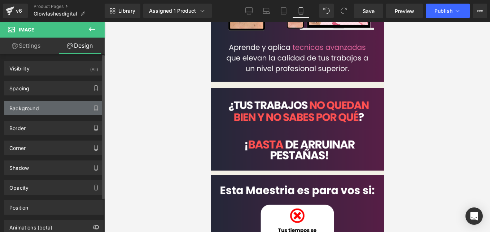
type input "0"
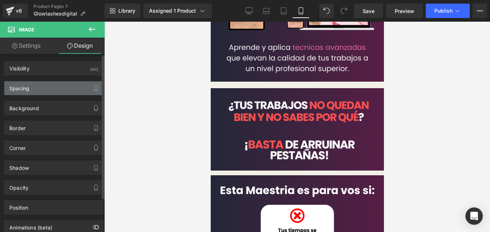
click at [48, 89] on div "Spacing" at bounding box center [53, 88] width 99 height 14
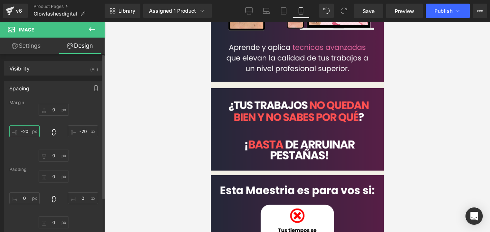
click at [23, 132] on input "-20" at bounding box center [24, 131] width 30 height 12
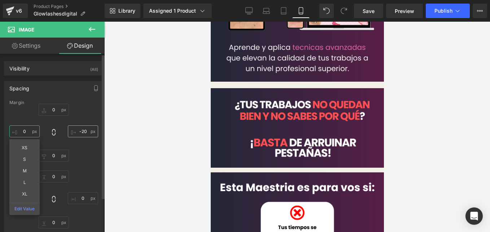
type input "0"
click at [82, 127] on input "-20" at bounding box center [83, 131] width 30 height 12
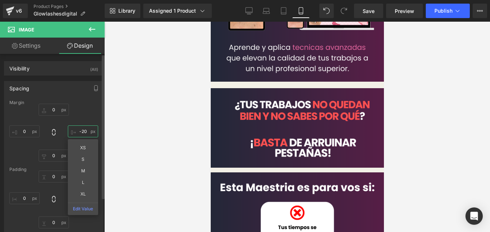
type input "0"
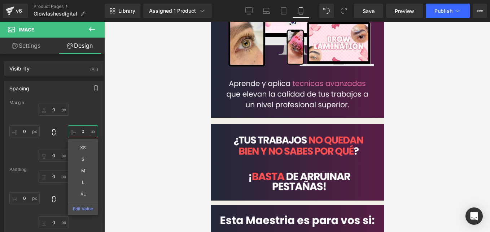
scroll to position [72, 0]
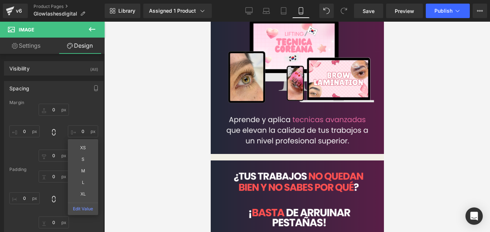
click at [213, 126] on div "Image" at bounding box center [296, 52] width 173 height 207
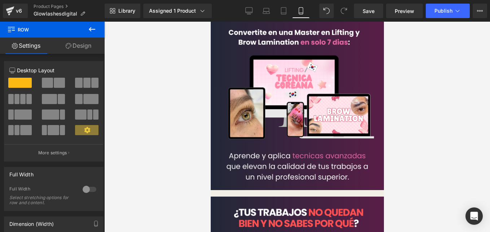
scroll to position [0, 0]
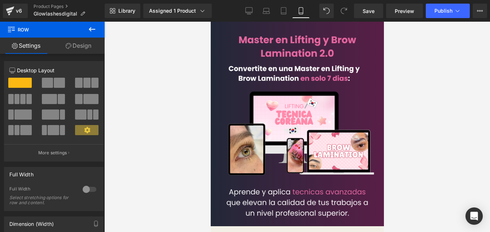
click at [295, 116] on div "Image" at bounding box center [296, 125] width 173 height 207
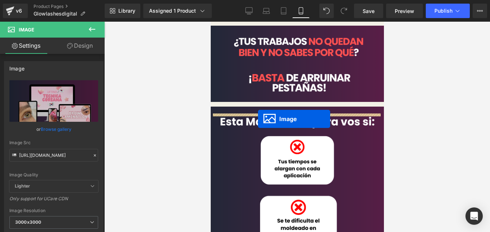
drag, startPoint x: 282, startPoint y: 126, endPoint x: 258, endPoint y: 119, distance: 25.1
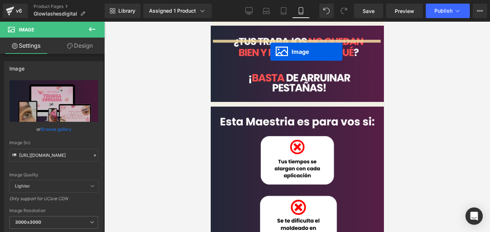
drag, startPoint x: 283, startPoint y: 103, endPoint x: 270, endPoint y: 52, distance: 53.3
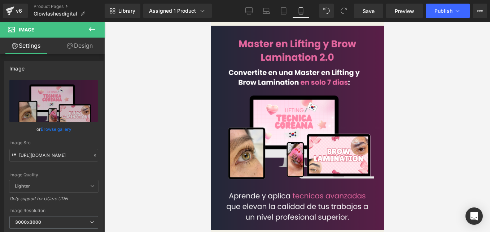
click at [210, 22] on icon at bounding box center [210, 22] width 0 height 0
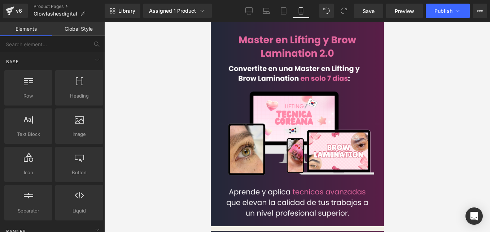
scroll to position [72, 0]
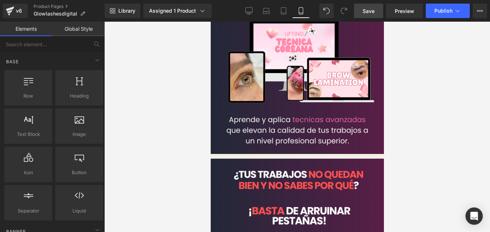
click at [369, 13] on span "Save" at bounding box center [369, 11] width 12 height 8
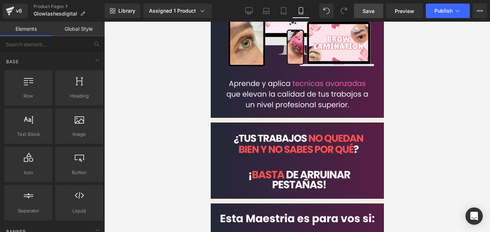
scroll to position [180, 0]
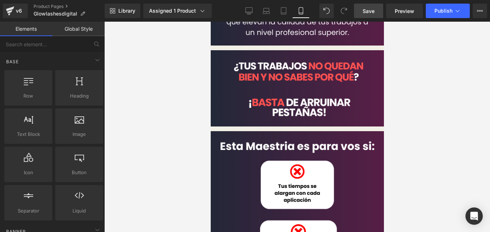
click at [296, 68] on img at bounding box center [296, 88] width 173 height 76
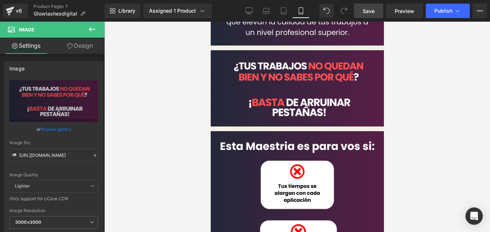
click at [88, 45] on link "Design" at bounding box center [80, 46] width 52 height 16
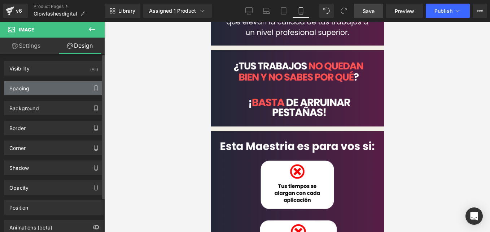
click at [52, 87] on div "Spacing" at bounding box center [53, 88] width 99 height 14
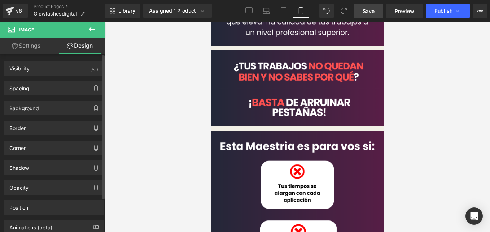
type input "0"
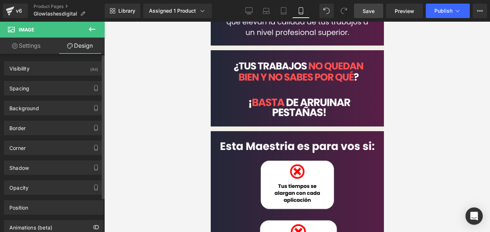
type input "0"
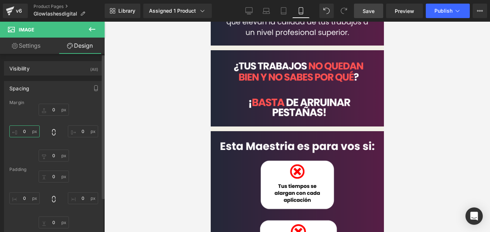
click at [22, 130] on input "0" at bounding box center [24, 131] width 30 height 12
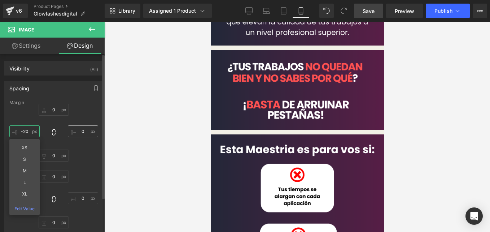
type input "-20"
click at [85, 129] on input "0" at bounding box center [83, 131] width 30 height 12
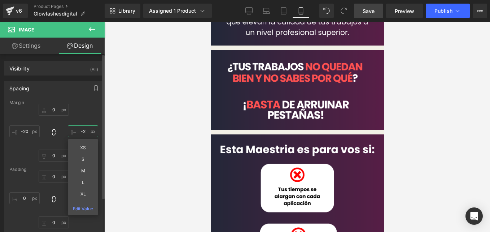
type input "-20"
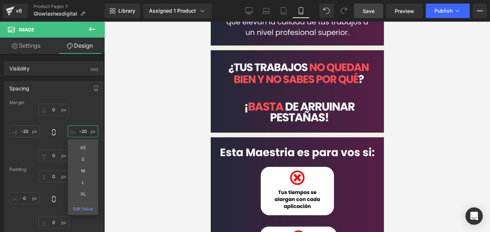
scroll to position [72, 0]
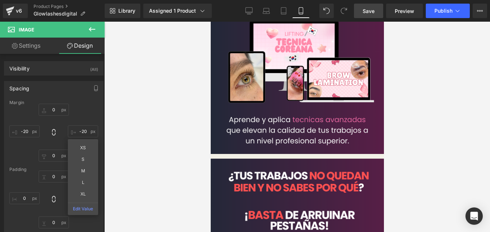
click at [317, 79] on img at bounding box center [296, 51] width 173 height 204
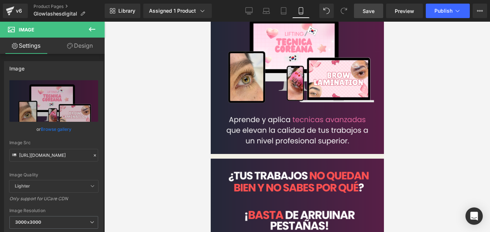
drag, startPoint x: 85, startPoint y: 48, endPoint x: 56, endPoint y: 145, distance: 100.7
click at [85, 48] on link "Design" at bounding box center [80, 46] width 52 height 16
click at [0, 0] on div "Spacing" at bounding box center [0, 0] width 0 height 0
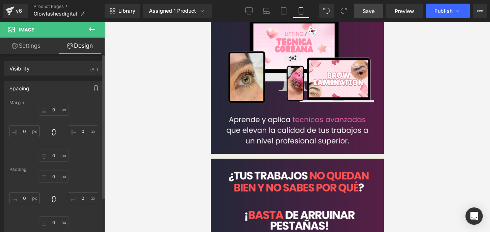
type input "0"
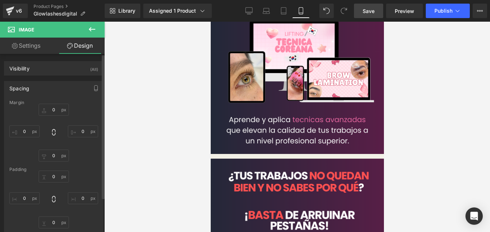
type input "0"
click at [78, 131] on input "0" at bounding box center [83, 131] width 30 height 12
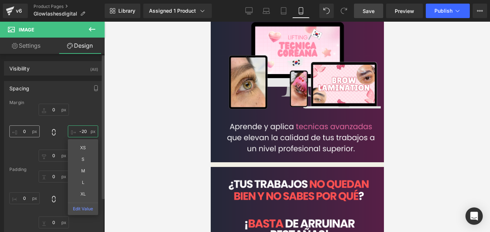
type input "-20"
click at [26, 130] on input "0" at bounding box center [24, 131] width 30 height 12
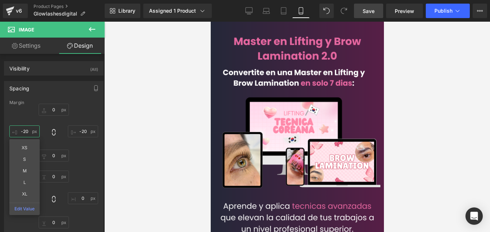
scroll to position [36, 0]
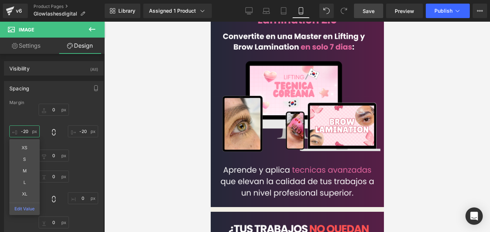
type input "-20"
click at [376, 8] on link "Save" at bounding box center [368, 11] width 29 height 14
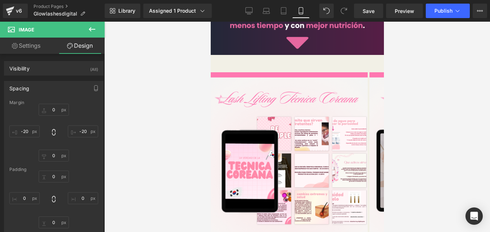
scroll to position [541, 0]
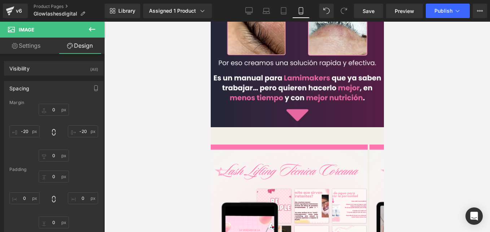
click at [300, 140] on div "Liquid" at bounding box center [296, 140] width 173 height 0
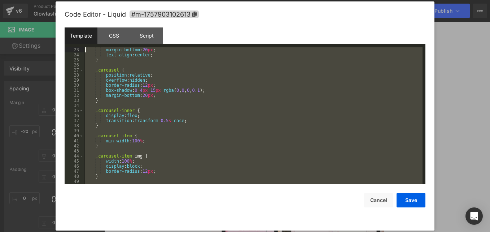
scroll to position [0, 0]
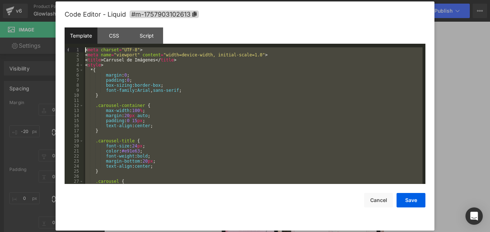
drag, startPoint x: 133, startPoint y: 178, endPoint x: 78, endPoint y: 39, distance: 149.8
click at [78, 39] on div "Template CSS Script Data 1 2 3 4 5 6 7 8 9 10 11 12 13 14 15 16 17 18 19 20 21 …" at bounding box center [245, 105] width 361 height 156
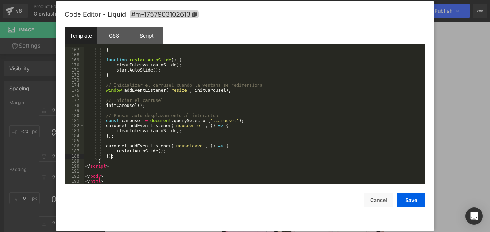
click at [348, 153] on div "} function restartAutoSlide ( ) { clearInterval ( autoSlide ) ; startAutoSlide …" at bounding box center [253, 120] width 339 height 146
click at [414, 203] on button "Save" at bounding box center [410, 200] width 29 height 14
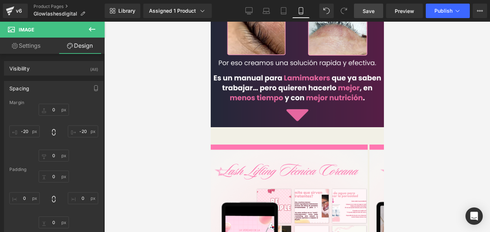
click at [378, 14] on link "Save" at bounding box center [368, 11] width 29 height 14
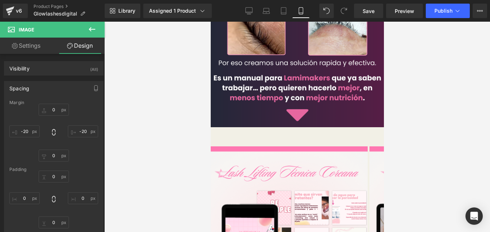
click at [210, 22] on icon at bounding box center [210, 22] width 0 height 0
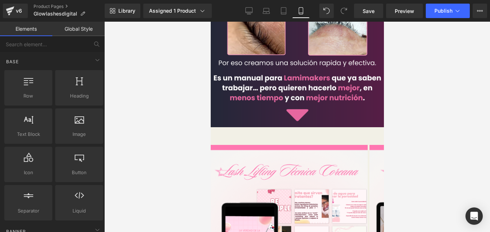
click at [210, 22] on icon at bounding box center [210, 22] width 0 height 0
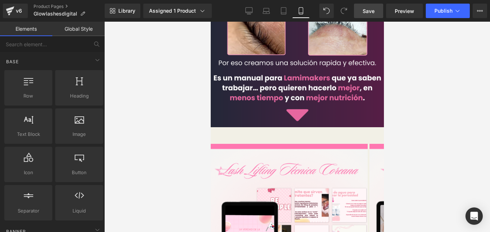
click at [365, 14] on span "Save" at bounding box center [369, 11] width 12 height 8
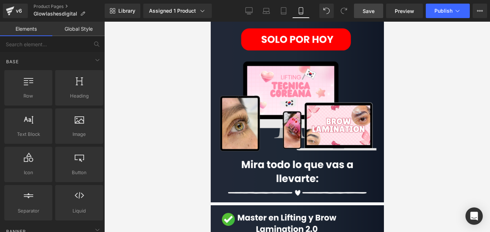
click at [259, 121] on img at bounding box center [296, 111] width 173 height 181
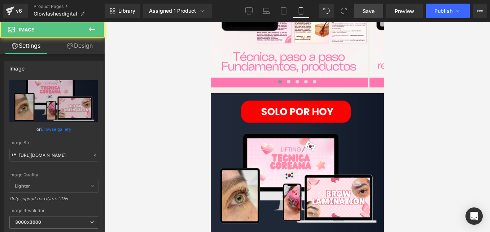
scroll to position [758, 0]
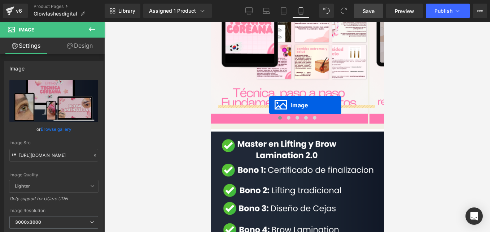
drag, startPoint x: 282, startPoint y: 188, endPoint x: 269, endPoint y: 105, distance: 83.6
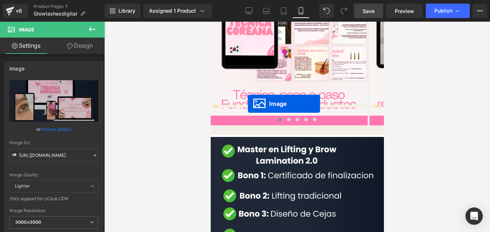
drag, startPoint x: 284, startPoint y: 188, endPoint x: 247, endPoint y: 104, distance: 91.8
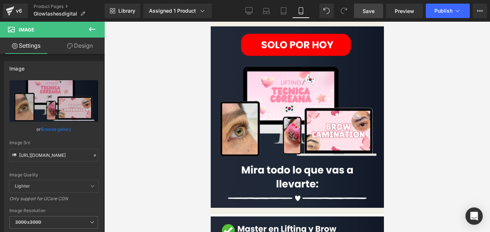
scroll to position [902, 0]
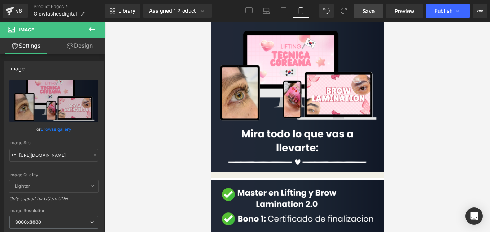
click at [210, 22] on icon at bounding box center [210, 22] width 0 height 0
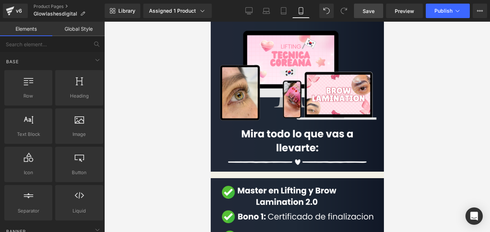
scroll to position [974, 0]
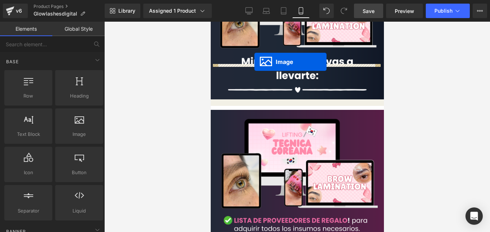
drag, startPoint x: 284, startPoint y: 202, endPoint x: 254, endPoint y: 62, distance: 143.8
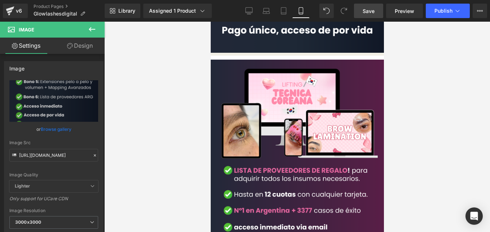
scroll to position [1263, 0]
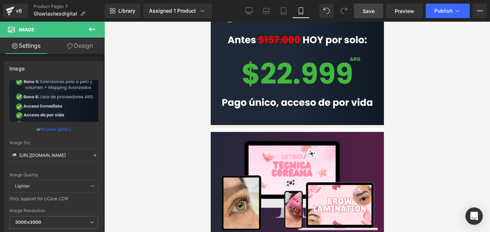
click at [280, 132] on img at bounding box center [296, 221] width 173 height 179
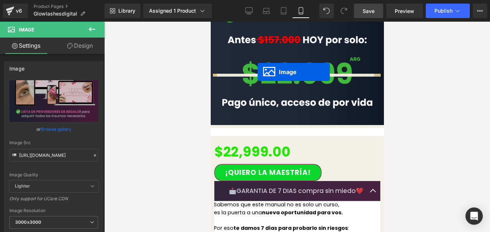
drag, startPoint x: 282, startPoint y: 172, endPoint x: 257, endPoint y: 72, distance: 103.2
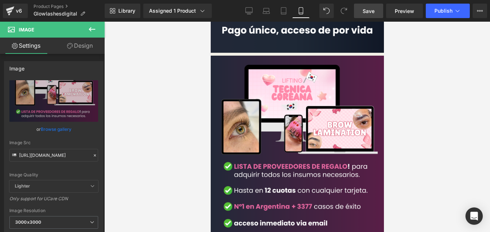
scroll to position [1371, 0]
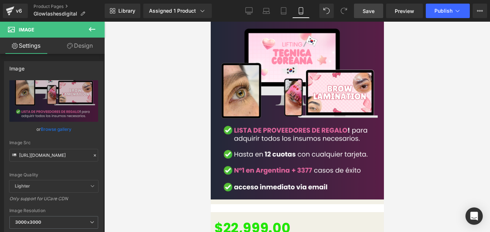
click at [210, 22] on icon at bounding box center [210, 22] width 0 height 0
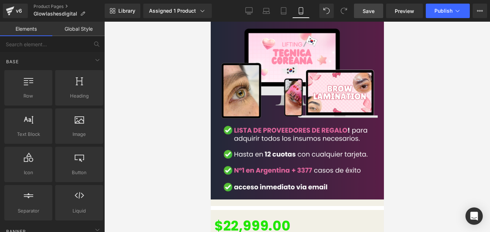
click at [210, 22] on icon at bounding box center [210, 22] width 0 height 0
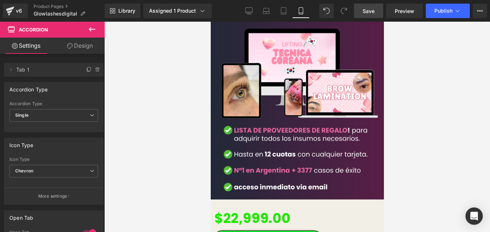
drag, startPoint x: 238, startPoint y: 181, endPoint x: 242, endPoint y: 182, distance: 3.7
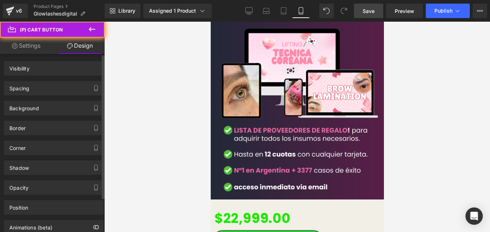
click at [82, 47] on link "Design" at bounding box center [80, 46] width 52 height 16
click at [45, 87] on div "Spacing" at bounding box center [53, 88] width 99 height 14
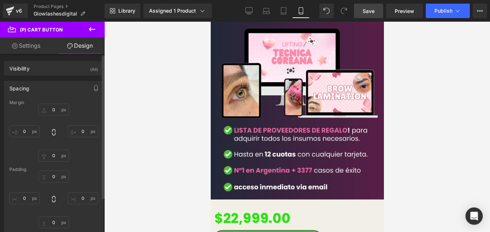
type input "0"
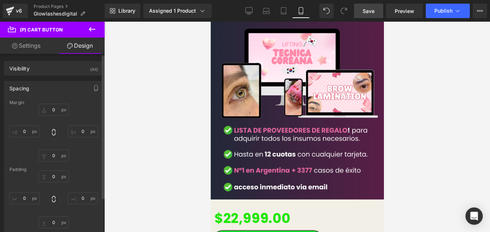
type input "30"
type input "0"
type input "30"
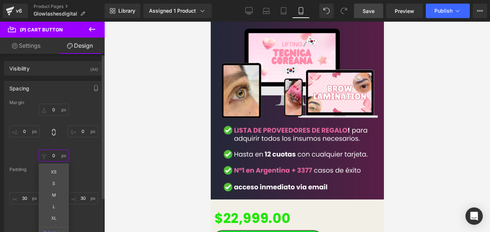
click at [52, 156] on input "0" at bounding box center [54, 155] width 30 height 12
type input "15"
click at [161, 170] on div at bounding box center [297, 127] width 386 height 210
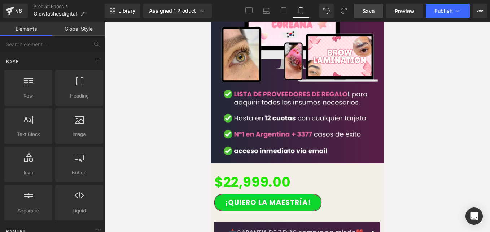
scroll to position [1443, 0]
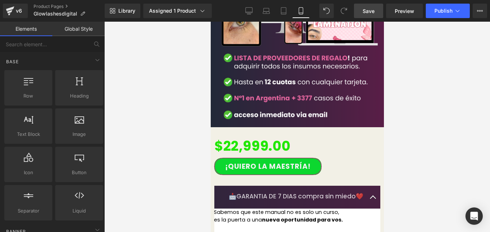
click at [210, 22] on span "Accordion" at bounding box center [210, 22] width 0 height 0
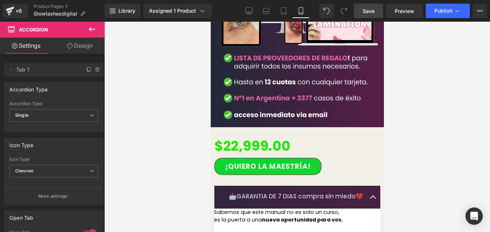
click at [80, 47] on link "Design" at bounding box center [80, 46] width 52 height 16
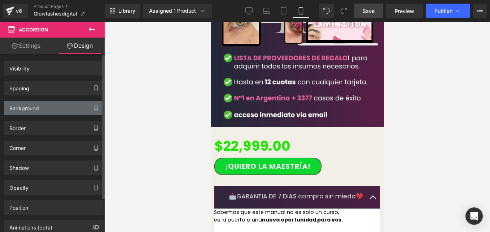
click at [34, 105] on div "Background" at bounding box center [24, 106] width 30 height 10
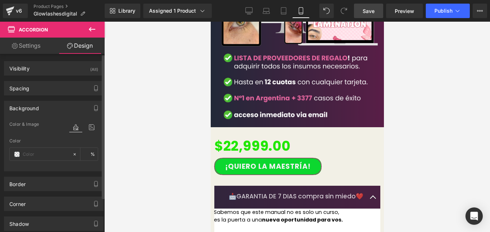
type input "transparent"
type input "0"
type input "[URL][DOMAIN_NAME]"
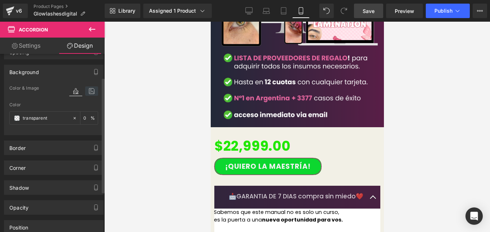
click at [86, 91] on icon at bounding box center [91, 90] width 13 height 9
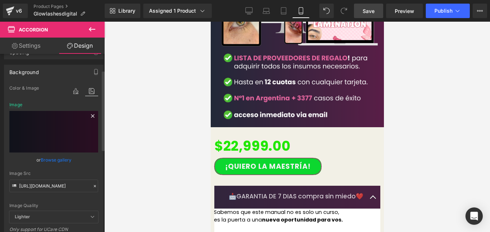
click at [88, 115] on icon at bounding box center [92, 115] width 9 height 9
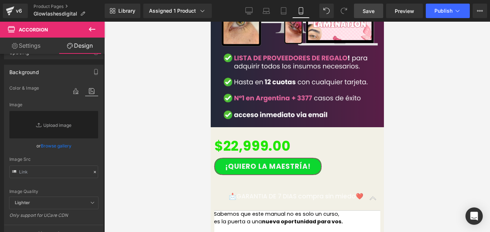
click at [326, 192] on p "📩GARANTIA DE 7 DIAS compra sin miedo❤️" at bounding box center [296, 196] width 137 height 9
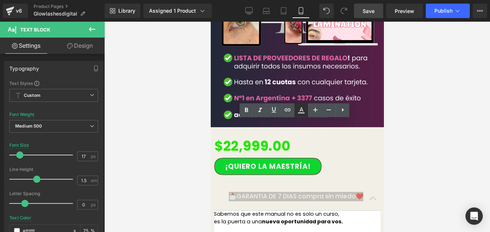
click at [303, 112] on icon at bounding box center [301, 110] width 9 height 9
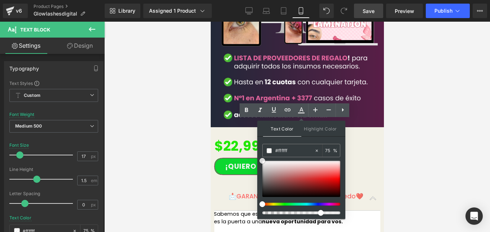
type input "#fe4242"
drag, startPoint x: 473, startPoint y: 238, endPoint x: 258, endPoint y: 228, distance: 214.5
type input "#000000"
click at [227, 186] on div "📩GARANTIA DE 7 DIAS compra sin miedo❤️ Text Block" at bounding box center [297, 198] width 166 height 24
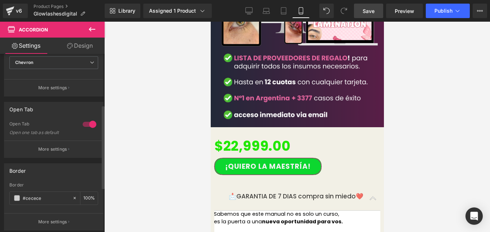
scroll to position [203, 0]
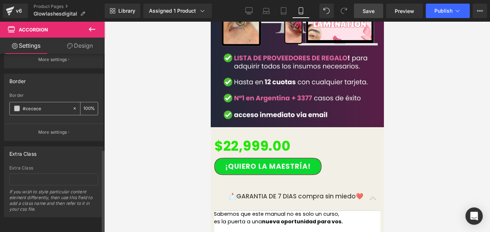
click at [17, 105] on span at bounding box center [17, 108] width 6 height 6
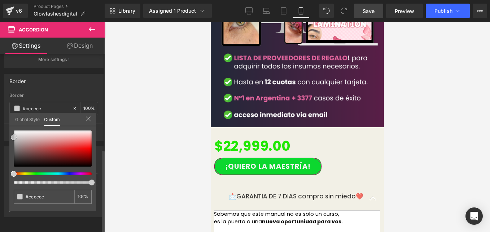
click at [37, 180] on div at bounding box center [53, 156] width 78 height 53
type input "#c26f6f"
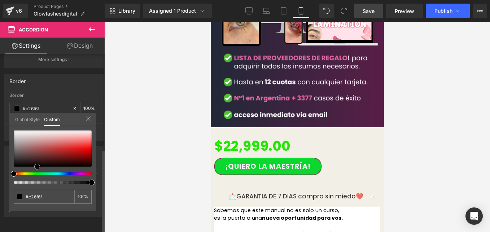
type input "#000000"
click at [37, 167] on span at bounding box center [37, 166] width 6 height 6
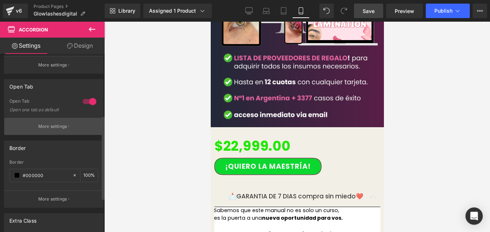
click at [56, 120] on button "More settings" at bounding box center [53, 126] width 99 height 17
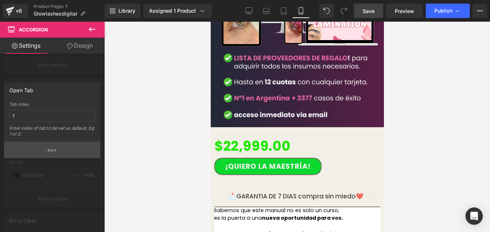
click at [57, 149] on button "Back" at bounding box center [52, 149] width 96 height 16
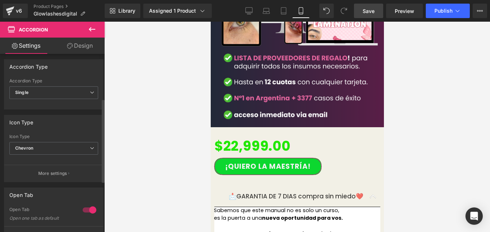
scroll to position [0, 0]
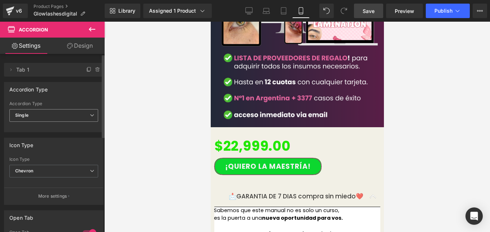
click at [58, 117] on span "Single" at bounding box center [53, 115] width 89 height 13
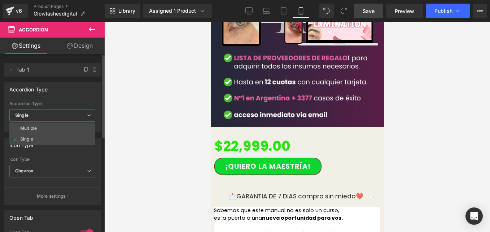
click at [58, 117] on span "Single" at bounding box center [52, 115] width 86 height 13
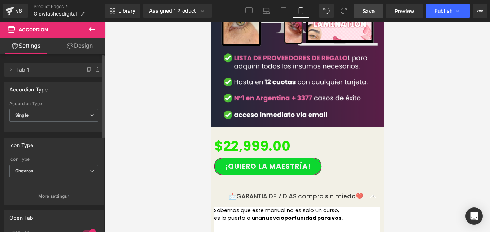
scroll to position [72, 0]
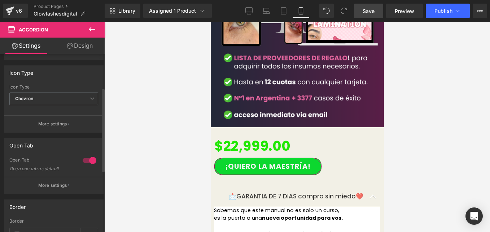
click at [52, 132] on div "Open Tab 1 Open Tab Open one tab as default More settings" at bounding box center [54, 162] width 108 height 61
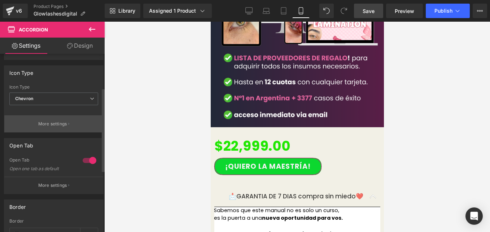
click at [58, 125] on p "More settings" at bounding box center [52, 123] width 29 height 6
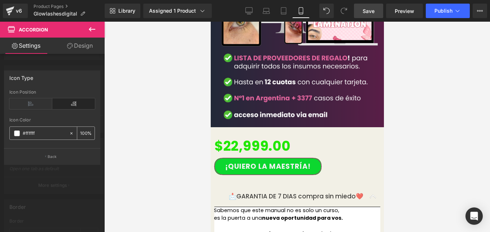
click at [19, 132] on span at bounding box center [17, 133] width 6 height 6
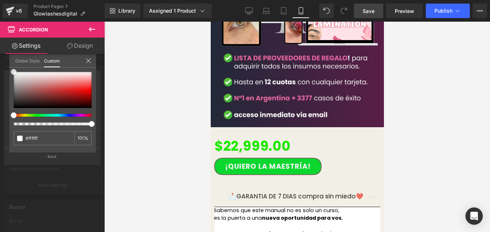
click at [6, 127] on div "Icon Type Left Right Icon Position rgba(255, 255, 255, 1) Icon Color #ffffff 10…" at bounding box center [52, 115] width 105 height 100
type input "#8f5b5b"
type input "#000000"
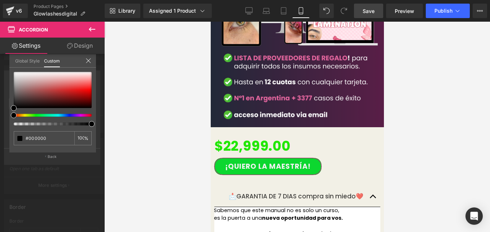
click at [88, 60] on icon at bounding box center [88, 61] width 6 height 6
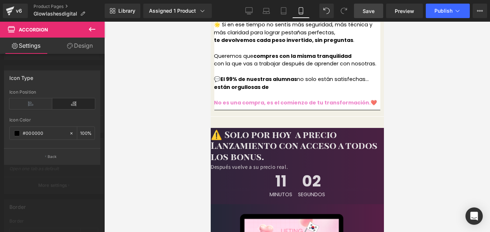
scroll to position [1587, 0]
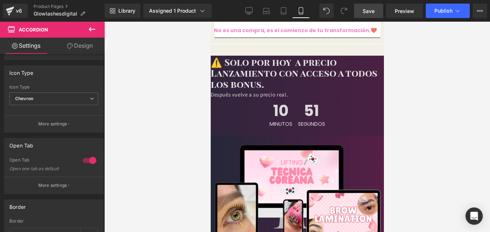
scroll to position [1768, 0]
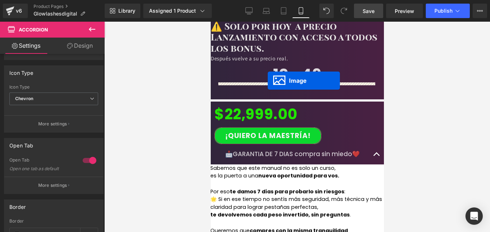
drag, startPoint x: 281, startPoint y: 172, endPoint x: 267, endPoint y: 80, distance: 93.1
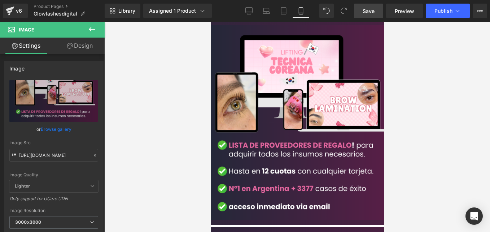
scroll to position [1912, 0]
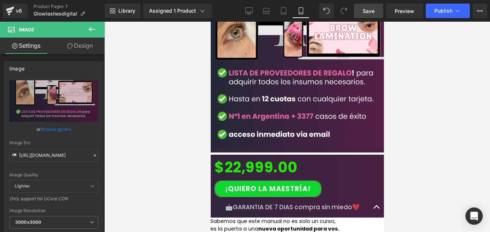
click at [210, 22] on icon at bounding box center [210, 22] width 0 height 0
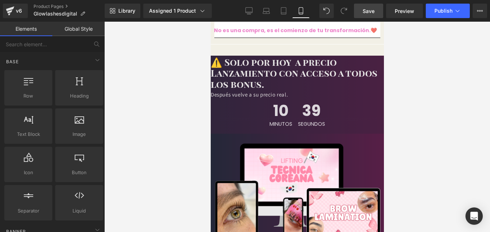
scroll to position [1623, 0]
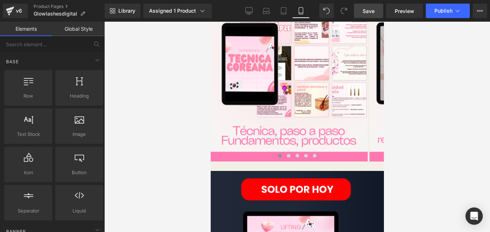
scroll to position [758, 0]
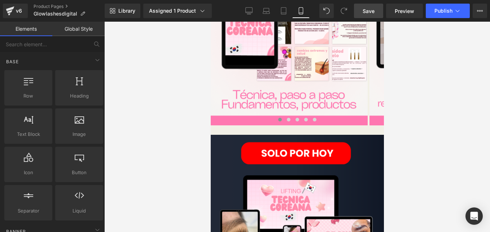
click at [368, 10] on span "Save" at bounding box center [369, 11] width 12 height 8
drag, startPoint x: 317, startPoint y: 66, endPoint x: 277, endPoint y: 106, distance: 56.6
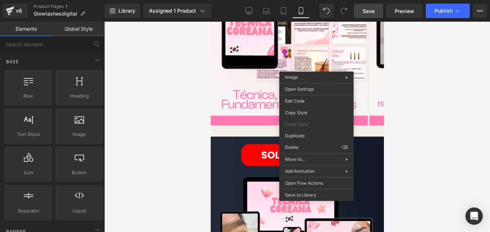
click at [181, 109] on div at bounding box center [297, 127] width 386 height 210
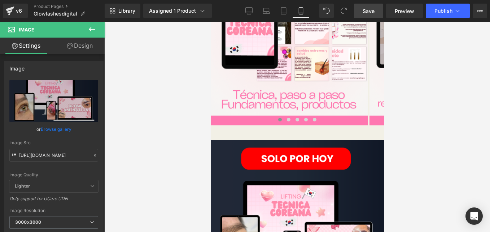
drag, startPoint x: 255, startPoint y: 105, endPoint x: 256, endPoint y: 109, distance: 3.7
click at [256, 136] on div "Image" at bounding box center [296, 232] width 173 height 193
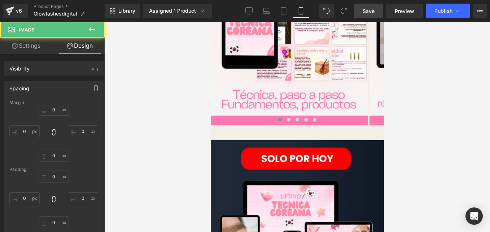
type input "0"
type input "10"
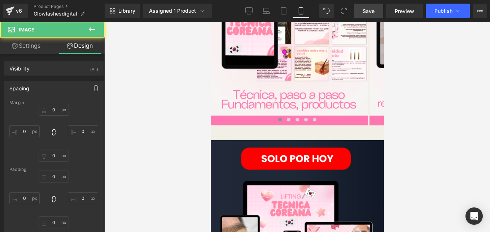
type input "0"
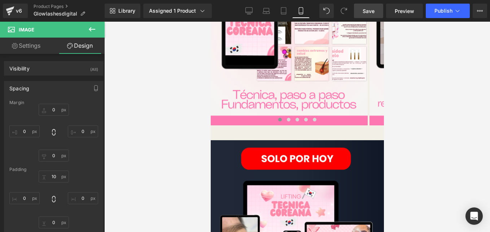
scroll to position [866, 0]
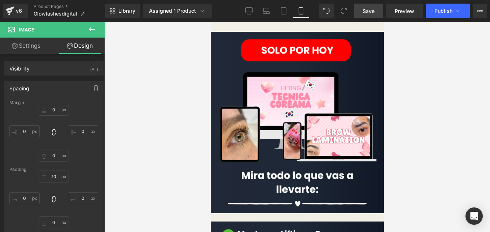
click at [210, 22] on span "Image" at bounding box center [210, 22] width 0 height 0
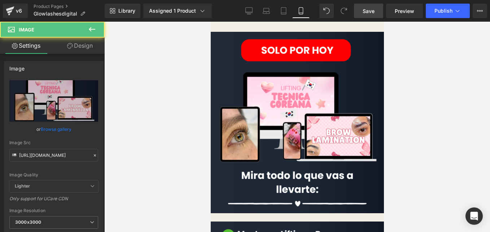
click at [79, 45] on link "Design" at bounding box center [80, 46] width 52 height 16
click at [0, 0] on div "Spacing" at bounding box center [0, 0] width 0 height 0
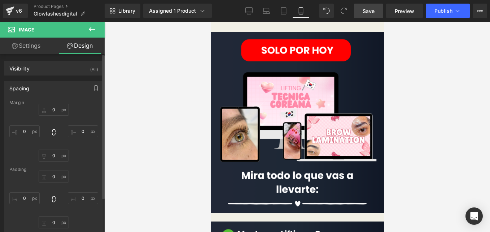
type input "0"
type input "10"
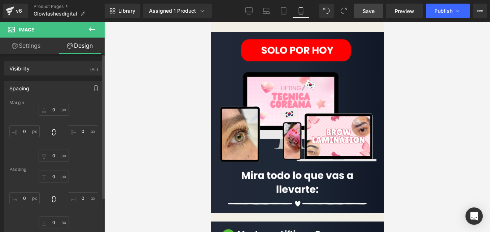
type input "0"
click at [85, 130] on input "0" at bounding box center [83, 131] width 30 height 12
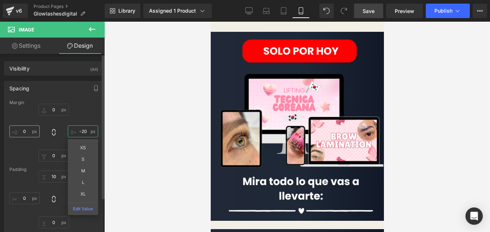
type input "-20"
click at [25, 132] on input "0" at bounding box center [24, 131] width 30 height 12
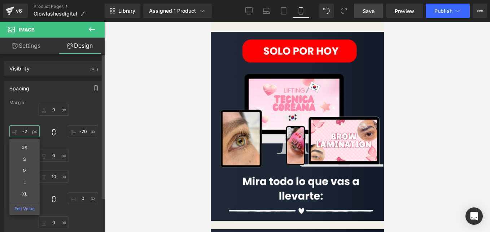
type input "-20"
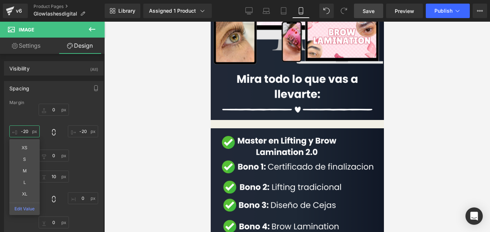
scroll to position [1010, 0]
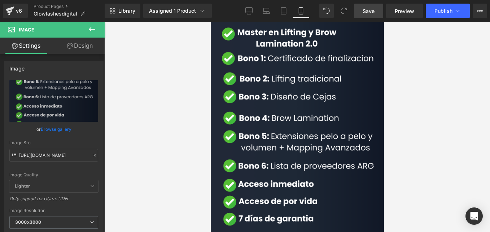
scroll to position [1154, 0]
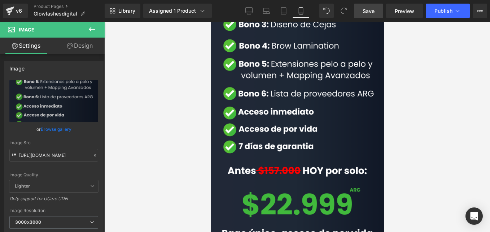
drag, startPoint x: 84, startPoint y: 47, endPoint x: 84, endPoint y: 94, distance: 46.5
click at [84, 47] on link "Design" at bounding box center [80, 46] width 52 height 16
click at [0, 0] on div "Spacing" at bounding box center [0, 0] width 0 height 0
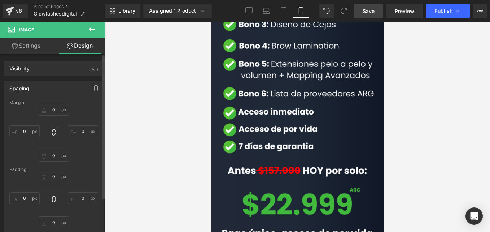
type input "0"
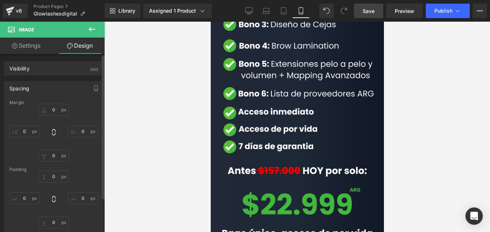
type input "0"
click at [75, 130] on input "0" at bounding box center [83, 131] width 30 height 12
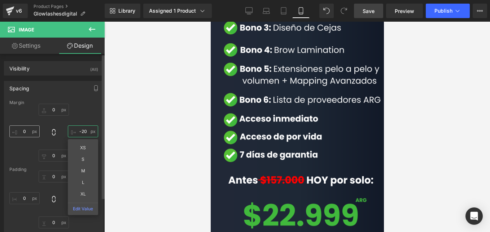
type input "-20"
click at [26, 128] on input "0" at bounding box center [24, 131] width 30 height 12
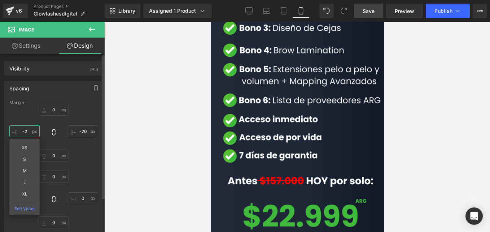
type input "-20"
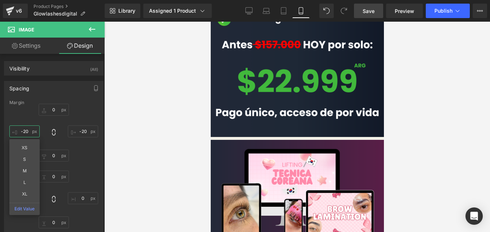
scroll to position [1371, 0]
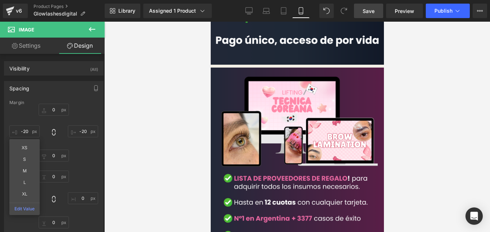
click at [284, 110] on img at bounding box center [296, 156] width 173 height 179
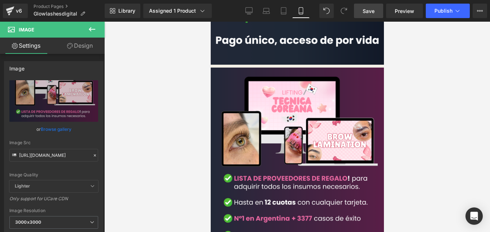
click at [83, 47] on link "Design" at bounding box center [80, 46] width 52 height 16
click at [0, 0] on div "Spacing" at bounding box center [0, 0] width 0 height 0
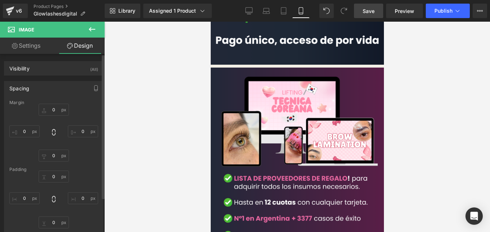
type input "0"
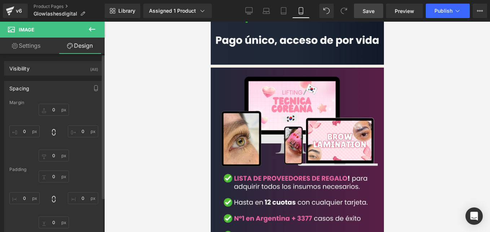
type input "0"
click at [86, 132] on input "0" at bounding box center [83, 131] width 30 height 12
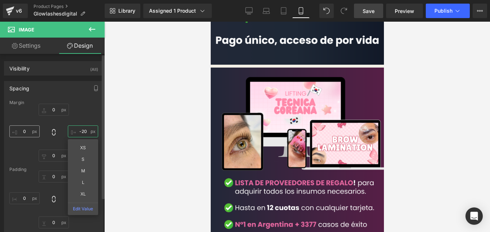
type input "-20"
click at [26, 131] on input "0" at bounding box center [24, 131] width 30 height 12
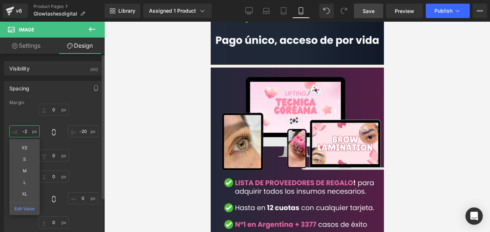
type input "-20"
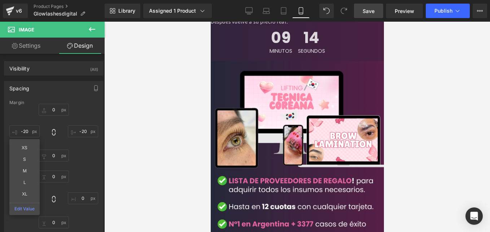
click at [300, 132] on img at bounding box center [297, 158] width 188 height 194
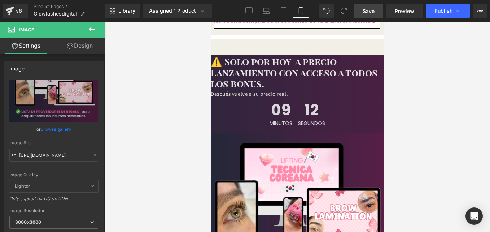
scroll to position [1840, 0]
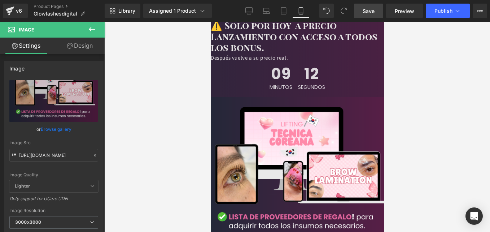
click at [274, 135] on img at bounding box center [297, 194] width 188 height 194
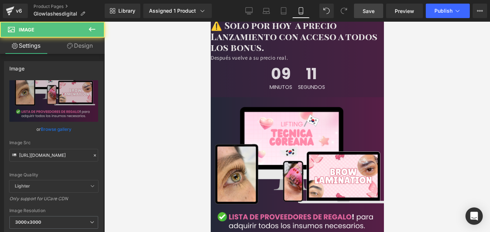
drag, startPoint x: 82, startPoint y: 51, endPoint x: 96, endPoint y: 110, distance: 60.6
click at [82, 51] on link "Design" at bounding box center [80, 46] width 52 height 16
click at [0, 0] on div "Spacing" at bounding box center [0, 0] width 0 height 0
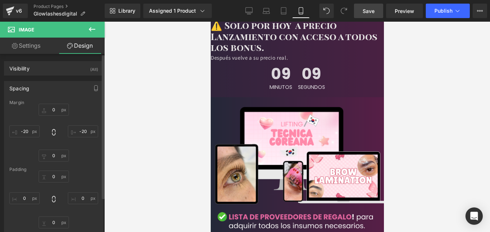
type input "0"
type input "-20"
type input "0"
type input "-20"
type input "0"
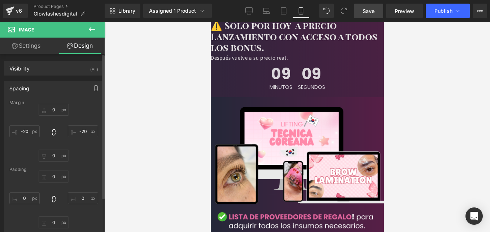
type input "0"
click at [79, 128] on input "-20" at bounding box center [83, 131] width 30 height 12
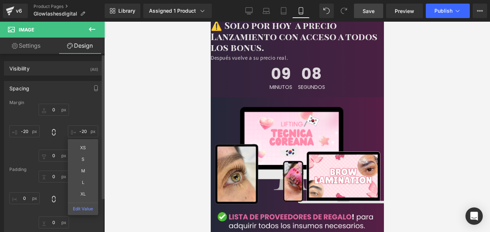
click at [73, 110] on div "0px 0 -20px -20 XS S M L XL Edit Value 0px 0 -20px -20" at bounding box center [53, 133] width 89 height 58
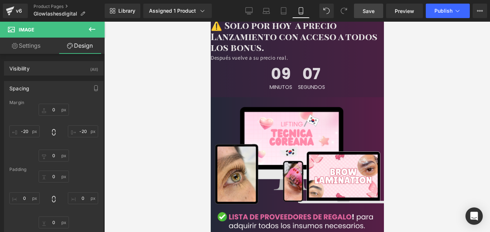
click at [368, 9] on span "Save" at bounding box center [369, 11] width 12 height 8
